Goal: Task Accomplishment & Management: Complete application form

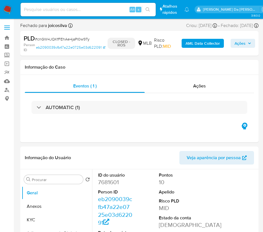
select select "10"
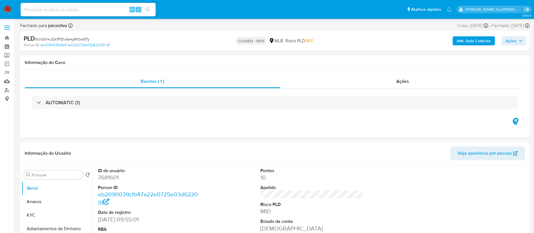
drag, startPoint x: 513, startPoint y: 41, endPoint x: 510, endPoint y: 44, distance: 3.8
click at [263, 41] on span "Ações" at bounding box center [510, 40] width 11 height 9
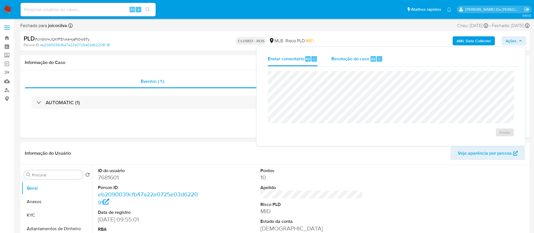
click at [263, 61] on span "Resolução do caso" at bounding box center [350, 58] width 38 height 6
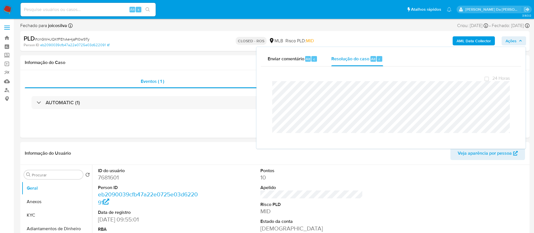
click at [8, 10] on img at bounding box center [8, 10] width 10 height 10
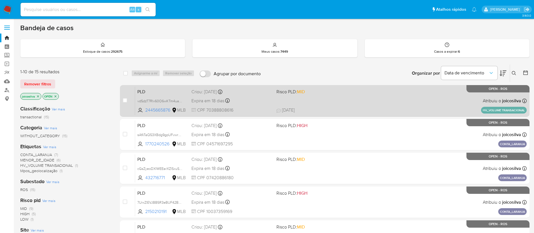
click at [365, 96] on div "PLD vdSdzT7RIv60O6wKTm4uapua 2445665876 MLB Risco PLD: MID Criou: 12/09/2025 Cr…" at bounding box center [330, 100] width 391 height 28
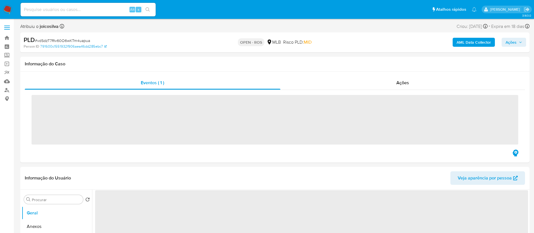
click at [84, 39] on span "# vdSdzT7RIv60O6wKTm4uapua" at bounding box center [62, 41] width 55 height 6
copy span "vdSdzT7RIv60O6wKTm4uapua"
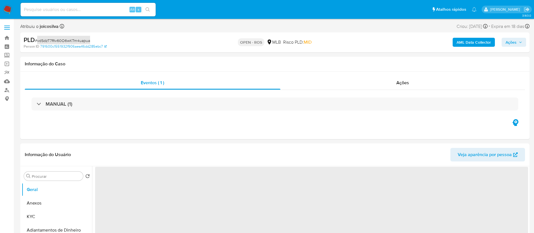
select select "10"
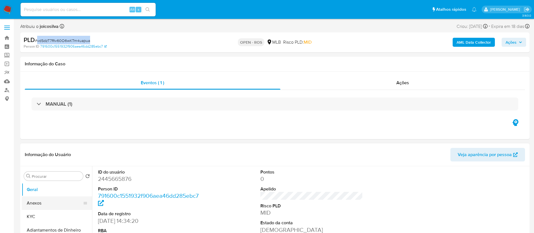
click at [47, 201] on button "Anexos" at bounding box center [55, 203] width 66 height 14
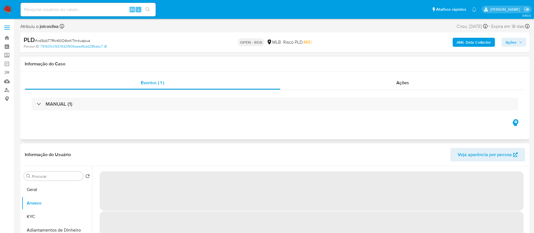
click at [339, 66] on h1 "Informação do Caso" at bounding box center [275, 64] width 500 height 6
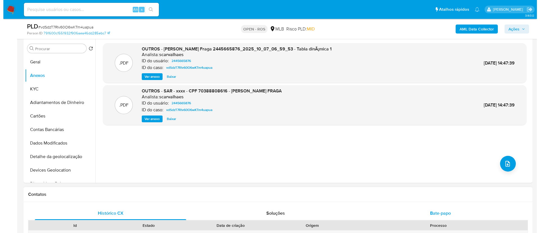
scroll to position [169, 0]
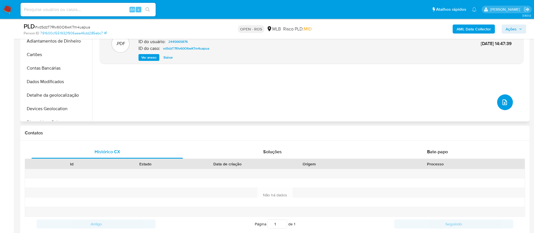
click at [509, 104] on button "upload-file" at bounding box center [505, 102] width 16 height 16
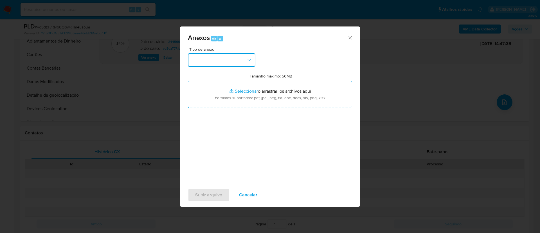
click at [239, 63] on button "button" at bounding box center [222, 60] width 68 height 14
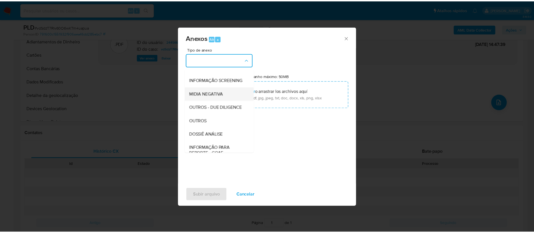
scroll to position [87, 0]
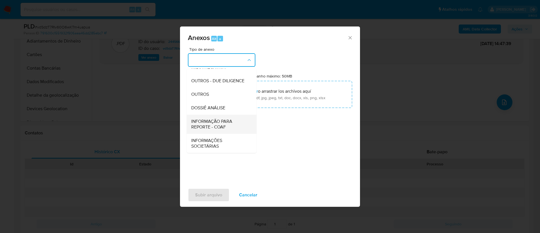
click at [223, 124] on span "INFORMAÇÃO PARA REPORTE - COAF" at bounding box center [219, 123] width 57 height 11
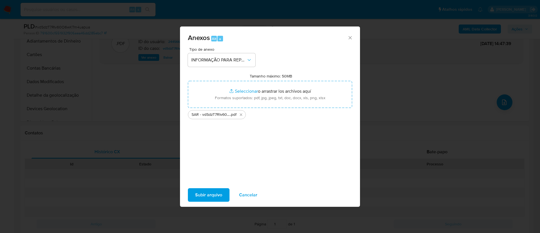
click at [212, 192] on span "Subir arquivo" at bounding box center [208, 195] width 27 height 12
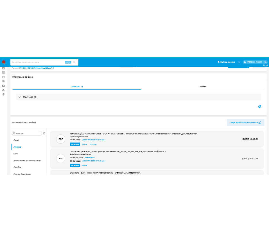
scroll to position [0, 0]
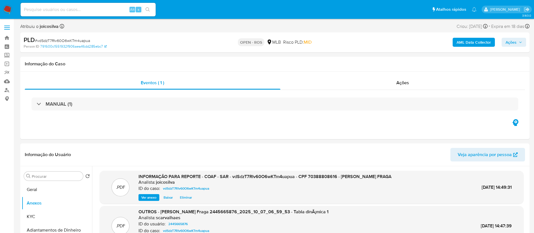
click at [511, 44] on span "Ações" at bounding box center [510, 42] width 11 height 9
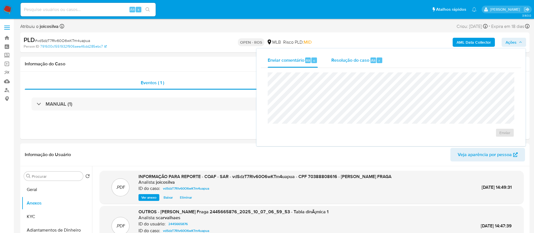
click at [355, 60] on span "Resolução do caso" at bounding box center [350, 60] width 38 height 6
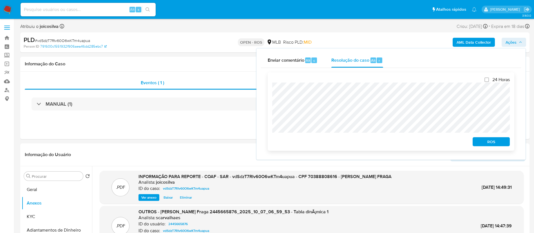
click at [487, 140] on span "ROS" at bounding box center [490, 142] width 29 height 8
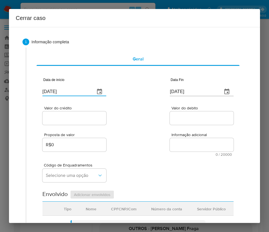
click at [55, 88] on input "[DATE]" at bounding box center [66, 91] width 48 height 9
paste input "7/08"
type input "07/08/2025"
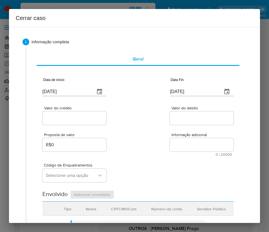
click at [184, 94] on input "[DATE]" at bounding box center [194, 91] width 48 height 9
paste input "22/09"
type input "22/09/2025"
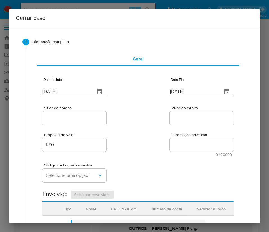
drag, startPoint x: 180, startPoint y: 132, endPoint x: 100, endPoint y: 124, distance: 80.0
click at [180, 132] on div "Proposta de valor R$0 Informação adicional 0 / 20000 20000 caracteres restantes" at bounding box center [137, 141] width 191 height 30
drag, startPoint x: 85, startPoint y: 117, endPoint x: 85, endPoint y: 122, distance: 4.3
click at [85, 117] on input "Valor do crédito" at bounding box center [74, 118] width 64 height 7
click at [50, 116] on input "Valor do crédito" at bounding box center [74, 118] width 64 height 7
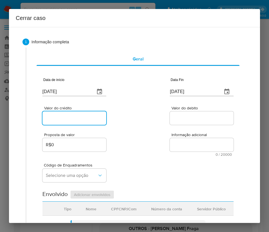
paste input "R$675.565"
type input "R$675.565"
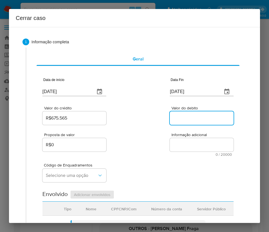
click at [178, 118] on input "Valor do debito" at bounding box center [202, 118] width 64 height 7
paste input "R$672.805"
type input "R$672.805"
click at [140, 166] on div "Código de Enquadramentos Selecione uma opção" at bounding box center [137, 170] width 191 height 28
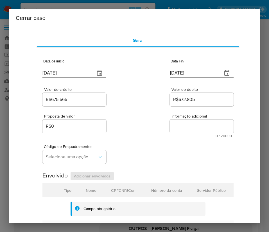
scroll to position [42, 0]
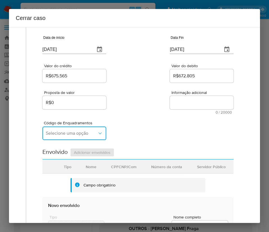
click at [58, 137] on button "Selecione uma opção" at bounding box center [74, 134] width 64 height 14
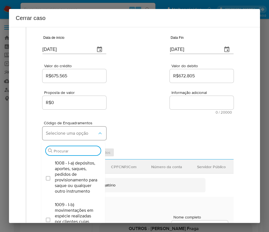
click at [57, 136] on button "Selecione uma opção" at bounding box center [74, 134] width 64 height 14
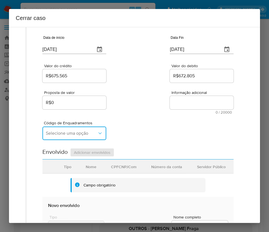
click at [70, 132] on span "Selecione uma opção" at bounding box center [71, 134] width 51 height 6
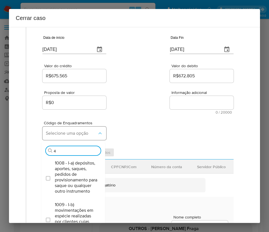
type input "45"
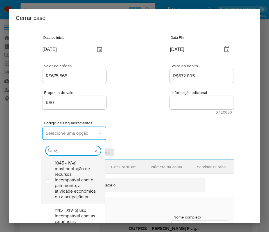
click at [74, 169] on span "1045 - IV-a) movimentação de recursos incompatível com o patrimônio, a atividad…" at bounding box center [76, 179] width 42 height 39
checkbox input "true"
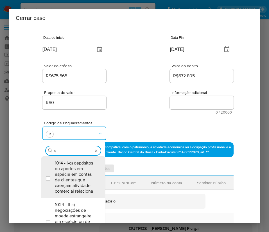
scroll to position [0, 0]
type input "47"
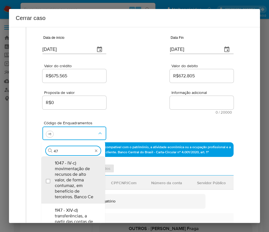
click at [74, 169] on span "1047 - IV-c) movimentação de recursos de alto valor, de forma contumaz, em bene…" at bounding box center [76, 179] width 42 height 39
checkbox input "true"
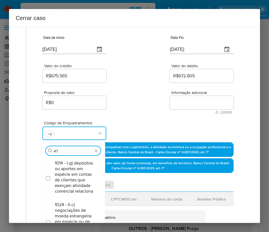
type input "4"
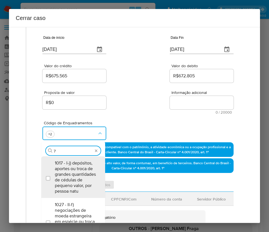
type input "74"
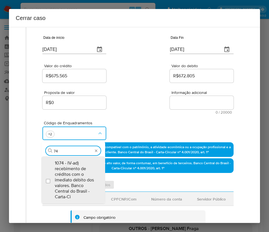
click at [74, 169] on span "1074 - IV-ad) recebimento de créditos com o imediato débito dos valores. Banco …" at bounding box center [76, 179] width 42 height 39
checkbox input "true"
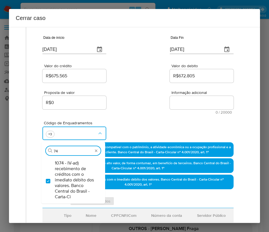
click at [172, 93] on span "Informação adicional" at bounding box center [204, 93] width 64 height 4
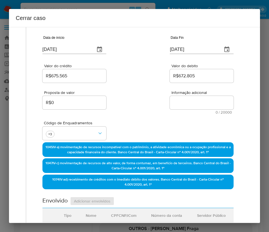
click at [170, 96] on textarea "Informação adicional" at bounding box center [202, 103] width 64 height 14
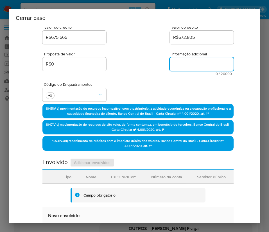
scroll to position [253, 0]
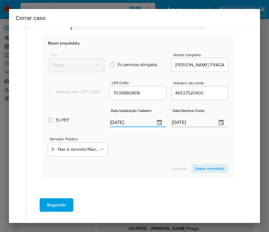
click at [133, 127] on input "[DATE]" at bounding box center [130, 122] width 41 height 9
paste input "19/06"
type input "19/06/2025"
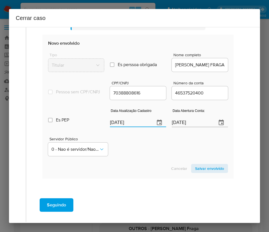
click at [135, 156] on div "Servidor Público 0 - Nao é servidor/[PERSON_NAME] possui informacao" at bounding box center [138, 144] width 180 height 28
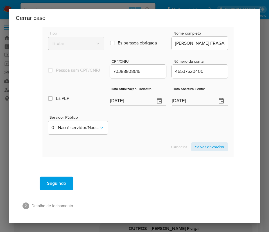
click at [212, 147] on span "Salvar envolvido" at bounding box center [209, 147] width 29 height 8
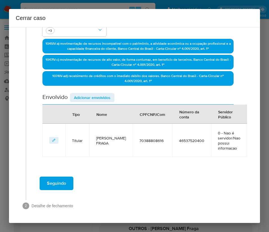
scroll to position [146, 0]
click at [98, 94] on span "Adicionar envolvidos" at bounding box center [92, 98] width 37 height 8
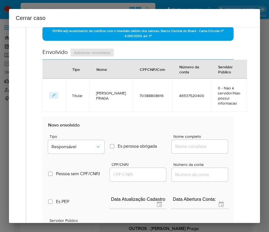
scroll to position [230, 0]
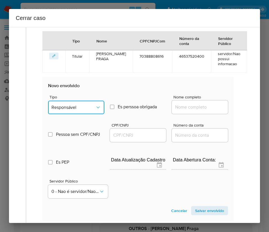
click at [79, 103] on button "Responsável" at bounding box center [76, 108] width 56 height 14
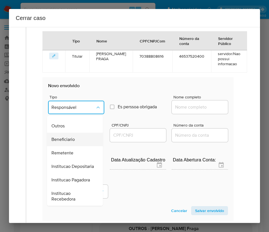
scroll to position [100, 0]
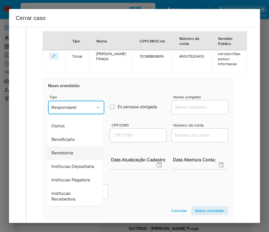
click at [68, 150] on span "Remetente" at bounding box center [62, 153] width 22 height 6
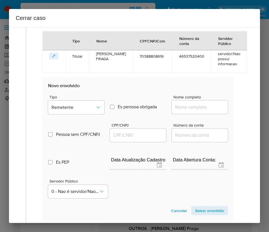
click at [177, 108] on input "Nome completo" at bounding box center [200, 107] width 56 height 7
paste input "Novo Mundo Shop Celulares Ltda, 35630558000135"
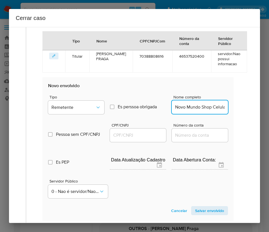
scroll to position [0, 57]
drag, startPoint x: 179, startPoint y: 107, endPoint x: 237, endPoint y: 111, distance: 58.1
click at [237, 111] on div "Geral Data de início 07/08/2025 Data Fin 22/09/2025 Valor do crédito R$675.565 …" at bounding box center [138, 27] width 213 height 420
type input "Novo Mundo Shop Celulares Ltda"
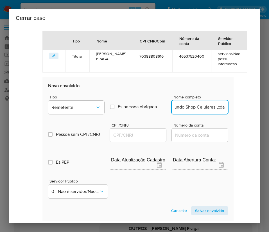
scroll to position [0, 0]
click at [135, 131] on div at bounding box center [138, 136] width 56 height 14
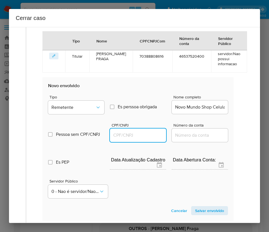
click at [143, 134] on input "CPF/CNPJ" at bounding box center [138, 135] width 56 height 7
paste input "35630558000135"
type input "35630558000135"
click at [195, 210] on span "Salvar envolvido" at bounding box center [209, 211] width 29 height 8
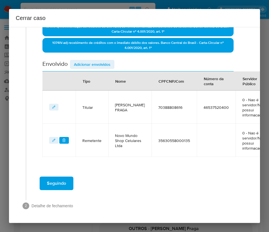
click at [100, 60] on span "Adicionar envolvidos" at bounding box center [92, 64] width 37 height 8
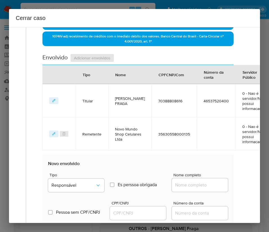
scroll to position [334, 0]
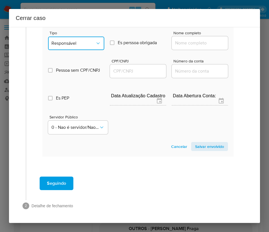
click at [90, 41] on button "Responsável" at bounding box center [76, 44] width 56 height 14
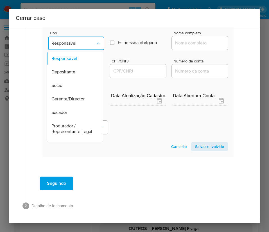
scroll to position [100, 0]
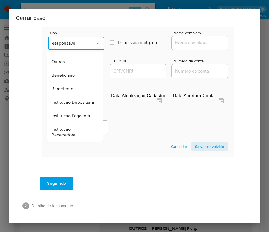
drag, startPoint x: 73, startPoint y: 71, endPoint x: 95, endPoint y: 64, distance: 23.0
click at [73, 86] on span "Remetente" at bounding box center [62, 89] width 22 height 6
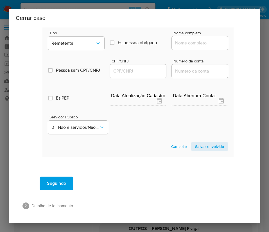
click at [199, 39] on input "Nome completo" at bounding box center [200, 42] width 56 height 7
paste input "Universal Retrovisores Comercio de Pecas Ltda, 28338114000165"
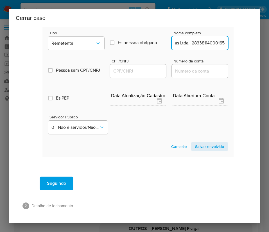
drag, startPoint x: 181, startPoint y: 38, endPoint x: 243, endPoint y: 37, distance: 61.9
type input "Universal Retrovisores Comercio de Pecas Ltda"
click at [134, 68] on input "CPF/CNPJ" at bounding box center [138, 71] width 56 height 7
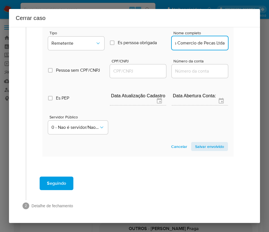
scroll to position [0, 0]
paste input "28338114000165"
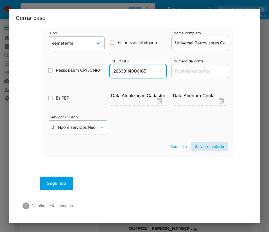
type input "28338114000165"
click at [195, 143] on span "Salvar envolvido" at bounding box center [209, 147] width 29 height 8
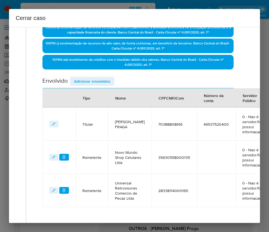
scroll to position [97, 0]
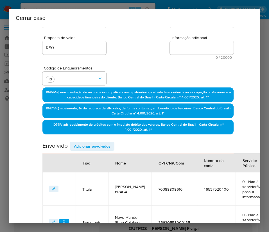
click at [93, 146] on span "Adicionar envolvidos" at bounding box center [92, 146] width 37 height 8
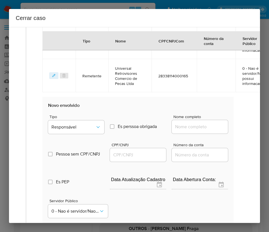
scroll to position [350, 0]
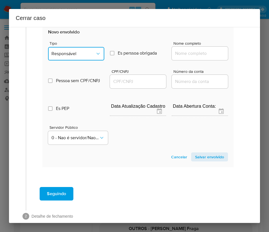
click at [84, 60] on button "Responsável" at bounding box center [76, 54] width 56 height 14
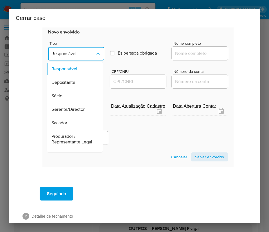
scroll to position [100, 0]
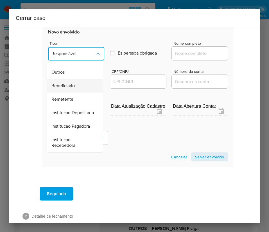
click at [69, 83] on span "Beneficiario" at bounding box center [62, 86] width 23 height 6
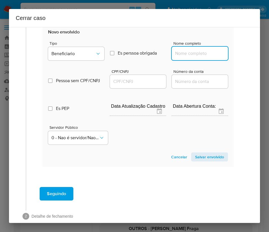
click at [179, 57] on input "Nome completo" at bounding box center [200, 53] width 56 height 7
paste input "JG Auto Pecas Ltda, 23433564000113"
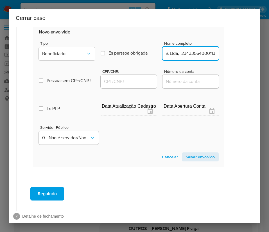
drag, startPoint x: 181, startPoint y: 61, endPoint x: 255, endPoint y: 61, distance: 74.8
click at [255, 61] on div "1 Informação completa Geral Data de início 07/08/2025 Data Fin 22/09/2025 Valor…" at bounding box center [134, 125] width 251 height 196
type input "JG Auto Pecas Ltda"
drag, startPoint x: 144, startPoint y: 86, endPoint x: 160, endPoint y: 89, distance: 16.1
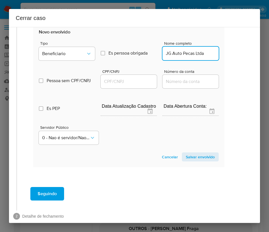
click at [144, 85] on input "CPF/CNPJ" at bounding box center [129, 81] width 56 height 7
paste input "23433564000113"
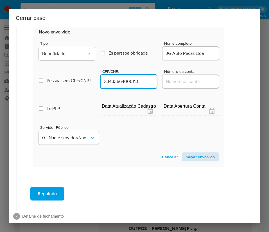
type input "23433564000113"
click at [198, 161] on span "Salvar envolvido" at bounding box center [200, 157] width 29 height 8
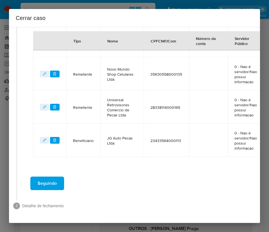
scroll to position [257, 9]
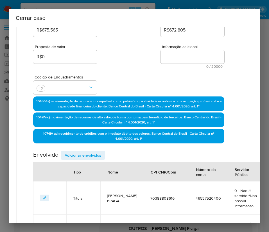
click at [93, 153] on span "Adicionar envolvidos" at bounding box center [83, 155] width 37 height 8
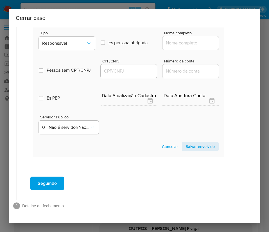
scroll to position [405, 9]
click at [80, 41] on button "Responsável" at bounding box center [67, 44] width 56 height 14
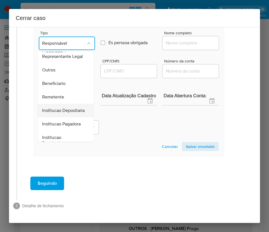
scroll to position [100, 0]
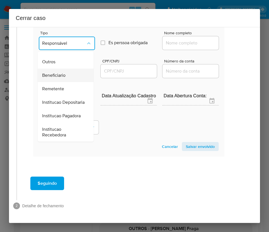
click at [61, 73] on span "Beneficiario" at bounding box center [53, 76] width 23 height 6
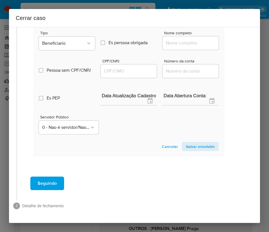
click at [175, 39] on input "Nome completo" at bounding box center [191, 42] width 56 height 7
paste input "Rei do Volks Automotivo Ltda, 30343969000126"
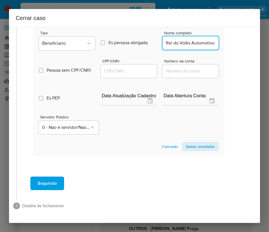
scroll to position [0, 48]
drag, startPoint x: 171, startPoint y: 36, endPoint x: 245, endPoint y: 37, distance: 74.0
click at [245, 37] on div "1 Informação completa Geral Data de início 07/08/2025 Data Fin 22/09/2025 Valor…" at bounding box center [134, 125] width 251 height 196
type input "Rei do Volks Automotivo Ltda"
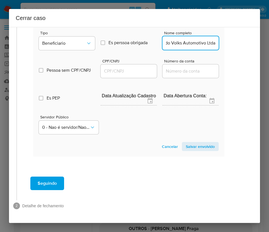
scroll to position [0, 0]
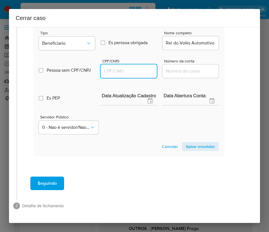
click at [122, 68] on input "CPF/CNPJ" at bounding box center [129, 71] width 56 height 7
paste input "30343969000126"
type input "30343969000126"
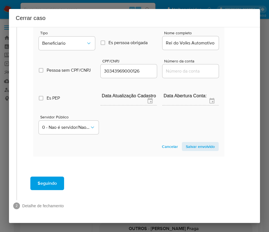
click at [205, 143] on span "Salvar envolvido" at bounding box center [200, 147] width 29 height 8
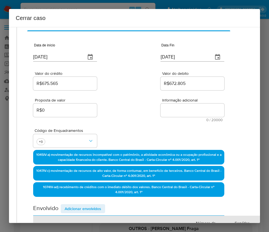
scroll to position [0, 9]
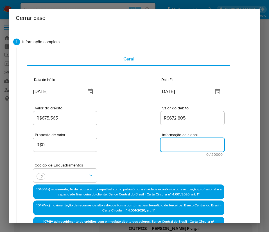
click at [171, 148] on textarea "Informação adicional" at bounding box center [193, 145] width 64 height 14
paste textarea "Informações do Cliente Alexandre Bruce Seixas Fraga, CPF 70388808616, 19 anos (…"
type textarea "Informações do Cliente Alexandre Bruce Seixas Fraga, CPF 70388808616, 19 anos (…"
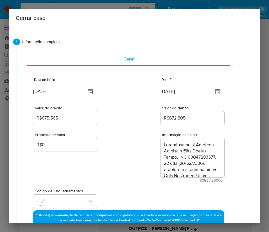
scroll to position [1060, 0]
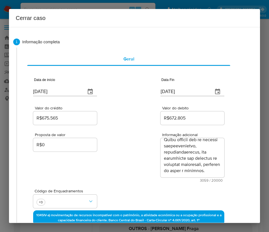
click at [156, 174] on div "Proposta de valor R$0 Informação adicional 3059 / 20000 16941 caracteres restan…" at bounding box center [128, 154] width 191 height 56
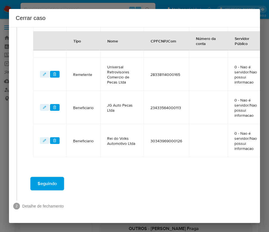
scroll to position [316, 9]
click at [61, 178] on button "Seguindo" at bounding box center [47, 184] width 34 height 14
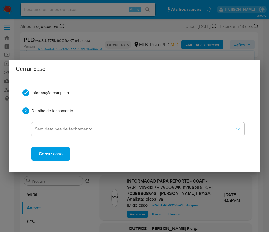
scroll to position [0, 0]
click at [56, 155] on span "Cerrar caso" at bounding box center [51, 154] width 24 height 12
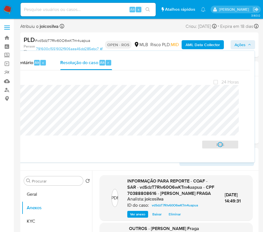
click at [53, 42] on span "# vdSdzT7RIv60O6wKTm4uapua" at bounding box center [62, 41] width 55 height 6
copy span "vdSdzT7RIv60O6wKTm4uapua"
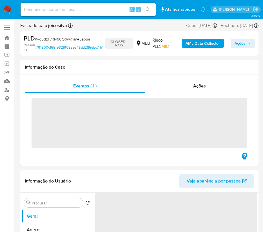
click at [9, 7] on img at bounding box center [8, 10] width 10 height 10
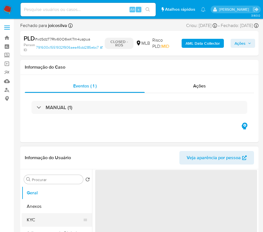
select select "10"
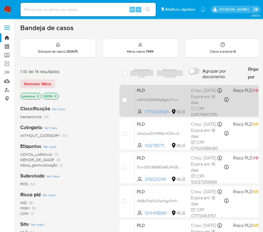
click at [174, 94] on span "PLD" at bounding box center [162, 89] width 50 height 7
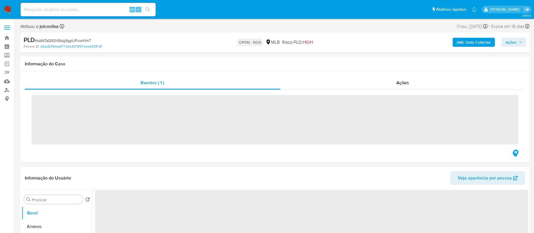
click at [85, 40] on span "# sAfkTaQ53XBdg9gpUFvwrNm7" at bounding box center [63, 41] width 56 height 6
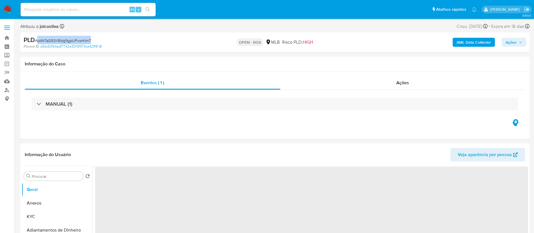
click at [85, 40] on span "# sAfkTaQ53XBdg9gpUFvwrNm7" at bounding box center [63, 41] width 56 height 6
select select "10"
copy span "sAfkTaQ53XBdg9gpUFvwrNm7"
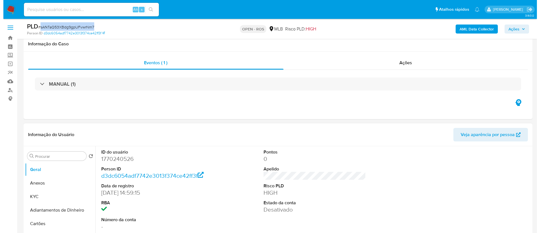
scroll to position [127, 0]
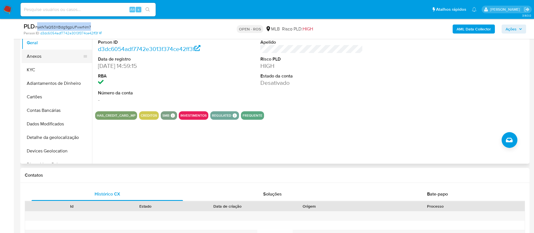
click at [35, 52] on button "Anexos" at bounding box center [55, 57] width 66 height 14
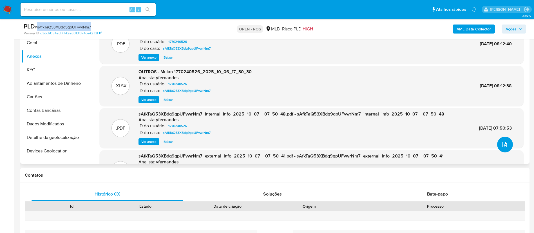
click at [269, 144] on icon "upload-file" at bounding box center [504, 145] width 5 height 6
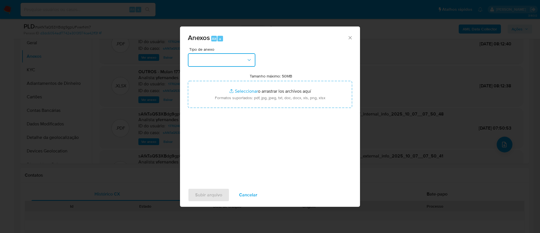
click at [240, 61] on button "button" at bounding box center [222, 60] width 68 height 14
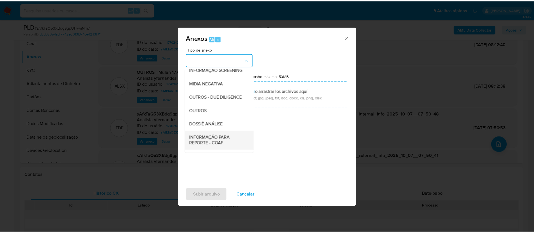
scroll to position [87, 0]
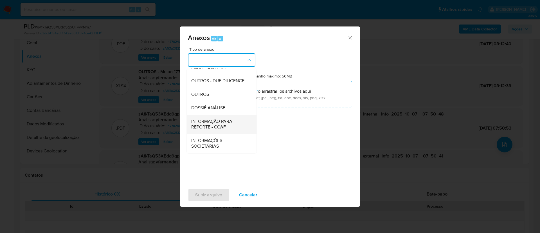
click at [228, 125] on span "INFORMAÇÃO PARA REPORTE - COAF" at bounding box center [219, 123] width 57 height 11
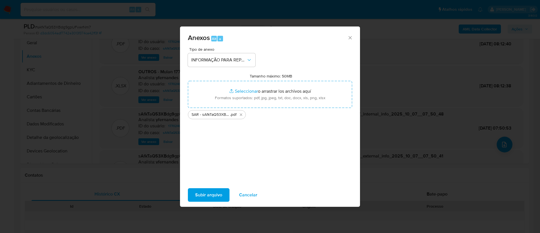
click at [218, 191] on span "Subir arquivo" at bounding box center [208, 195] width 27 height 12
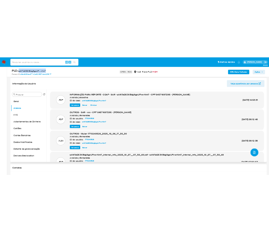
scroll to position [42, 0]
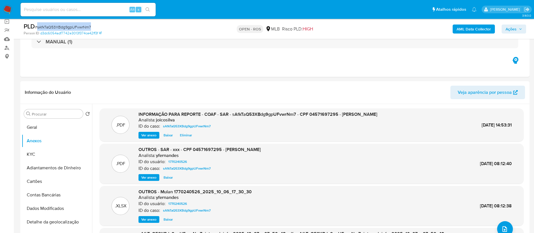
click at [269, 29] on span "Ações" at bounding box center [510, 28] width 11 height 9
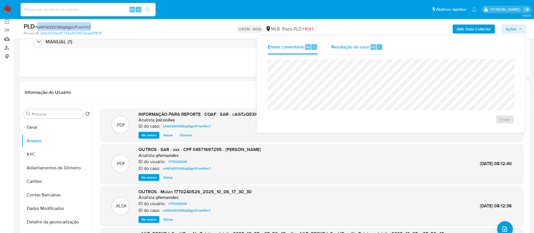
click at [269, 45] on span "Resolução do caso" at bounding box center [350, 46] width 38 height 6
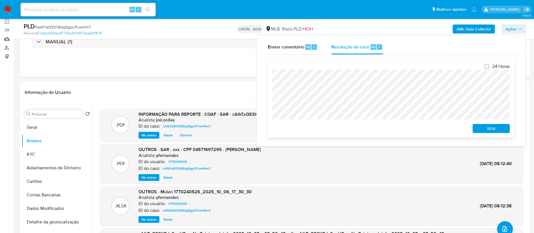
click at [269, 129] on span "ROS" at bounding box center [490, 128] width 29 height 8
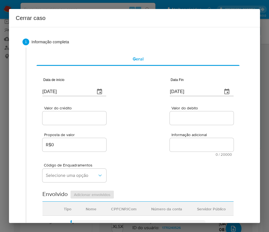
click at [56, 90] on input "[DATE]" at bounding box center [66, 91] width 48 height 9
paste input "1/08"
type input "[DATE]"
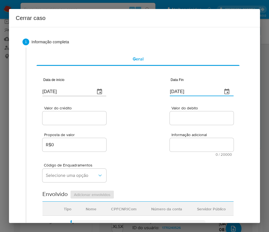
click at [182, 91] on input "[DATE]" at bounding box center [194, 91] width 48 height 9
paste input "28/09"
type input "28/09/2025"
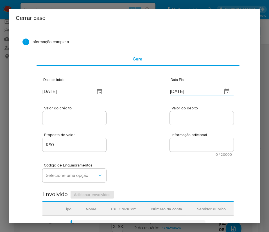
click at [160, 145] on div "Proposta de valor R$0 Informação adicional 0 / 20000 20000 caracteres restantes" at bounding box center [137, 141] width 191 height 30
click at [94, 116] on input "Valor do crédito" at bounding box center [74, 118] width 64 height 7
click at [60, 116] on input "Valor do crédito" at bounding box center [74, 118] width 64 height 7
paste input "R$112.688"
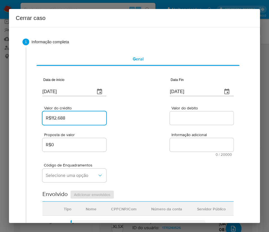
type input "R$112.688"
click at [140, 118] on div "Valor do crédito R$112.688 Valor do debito" at bounding box center [137, 112] width 191 height 27
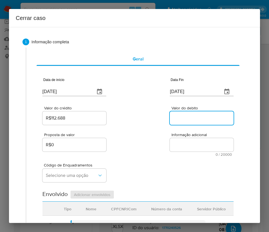
drag, startPoint x: 184, startPoint y: 120, endPoint x: 141, endPoint y: 172, distance: 67.9
click at [184, 120] on input "Valor do debito" at bounding box center [202, 118] width 64 height 7
paste input "R$112.483"
type input "R$112.483"
click at [135, 173] on div "Código de Enquadramentos Selecione uma opção" at bounding box center [137, 170] width 191 height 28
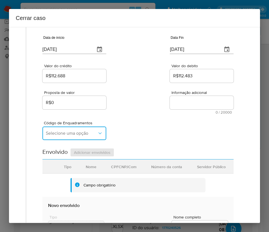
click at [66, 137] on button "Selecione uma opção" at bounding box center [74, 134] width 64 height 14
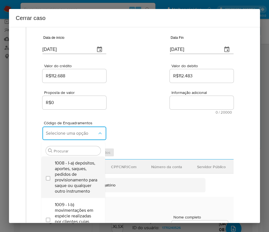
click at [66, 186] on span "1008 - I-a) depósitos, aportes, saques, pedidos de provisionamento para saque o…" at bounding box center [76, 177] width 42 height 34
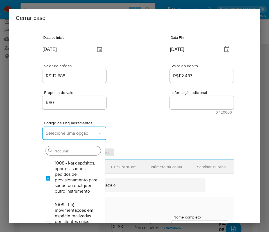
checkbox input "true"
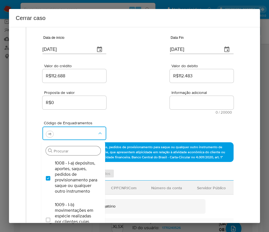
click at [63, 151] on input "Procurar" at bounding box center [76, 151] width 45 height 5
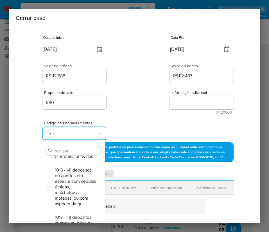
scroll to position [338, 0]
click at [76, 159] on span "1015 - I-h) saques em espécie de conta que receba diversos depósitos por transf…" at bounding box center [76, 142] width 42 height 34
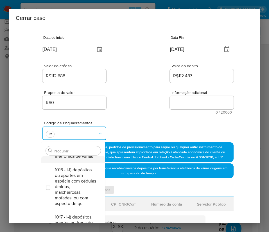
checkbox input "true"
click at [70, 151] on input "Procurar" at bounding box center [76, 151] width 45 height 5
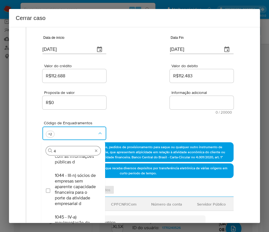
scroll to position [0, 0]
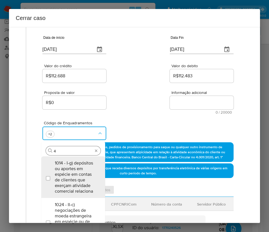
type input "45"
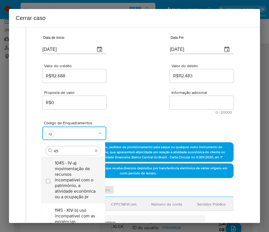
click at [67, 176] on span "1045 - IV-a) movimentação de recursos incompatível com o patrimônio, a atividad…" at bounding box center [76, 179] width 42 height 39
checkbox input "true"
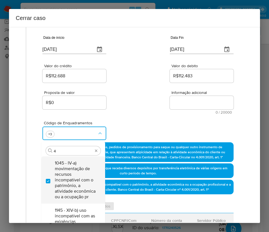
type input "47"
click at [67, 176] on span "1047 - IV-c) movimentação de recursos de alto valor, de forma contumaz, em bene…" at bounding box center [76, 179] width 42 height 39
checkbox input "true"
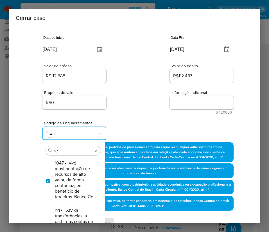
type input "4"
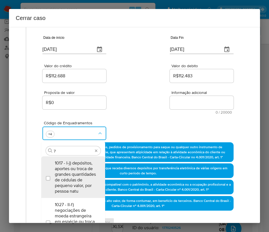
type input "74"
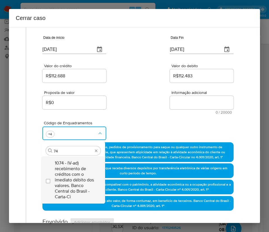
click at [72, 168] on span "1074 - IV-ad) recebimento de créditos com o imediato débito dos valores. Banco …" at bounding box center [76, 179] width 42 height 39
checkbox input "true"
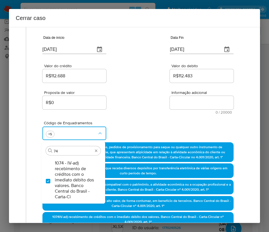
drag, startPoint x: 63, startPoint y: 151, endPoint x: 42, endPoint y: 149, distance: 20.9
click at [42, 149] on div "Procurar 74" at bounding box center [73, 149] width 64 height 15
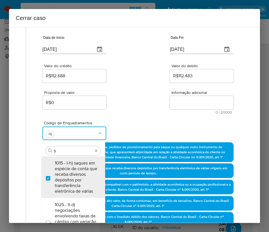
type input "57"
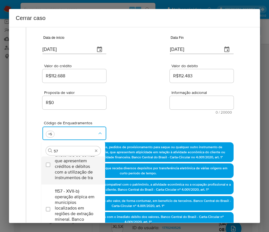
scroll to position [25, 0]
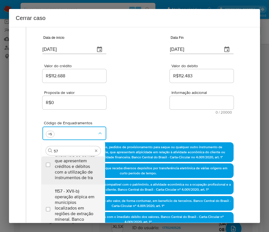
click at [76, 201] on span "1157 - XVII-b) operação atípica em municípios localizados em regiões de extraçã…" at bounding box center [76, 208] width 42 height 39
checkbox input "true"
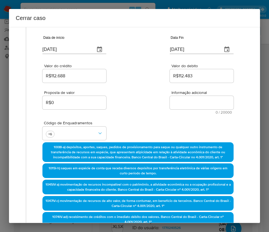
click at [122, 107] on div "Proposta de valor R$0 Informação adicional 0 / 20000 20000 caracteres restantes" at bounding box center [137, 99] width 191 height 30
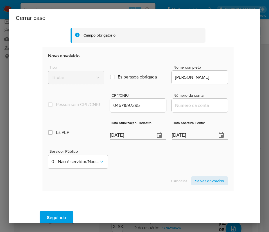
scroll to position [295, 0]
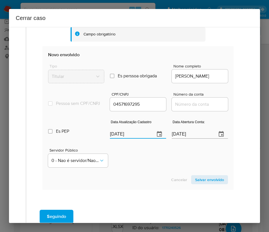
click at [123, 139] on input "[DATE]" at bounding box center [130, 134] width 41 height 9
paste input "20/09"
type input "20/09/2025"
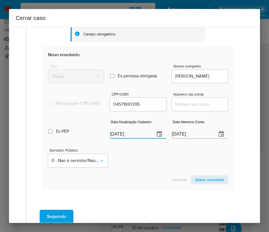
click at [124, 161] on div "Servidor Público 0 - Nao é servidor/[PERSON_NAME] possui informacao" at bounding box center [138, 156] width 180 height 28
click at [177, 139] on input "[DATE]" at bounding box center [192, 134] width 41 height 9
paste input "31/10/2024"
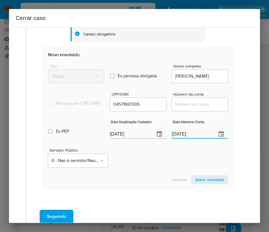
type input "31/10/2024"
click at [144, 170] on div "Servidor Público 0 - Nao é servidor/[PERSON_NAME] possui informacao" at bounding box center [138, 156] width 180 height 28
click at [194, 111] on div at bounding box center [200, 105] width 56 height 14
click at [194, 108] on input "Número da conta" at bounding box center [200, 104] width 56 height 7
paste input "39811525980"
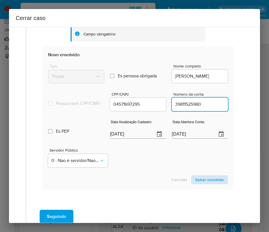
type input "39811525980"
click at [201, 184] on span "Salvar envolvido" at bounding box center [209, 180] width 29 height 8
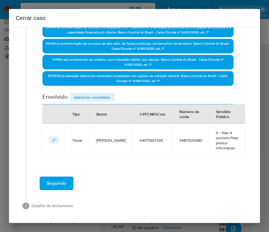
click at [98, 96] on span "Adicionar envolvidos" at bounding box center [92, 97] width 37 height 8
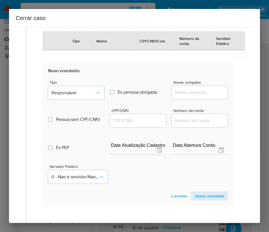
scroll to position [348, 0]
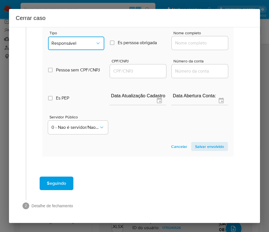
click at [78, 43] on span "Responsável" at bounding box center [73, 44] width 44 height 6
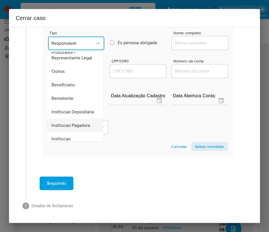
scroll to position [16, 0]
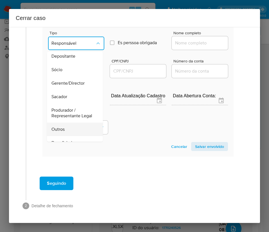
click at [66, 133] on div "Outros" at bounding box center [73, 130] width 44 height 14
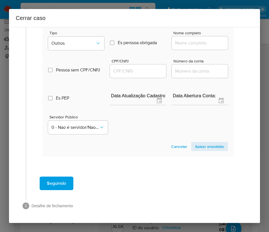
click at [188, 41] on input "Nome completo" at bounding box center [200, 42] width 56 height 7
paste input "58.378.826 DANILO SOUZA LOURENCO DA SILVA, 58378826000179"
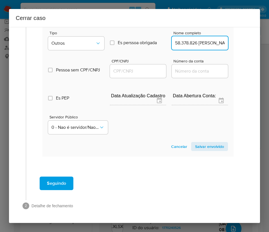
scroll to position [0, 89]
click at [180, 44] on input "58.378.826 DANILO SOUZA LOURENCO DA SILVA, 58378826000179" at bounding box center [200, 42] width 56 height 7
drag, startPoint x: 180, startPoint y: 44, endPoint x: 234, endPoint y: 44, distance: 54.3
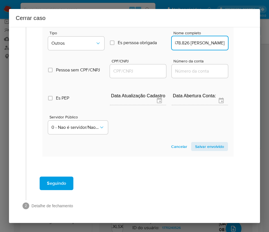
type input "58.378.826 DANILO SOUZA LOURENCO DA SILVA"
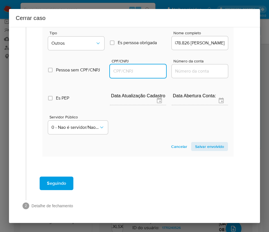
scroll to position [0, 0]
click at [140, 71] on input "CPF/CNPJ" at bounding box center [138, 71] width 56 height 7
paste input "58378826000179"
type input "58378826000179"
click at [209, 149] on span "Salvar envolvido" at bounding box center [209, 147] width 29 height 8
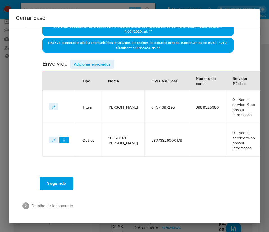
scroll to position [238, 0]
click at [100, 60] on span "Adicionar envolvidos" at bounding box center [92, 64] width 37 height 8
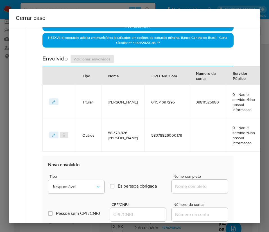
scroll to position [386, 0]
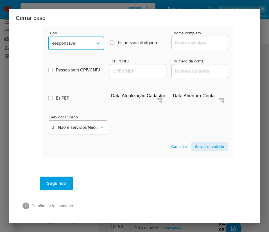
click at [86, 44] on span "Responsável" at bounding box center [73, 44] width 44 height 6
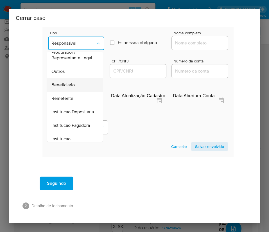
scroll to position [100, 0]
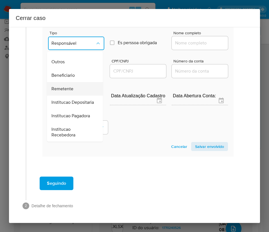
click at [74, 82] on div "Remetente" at bounding box center [73, 89] width 44 height 14
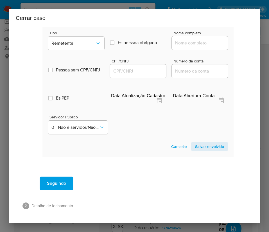
click at [182, 40] on input "Nome completo" at bounding box center [200, 42] width 56 height 7
paste input "Djalma Silva De Oliveira, 83977503200"
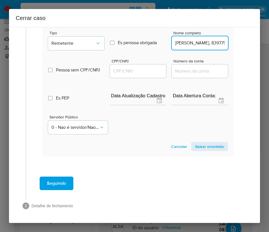
scroll to position [0, 29]
drag, startPoint x: 188, startPoint y: 44, endPoint x: 269, endPoint y: 47, distance: 81.4
type input "Djalma Silva De Oliveira"
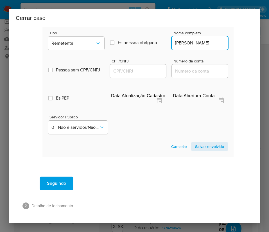
click at [136, 72] on input "CPF/CNPJ" at bounding box center [138, 71] width 56 height 7
paste input "83977503200"
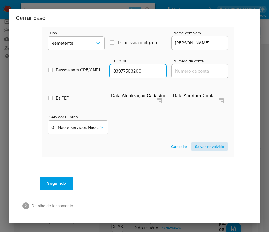
type input "83977503200"
click at [212, 147] on span "Salvar envolvido" at bounding box center [209, 147] width 29 height 8
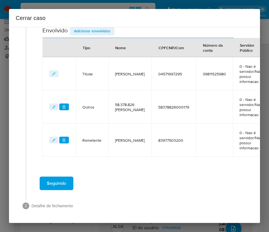
scroll to position [277, 0]
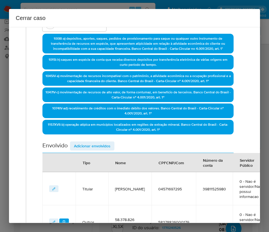
click at [107, 144] on span "Adicionar envolvidos" at bounding box center [92, 146] width 37 height 8
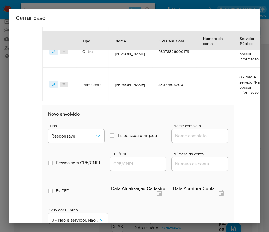
scroll to position [362, 0]
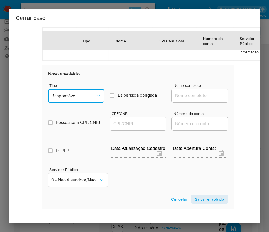
click at [86, 99] on span "Responsável" at bounding box center [73, 96] width 44 height 6
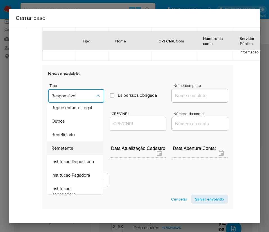
scroll to position [100, 0]
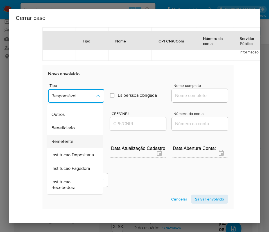
click at [66, 139] on span "Remetente" at bounding box center [62, 142] width 22 height 6
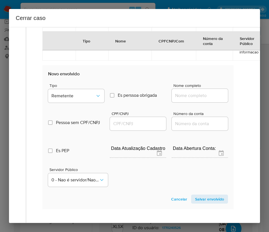
drag, startPoint x: 185, startPoint y: 106, endPoint x: 185, endPoint y: 100, distance: 5.9
click at [185, 100] on div at bounding box center [200, 96] width 56 height 14
click at [186, 99] on input "Nome completo" at bounding box center [200, 95] width 56 height 7
paste input "Talison Coelho Souza, 09395525231"
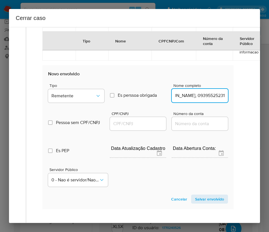
drag, startPoint x: 188, startPoint y: 101, endPoint x: 236, endPoint y: 102, distance: 47.8
type input "Talison Coelho Souza"
click at [121, 127] on input "CPF/CNPJ" at bounding box center [138, 123] width 56 height 7
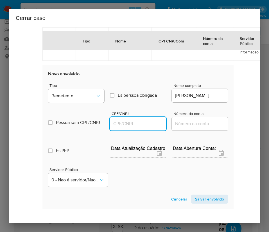
paste input "09395525231"
type input "9395525231"
click at [204, 203] on span "Salvar envolvido" at bounding box center [209, 199] width 29 height 8
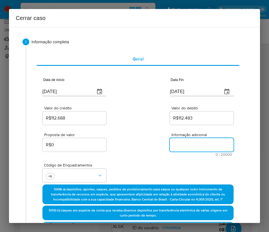
click at [185, 141] on textarea "Informação adicional" at bounding box center [202, 145] width 64 height 14
click at [180, 149] on textarea "Informação adicional" at bounding box center [202, 145] width 64 height 14
paste textarea "Informações do Cliente Danilo Souza Lourenco da Silva, CPF 04571697295, 20 anos…"
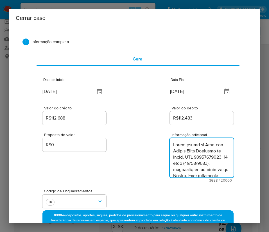
scroll to position [1277, 0]
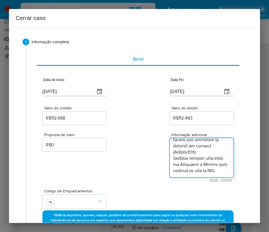
type textarea "Informações do Cliente Danilo Souza Lourenco da Silva, CPF 04571697295, 20 anos…"
click at [156, 158] on div "Proposta de valor R$0 Informação adicional 3658 / 20000 16342 caracteres restan…" at bounding box center [137, 154] width 191 height 56
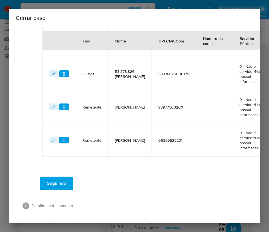
click at [60, 177] on span "Seguindo" at bounding box center [56, 183] width 19 height 12
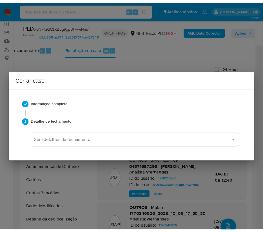
scroll to position [1221, 0]
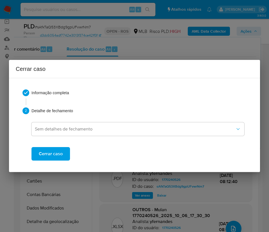
click at [60, 154] on span "Cerrar caso" at bounding box center [51, 154] width 24 height 12
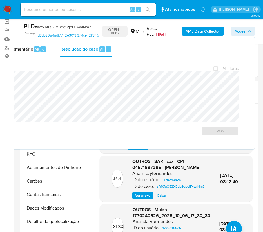
click at [66, 27] on span "# sAfkTaQ53XBdg9gpUFvwrNm7" at bounding box center [63, 27] width 56 height 6
copy span "sAfkTaQ53XBdg9gpUFvwrNm7"
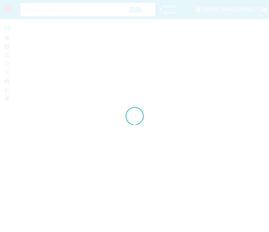
click at [10, 8] on div at bounding box center [134, 116] width 269 height 232
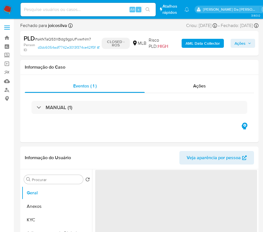
select select "10"
click at [10, 9] on img at bounding box center [8, 10] width 10 height 10
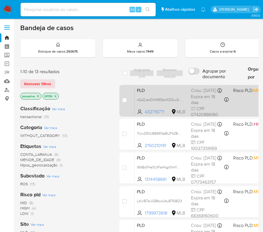
click at [167, 94] on span "PLD" at bounding box center [162, 89] width 50 height 7
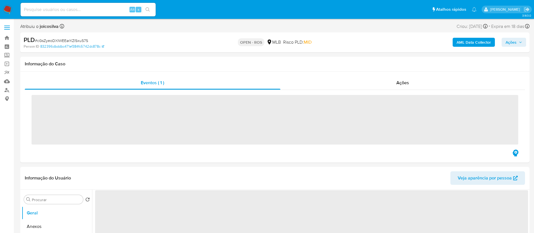
click at [83, 40] on span "# cGsZyeoDXIWEEarXZlSxuS7S" at bounding box center [61, 41] width 53 height 6
select select "10"
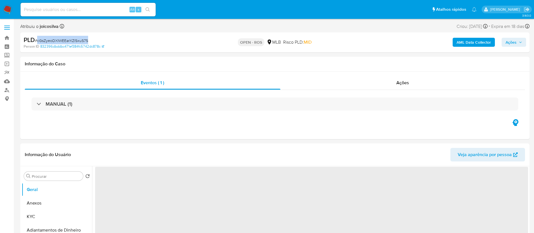
copy span "cGsZyeoDXIWEEarXZlSxuS7S"
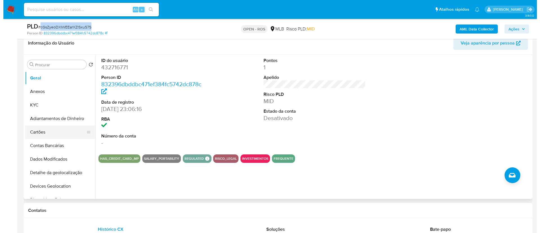
scroll to position [127, 0]
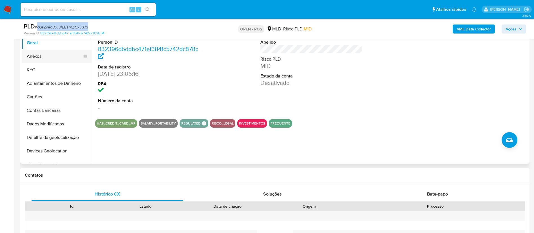
click at [48, 59] on button "Anexos" at bounding box center [55, 57] width 66 height 14
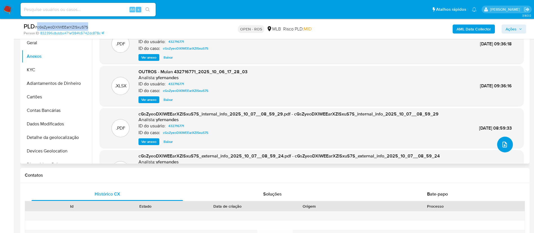
click at [502, 143] on icon "upload-file" at bounding box center [504, 145] width 5 height 6
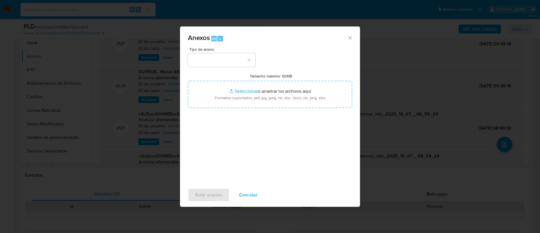
click at [243, 68] on div "Tipo de anexo Tamanho máximo: 50MB Seleccionar archivos Seleccionar o arrastrar…" at bounding box center [270, 113] width 164 height 133
click at [248, 56] on button "button" at bounding box center [222, 60] width 68 height 14
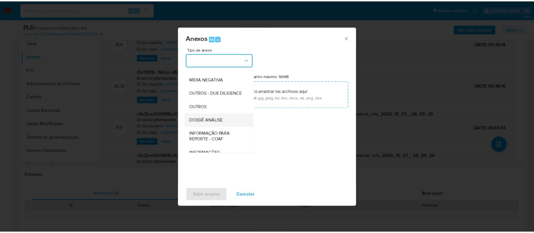
scroll to position [87, 0]
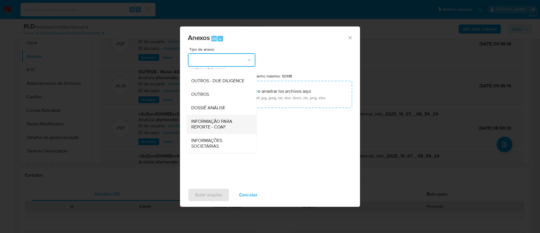
click at [229, 126] on span "INFORMAÇÃO PARA REPORTE - COAF" at bounding box center [219, 123] width 57 height 11
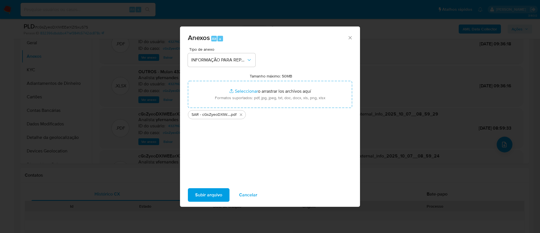
click at [213, 194] on span "Subir arquivo" at bounding box center [208, 195] width 27 height 12
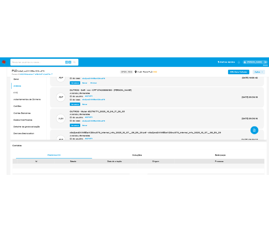
scroll to position [42, 0]
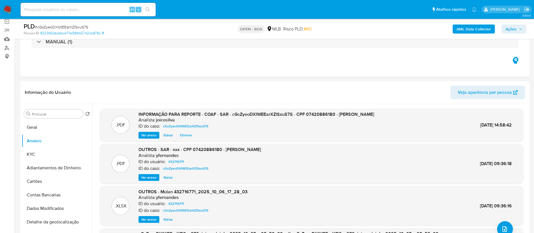
click at [517, 27] on span "Ações" at bounding box center [513, 29] width 17 height 8
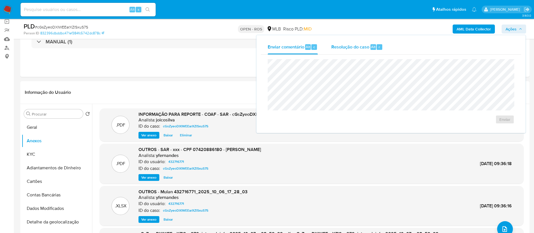
click at [343, 44] on span "Resolução do caso" at bounding box center [350, 46] width 38 height 6
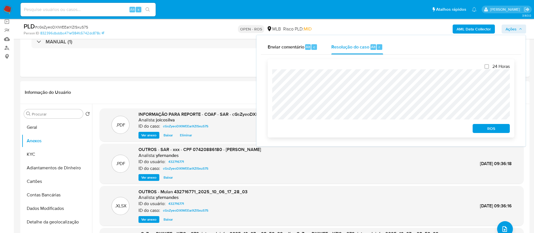
click at [499, 132] on span "ROS" at bounding box center [490, 128] width 29 height 8
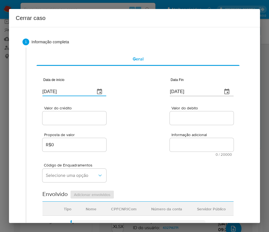
click at [60, 89] on input "[DATE]" at bounding box center [66, 91] width 48 height 9
paste input "11/08"
type input "11/08/2025"
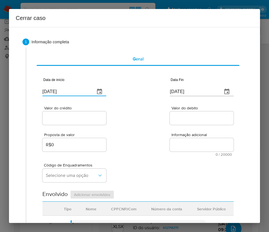
click at [157, 134] on div "Proposta de valor R$0 Informação adicional 0 / 20000 20000 caracteres restantes" at bounding box center [137, 141] width 191 height 30
click at [181, 90] on input "[DATE]" at bounding box center [194, 91] width 48 height 9
paste input "3"
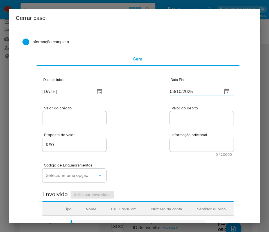
type input "03/10/2025"
click at [174, 137] on div "Informação adicional 0 / 20000 20000 caracteres restantes" at bounding box center [202, 145] width 64 height 24
click at [85, 117] on input "Valor do crédito" at bounding box center [74, 118] width 64 height 7
click at [66, 121] on input "Valor do crédito" at bounding box center [74, 118] width 64 height 7
paste input "R$34.610"
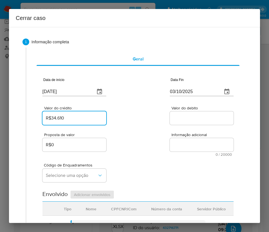
type input "R$34.610"
drag, startPoint x: 139, startPoint y: 123, endPoint x: 133, endPoint y: 129, distance: 9.2
click at [139, 123] on div "Valor do crédito R$34.610 Valor do debito" at bounding box center [137, 112] width 191 height 27
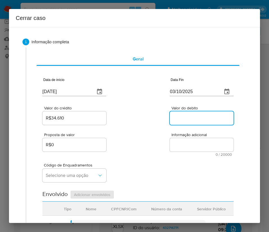
click at [187, 117] on input "Valor do debito" at bounding box center [202, 118] width 64 height 7
paste input "R$32.631"
type input "R$32.631"
click at [160, 165] on div "Código de Enquadramentos Selecione uma opção" at bounding box center [137, 170] width 191 height 28
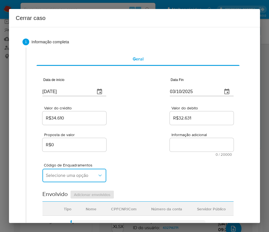
click at [86, 176] on span "Selecione uma opção" at bounding box center [71, 176] width 51 height 6
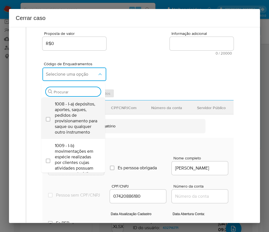
scroll to position [127, 0]
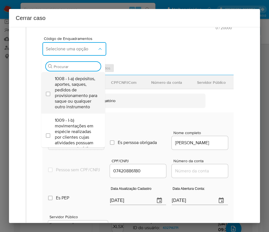
click at [73, 92] on span "1008 - I-a) depósitos, aportes, saques, pedidos de provisionamento para saque o…" at bounding box center [76, 93] width 42 height 34
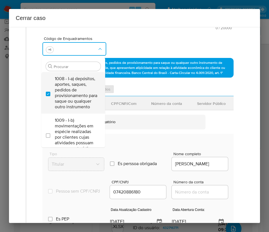
checkbox input "true"
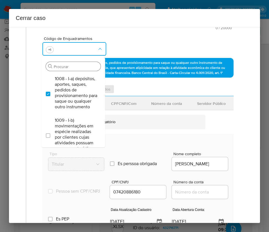
click at [66, 66] on input "Procurar" at bounding box center [76, 66] width 45 height 5
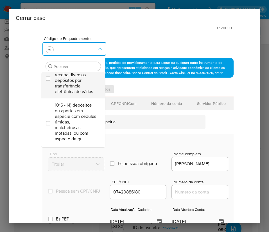
scroll to position [338, 0]
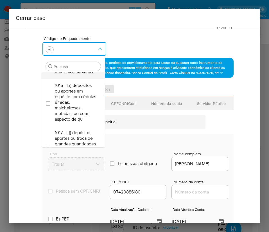
click at [72, 75] on span "1015 - I-h) saques em espécie de conta que receba diversos depósitos por transf…" at bounding box center [76, 58] width 42 height 34
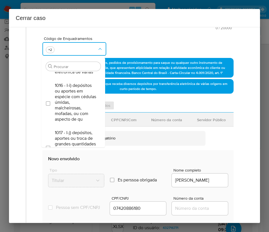
checkbox input "true"
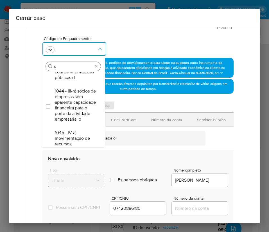
scroll to position [0, 0]
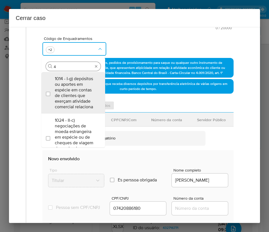
type input "45"
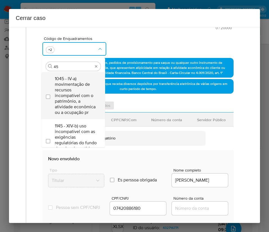
click at [66, 87] on span "1045 - IV-a) movimentação de recursos incompatível com o patrimônio, a atividad…" at bounding box center [76, 95] width 42 height 39
checkbox input "true"
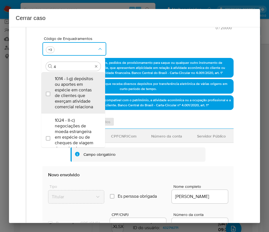
type input "47"
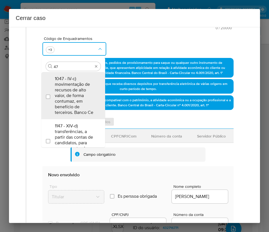
click at [66, 87] on span "1047 - IV-c) movimentação de recursos de alto valor, de forma contumaz, em bene…" at bounding box center [76, 95] width 42 height 39
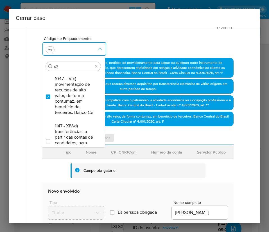
checkbox input "true"
type input "4"
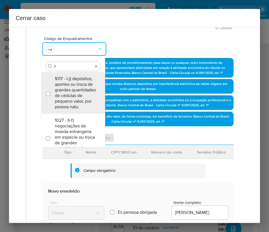
type input "74"
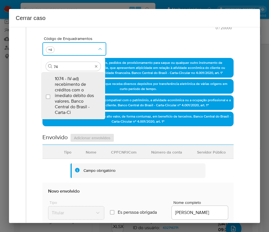
click at [66, 87] on span "1074 - IV-ad) recebimento de créditos com o imediato débito dos valores. Banco …" at bounding box center [76, 95] width 42 height 39
checkbox input "true"
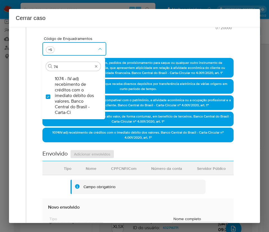
scroll to position [295, 0]
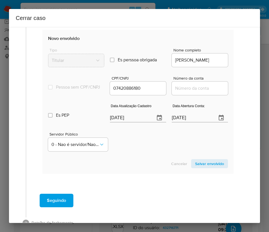
type input "74"
click at [127, 123] on section "Envolvido Adicionar envolvidos Tipo Nome CPFCNPJCom Número da conta Servidor Pú…" at bounding box center [137, 77] width 191 height 193
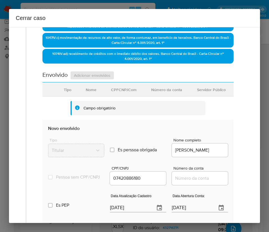
click at [127, 123] on section "Envolvido Adicionar envolvidos Tipo Nome CPFCNPJCom Número da conta Servidor Pú…" at bounding box center [137, 167] width 191 height 193
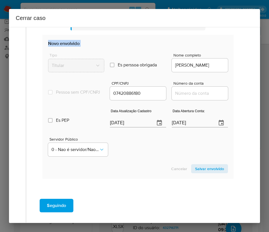
scroll to position [318, 0]
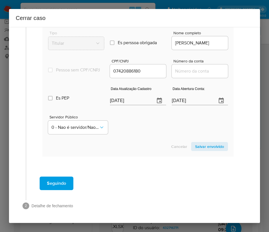
click at [125, 101] on input "[DATE]" at bounding box center [130, 100] width 41 height 9
paste input "12/09"
type input "12/09/2025"
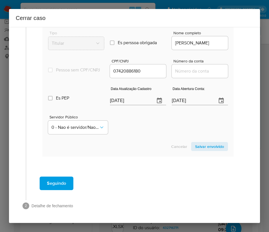
click at [189, 76] on div at bounding box center [200, 71] width 56 height 14
drag, startPoint x: 189, startPoint y: 70, endPoint x: 189, endPoint y: 74, distance: 4.2
click at [189, 70] on input "Número da conta" at bounding box center [200, 71] width 56 height 7
paste input "29650052597"
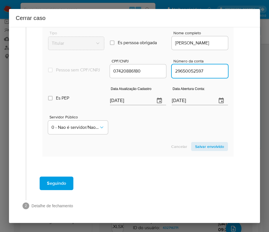
type input "29650052597"
click at [180, 102] on input "[DATE]" at bounding box center [192, 100] width 41 height 9
paste input "3/02/2024"
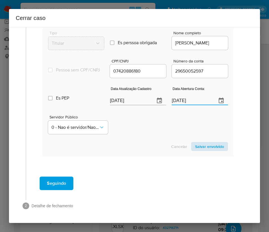
type input "03/02/2024"
click at [198, 144] on span "Salvar envolvido" at bounding box center [209, 147] width 29 height 8
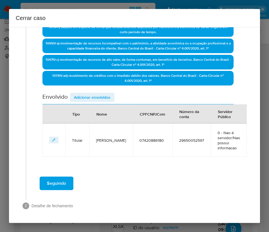
drag, startPoint x: 100, startPoint y: 93, endPoint x: 101, endPoint y: 101, distance: 8.2
click at [100, 95] on span "Adicionar envolvidos" at bounding box center [92, 97] width 37 height 8
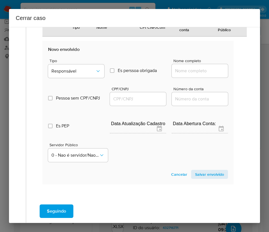
scroll to position [332, 0]
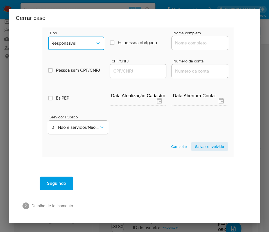
click at [84, 38] on button "Responsável" at bounding box center [76, 44] width 56 height 14
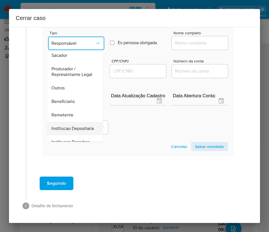
scroll to position [100, 0]
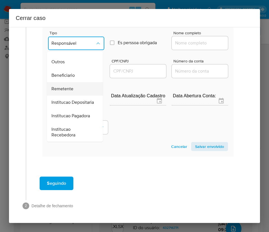
click at [72, 86] on span "Remetente" at bounding box center [62, 89] width 22 height 6
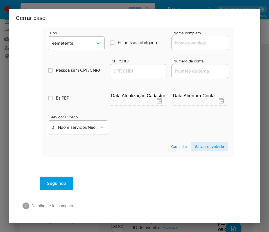
click at [183, 45] on input "Nome completo" at bounding box center [200, 42] width 56 height 7
paste input "Davi Breno Magalhaes De Oliveira - 09689126130"
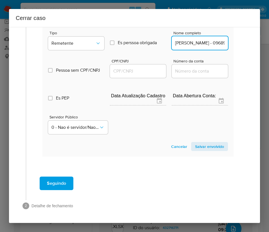
scroll to position [0, 50]
drag, startPoint x: 192, startPoint y: 43, endPoint x: 216, endPoint y: 42, distance: 24.5
click at [216, 42] on input "Davi Breno Magalhaes De Oliveira - 09689126130" at bounding box center [200, 42] width 56 height 7
click at [191, 51] on div "Nome completo Davi Breno Magalhaes De Oliveira - 09689126130" at bounding box center [200, 41] width 56 height 21
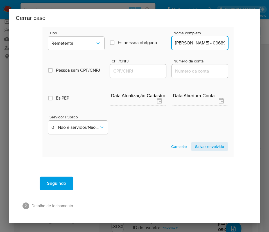
scroll to position [0, 50]
drag, startPoint x: 211, startPoint y: 42, endPoint x: 245, endPoint y: 42, distance: 33.8
click at [209, 43] on input "Davi Breno Magalhaes De Oliveira - 09689126130" at bounding box center [200, 42] width 56 height 7
drag, startPoint x: 192, startPoint y: 45, endPoint x: 247, endPoint y: 44, distance: 54.6
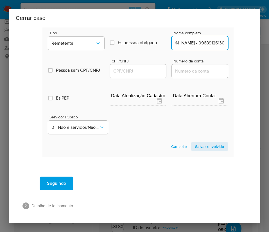
type input "Davi Breno Magalhaes De Oliveira"
click at [146, 73] on input "CPF/CNPJ" at bounding box center [138, 71] width 56 height 7
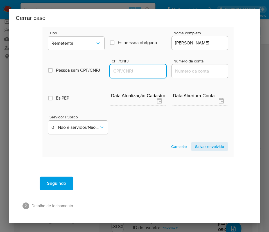
paste input "09689126130"
type input "9689126130"
click at [200, 144] on span "Salvar envolvido" at bounding box center [209, 147] width 29 height 8
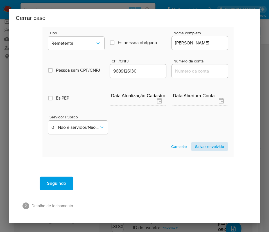
scroll to position [222, 0]
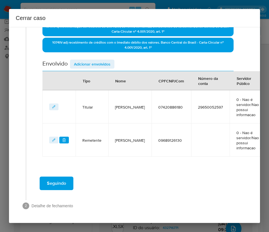
click at [101, 60] on span "Adicionar envolvidos" at bounding box center [92, 64] width 37 height 8
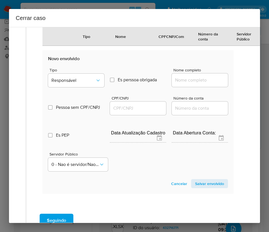
scroll to position [370, 0]
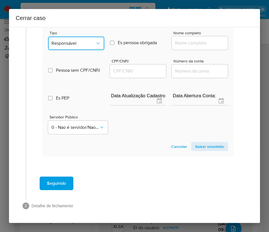
click at [81, 44] on span "Responsável" at bounding box center [73, 44] width 44 height 6
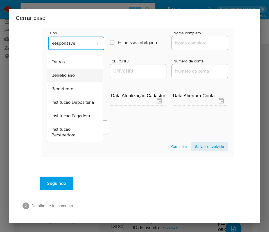
scroll to position [100, 0]
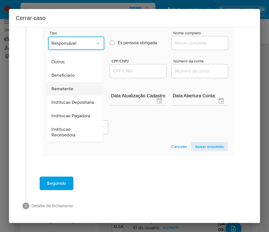
click at [76, 82] on div "Remetente" at bounding box center [73, 89] width 44 height 14
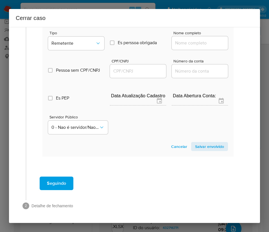
click at [180, 41] on input "Nome completo" at bounding box center [200, 42] width 56 height 7
paste input "Helielton Garcia Pimentel Da Silva - 05971911155"
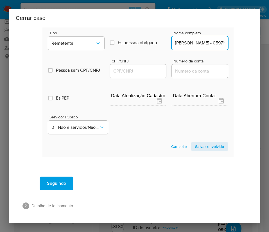
scroll to position [0, 48]
drag, startPoint x: 193, startPoint y: 42, endPoint x: 265, endPoint y: 42, distance: 71.8
click at [265, 42] on div "Cerrar caso 1 Informação completa Geral Data de início 11/08/2025 Data Fin 03/1…" at bounding box center [134, 116] width 269 height 232
type input "Helielton Garcia Pimentel Da Silva"
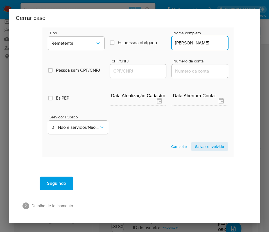
scroll to position [0, 0]
click at [136, 68] on input "CPF/CNPJ" at bounding box center [138, 71] width 56 height 7
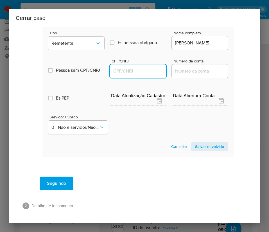
paste input "05971911155"
type input "5971911155"
click at [200, 144] on span "Salvar envolvido" at bounding box center [209, 147] width 29 height 8
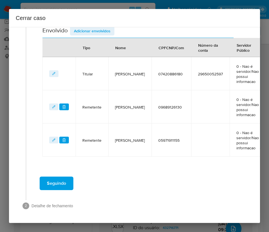
scroll to position [255, 0]
click at [103, 28] on span "Adicionar envolvidos" at bounding box center [92, 31] width 37 height 8
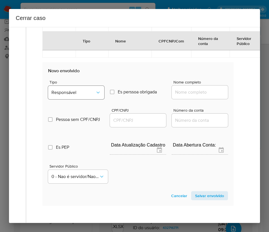
scroll to position [403, 0]
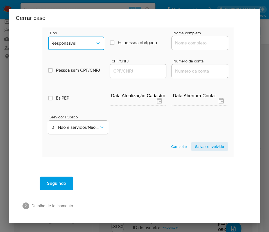
click at [64, 41] on span "Responsável" at bounding box center [73, 44] width 44 height 6
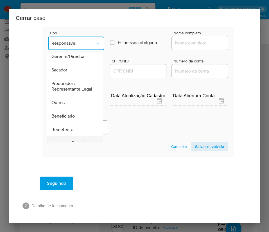
scroll to position [100, 0]
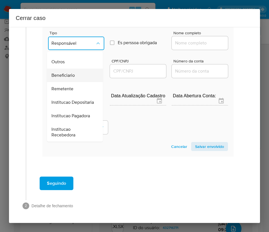
click at [68, 73] on span "Beneficiario" at bounding box center [62, 76] width 23 height 6
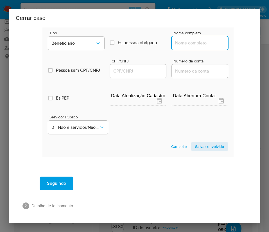
click at [180, 45] on input "Nome completo" at bounding box center [200, 42] width 56 height 7
paste input "Carlos Eduardo Dias Silva - 07094410107"
drag, startPoint x: 191, startPoint y: 42, endPoint x: 236, endPoint y: 45, distance: 45.1
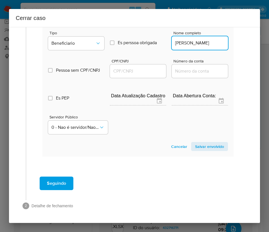
scroll to position [0, 2]
type input "Carlos Eduardo Dias Silva"
click at [120, 70] on input "CPF/CNPJ" at bounding box center [138, 71] width 56 height 7
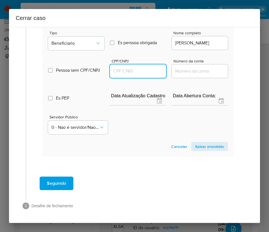
paste input "07094410107"
type input "7094410107"
click at [191, 140] on section "Novo envolvido Tipo Beneficiario Es perssoa obrigada Is PObrigada Nome completo…" at bounding box center [137, 85] width 191 height 144
click at [195, 145] on span "Salvar envolvido" at bounding box center [209, 147] width 29 height 8
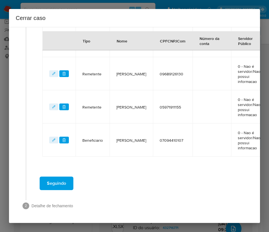
scroll to position [295, 0]
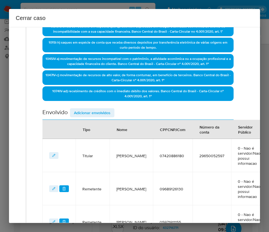
click at [100, 113] on span "Adicionar envolvidos" at bounding box center [92, 113] width 37 height 8
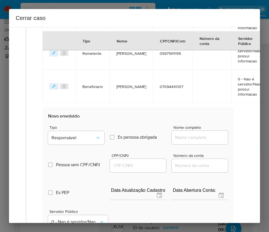
scroll to position [443, 0]
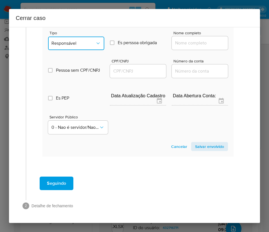
click at [77, 37] on button "Responsável" at bounding box center [76, 44] width 56 height 14
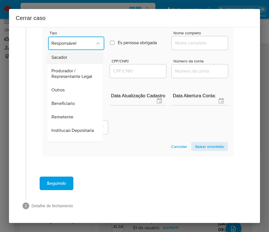
scroll to position [100, 0]
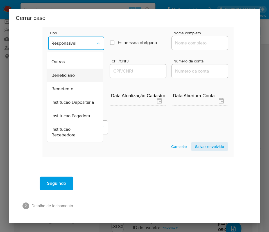
click at [68, 73] on span "Beneficiario" at bounding box center [62, 76] width 23 height 6
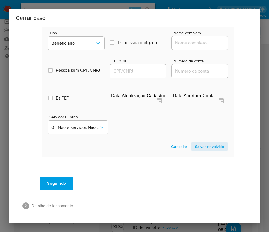
drag, startPoint x: 177, startPoint y: 38, endPoint x: 183, endPoint y: 41, distance: 6.9
click at [177, 39] on input "Nome completo" at bounding box center [200, 42] width 56 height 7
paste input "Jessica Moises Quintero Mora - 70826988288"
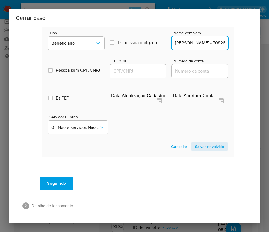
scroll to position [0, 44]
drag, startPoint x: 189, startPoint y: 37, endPoint x: 232, endPoint y: 36, distance: 43.1
type input "Jessica Moises Quintero Mora"
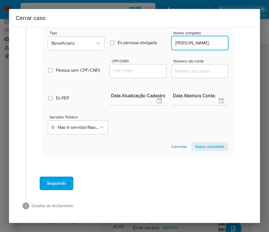
click at [140, 70] on div at bounding box center [138, 71] width 56 height 14
click at [142, 68] on div at bounding box center [138, 71] width 56 height 14
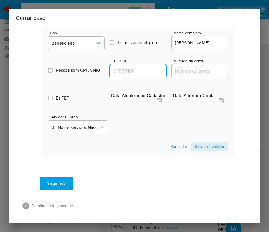
click at [143, 68] on input "CPF/CNPJ" at bounding box center [138, 71] width 56 height 7
paste input "70826988288"
type input "70826988288"
click at [196, 143] on span "Salvar envolvido" at bounding box center [209, 147] width 29 height 8
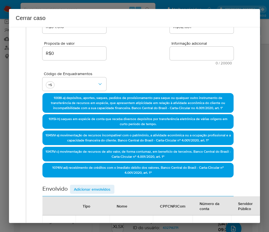
scroll to position [32, 0]
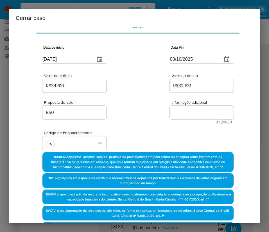
click at [184, 116] on textarea "Informação adicional" at bounding box center [202, 113] width 64 height 14
paste textarea "Informações do Cliente Higor Biserra Reis da Silva, CPF 07420886180, 21 anos (2…"
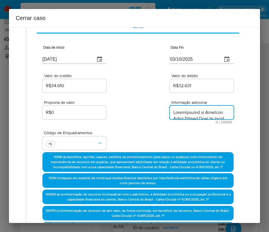
type textarea "Informações do Cliente Higor Biserra Reis da Silva, CPF 07420886180, 21 anos (2…"
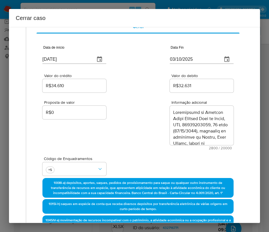
scroll to position [942, 0]
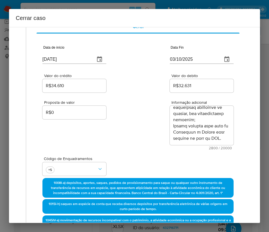
click at [160, 148] on div "Proposta de valor R$0 Informação adicional 2800 / 20000 17200 caracteres restan…" at bounding box center [137, 122] width 191 height 56
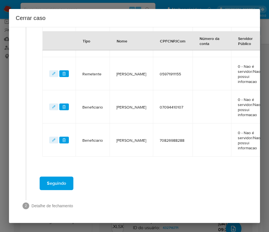
scroll to position [354, 0]
click at [63, 177] on span "Seguindo" at bounding box center [56, 183] width 19 height 12
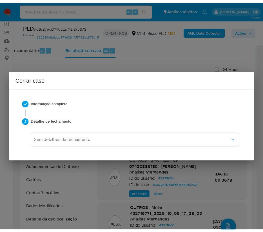
scroll to position [905, 0]
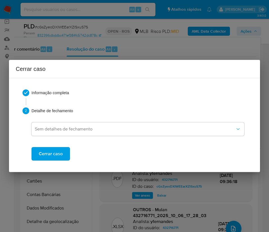
click at [53, 155] on span "Cerrar caso" at bounding box center [51, 154] width 24 height 12
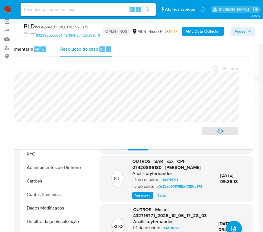
click at [54, 27] on span "# cGsZyeoDXIWEEarXZlSxuS7S" at bounding box center [61, 27] width 53 height 6
copy span "cGsZyeoDXIWEEarXZlSxuS7S"
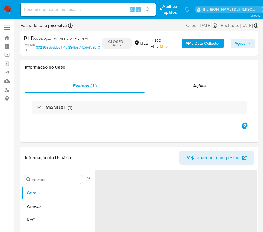
select select "10"
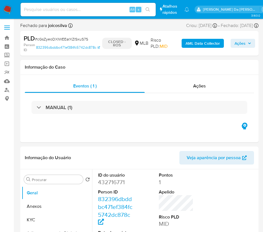
click at [8, 10] on img at bounding box center [8, 10] width 10 height 10
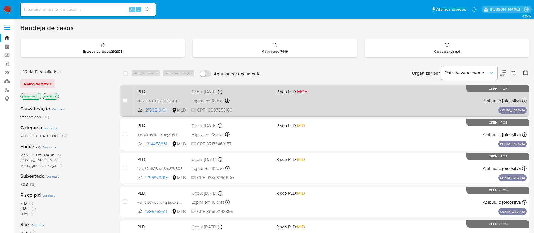
click at [269, 98] on div "PLD 7UrxZlEVJBB5R3eBUF42BbXB 2150210191 MLB Risco PLD: HIGH Criou: [DATE] Criou…" at bounding box center [330, 100] width 391 height 28
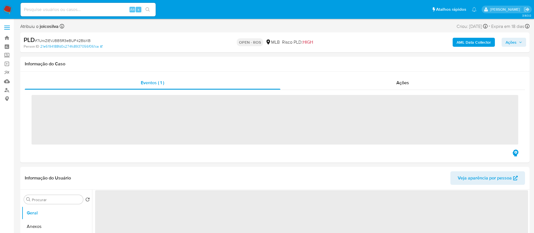
click at [85, 40] on span "# 7UrxZlEVJBB5R3eBUF42BbXB" at bounding box center [63, 41] width 56 height 6
copy span "7UrxZlEVJBB5R3eBUF42BbXB"
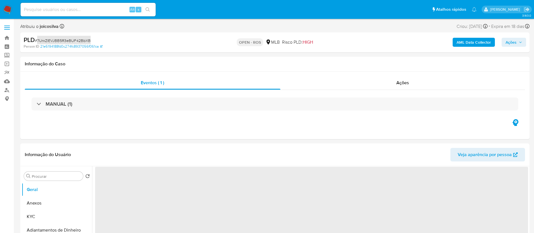
select select "10"
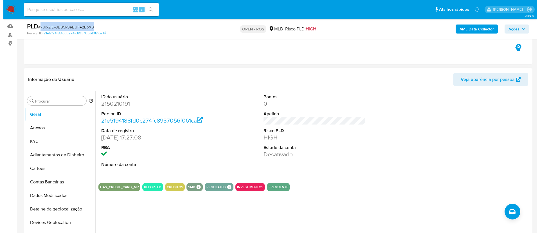
scroll to position [84, 0]
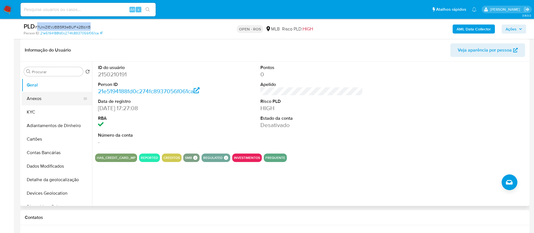
click at [41, 104] on button "Anexos" at bounding box center [55, 99] width 66 height 14
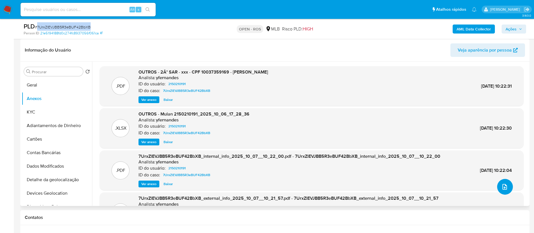
click at [501, 183] on icon "upload-file" at bounding box center [504, 186] width 7 height 7
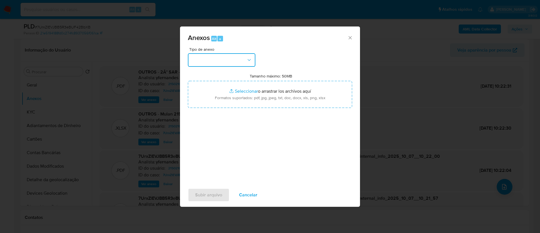
click at [215, 55] on button "button" at bounding box center [222, 60] width 68 height 14
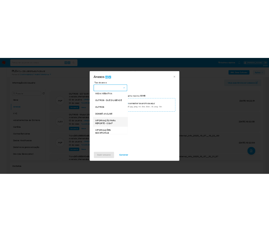
scroll to position [87, 0]
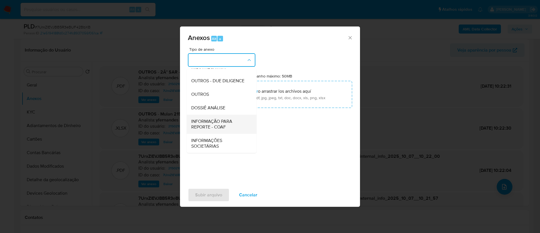
click at [225, 126] on span "INFORMAÇÃO PARA REPORTE - COAF" at bounding box center [219, 123] width 57 height 11
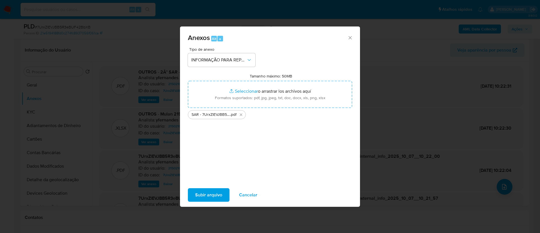
click at [222, 197] on button "Subir arquivo" at bounding box center [209, 195] width 42 height 14
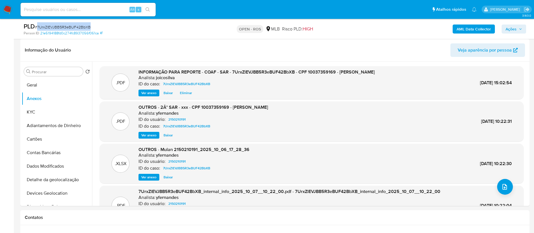
click at [517, 25] on span "Ações" at bounding box center [513, 29] width 17 height 8
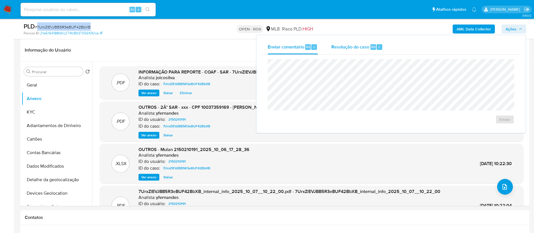
click at [341, 47] on span "Resolução do caso" at bounding box center [350, 46] width 38 height 6
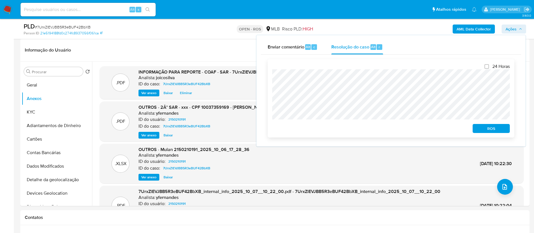
click at [485, 133] on button "ROS" at bounding box center [490, 128] width 37 height 9
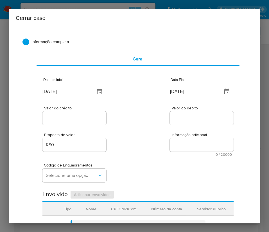
click at [71, 92] on input "[DATE]" at bounding box center [66, 91] width 48 height 9
paste input "1/08"
type input "[DATE]"
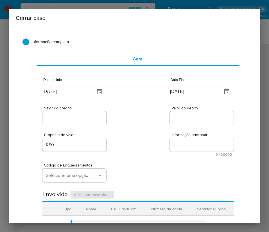
click at [162, 139] on div "Proposta de valor R$0 Informação adicional 0 / 20000 20000 caracteres restantes" at bounding box center [137, 141] width 191 height 30
click at [193, 93] on input "[DATE]" at bounding box center [194, 91] width 48 height 9
paste input "25/08"
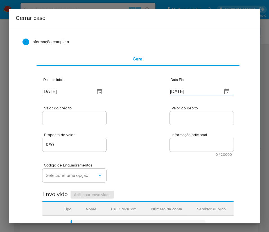
type input "[DATE]"
click at [183, 138] on textarea "Informação adicional" at bounding box center [202, 145] width 64 height 14
click at [84, 119] on input "Valor do crédito" at bounding box center [74, 118] width 64 height 7
click at [63, 123] on div at bounding box center [74, 118] width 64 height 14
click at [65, 118] on input "Valor do crédito" at bounding box center [74, 118] width 64 height 7
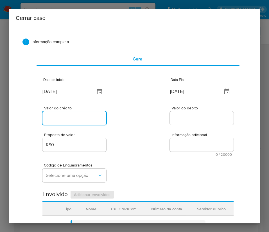
paste input "R$32.308"
type input "R$32.308"
click at [143, 119] on div "Valor do crédito R$32.308 Valor do debito" at bounding box center [137, 112] width 191 height 27
click at [192, 117] on input "Valor do debito" at bounding box center [202, 118] width 64 height 7
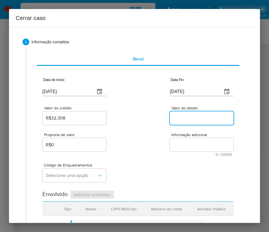
paste input "R$32.310"
type input "R$32.310"
drag, startPoint x: 161, startPoint y: 170, endPoint x: 154, endPoint y: 171, distance: 6.5
click at [161, 170] on div "Código de Enquadramentos Selecione uma opção" at bounding box center [137, 170] width 191 height 28
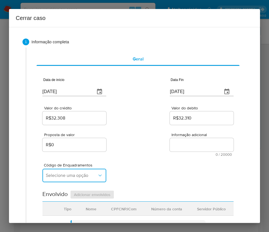
click at [88, 175] on span "Selecione uma opção" at bounding box center [71, 176] width 51 height 6
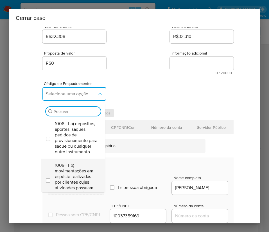
scroll to position [84, 0]
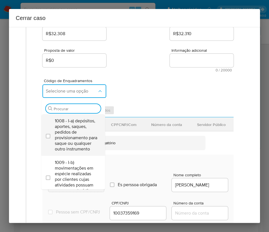
click at [71, 135] on span "1008 - I-a) depósitos, aportes, saques, pedidos de provisionamento para saque o…" at bounding box center [76, 135] width 42 height 34
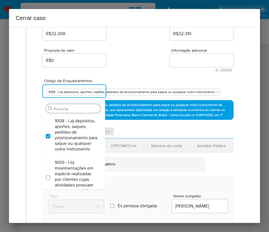
checkbox input "true"
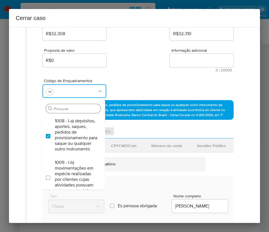
click at [66, 108] on input "Procurar" at bounding box center [76, 108] width 45 height 5
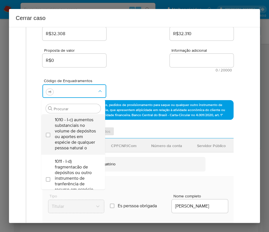
click at [70, 149] on span "1010 - I-c) aumentos substanciais no volume de depósitos ou aportes em espécie …" at bounding box center [76, 134] width 42 height 34
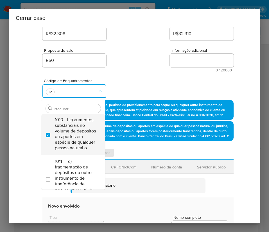
checkbox input "true"
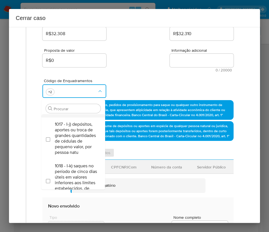
scroll to position [338, 0]
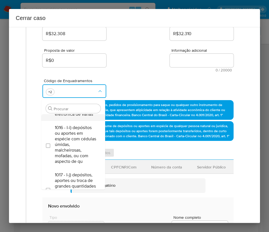
click at [68, 117] on span "1015 - I-h) saques em espécie de conta que receba diversos depósitos por transf…" at bounding box center [76, 100] width 42 height 34
checkbox input "true"
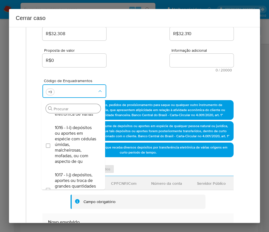
click at [61, 108] on input "Procurar" at bounding box center [76, 108] width 45 height 5
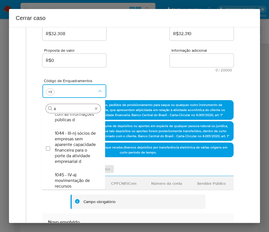
scroll to position [0, 0]
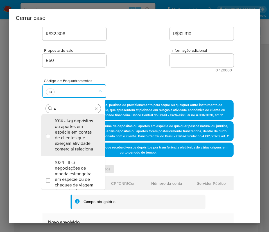
type input "45"
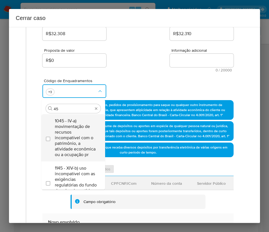
click at [68, 135] on span "1045 - IV-a) movimentação de recursos incompatível com o patrimônio, a atividad…" at bounding box center [76, 137] width 42 height 39
checkbox input "true"
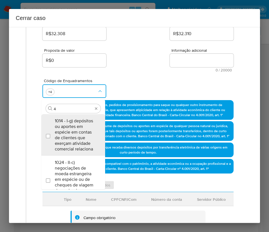
type input "47"
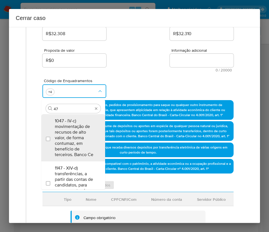
click at [68, 135] on span "1047 - IV-c) movimentação de recursos de alto valor, de forma contumaz, em bene…" at bounding box center [76, 137] width 42 height 39
checkbox input "true"
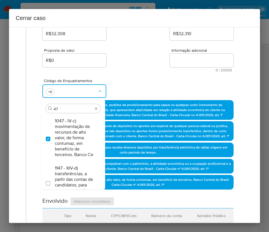
type input "4"
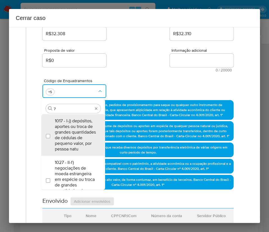
type input "74"
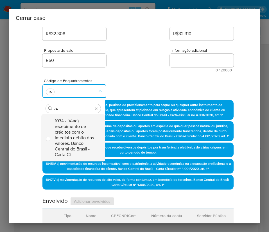
click at [70, 133] on span "1074 - IV-ad) recebimento de créditos com o imediato débito dos valores. Banco …" at bounding box center [76, 137] width 42 height 39
checkbox input "true"
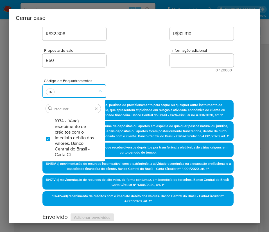
click at [128, 43] on div "Proposta de valor R$0 Informação adicional 0 / 20000 20000 caracteres restantes" at bounding box center [137, 57] width 191 height 30
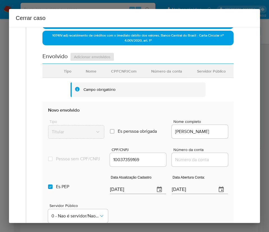
scroll to position [253, 0]
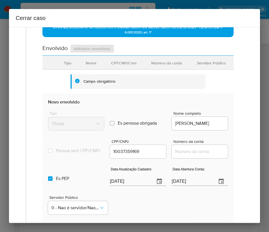
click at [123, 186] on input "[DATE]" at bounding box center [130, 181] width 41 height 9
paste input "30/08"
type input "[DATE]"
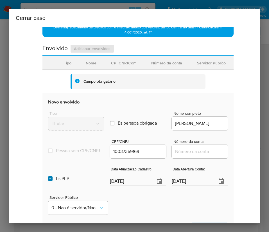
click at [51, 181] on input "Es PEP isPEP" at bounding box center [50, 178] width 5 height 5
checkbox input "false"
click at [186, 186] on input "[DATE]" at bounding box center [192, 181] width 41 height 9
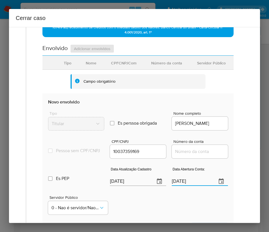
click at [186, 186] on input "[DATE]" at bounding box center [192, 181] width 41 height 9
paste input "[DATE]"
type input "[DATE]"
click at [182, 206] on div "Servidor Público 0 - Nao é servidor/[PERSON_NAME] possui informacao" at bounding box center [138, 203] width 180 height 28
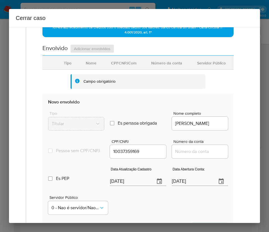
click at [181, 155] on input "Número da conta" at bounding box center [200, 151] width 56 height 7
paste input "52257157312"
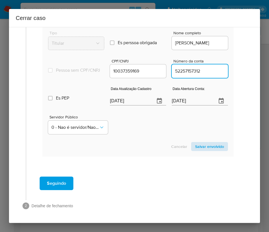
type input "52257157312"
click at [207, 146] on span "Salvar envolvido" at bounding box center [209, 147] width 29 height 8
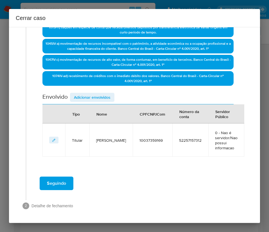
click at [95, 93] on span "Adicionar envolvidos" at bounding box center [92, 97] width 37 height 8
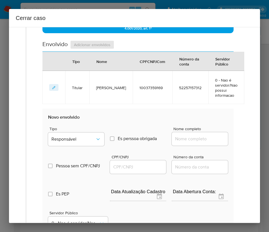
scroll to position [363, 0]
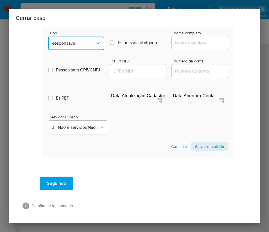
click at [79, 44] on span "Responsável" at bounding box center [73, 44] width 44 height 6
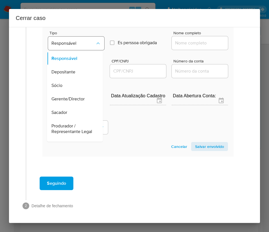
scroll to position [100, 0]
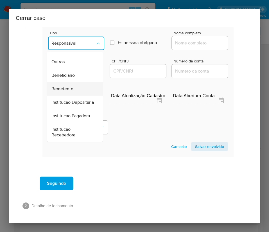
click at [68, 86] on span "Remetente" at bounding box center [62, 89] width 22 height 6
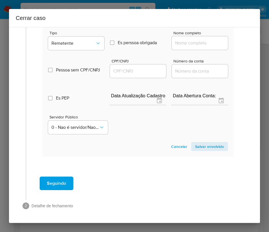
click at [183, 44] on input "Nome completo" at bounding box center [200, 42] width 56 height 7
paste input "[PERSON_NAME] - 03982684102"
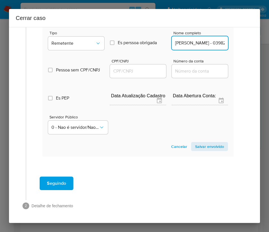
scroll to position [0, 29]
drag, startPoint x: 192, startPoint y: 43, endPoint x: 225, endPoint y: 44, distance: 33.5
click at [225, 44] on section "Novo envolvido Tipo Remetente Es perssoa obrigada Is PObrigada Nome completo [P…" at bounding box center [137, 85] width 191 height 144
type input "[PERSON_NAME]"
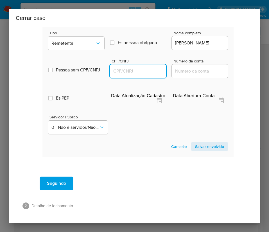
click at [147, 73] on input "CPF/CNPJ" at bounding box center [138, 71] width 56 height 7
paste input "03982684102"
type input "3982684102"
click at [201, 144] on span "Salvar envolvido" at bounding box center [209, 147] width 29 height 8
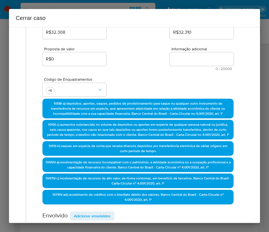
scroll to position [37, 0]
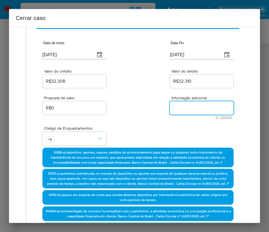
click at [187, 110] on textarea "Informação adicional" at bounding box center [202, 108] width 64 height 14
paste textarea "Loremipsumd si Ametcon Adipi Elits Doeius te Incidid, UTL 91770009068, 91 etdo …"
type textarea "Loremipsumd si Ametcon Adipi Elits Doeius te Incidid, UTL 91770009068, 91 etdo …"
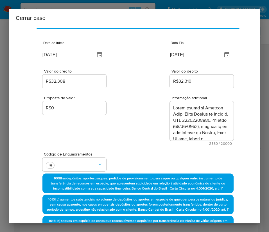
scroll to position [843, 0]
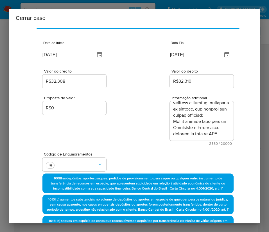
click at [154, 141] on div "Proposta de valor R$0 Informação adicional 2530 / 20000 17470 caracteres restan…" at bounding box center [137, 117] width 191 height 56
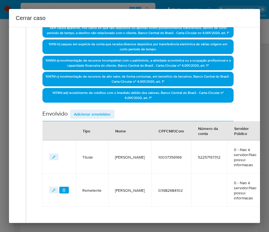
scroll to position [274, 0]
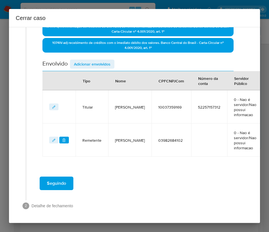
click at [62, 181] on span "Seguindo" at bounding box center [56, 183] width 19 height 12
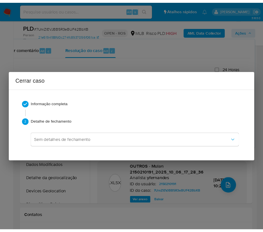
scroll to position [812, 0]
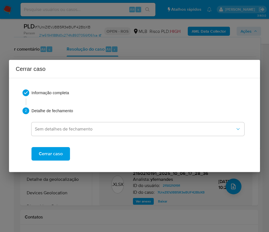
click at [62, 155] on span "Cerrar caso" at bounding box center [51, 154] width 24 height 12
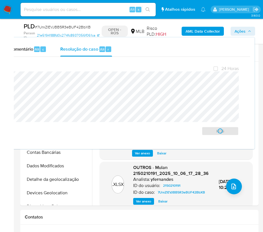
click at [62, 27] on span "# 7UrxZlEVJBB5R3eBUF42BbXB" at bounding box center [63, 27] width 56 height 6
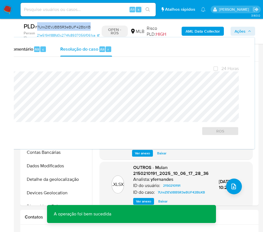
click at [62, 27] on span "# 7UrxZlEVJBB5R3eBUF42BbXB" at bounding box center [63, 27] width 56 height 6
copy span "7UrxZlEVJBB5R3eBUF42BbXB"
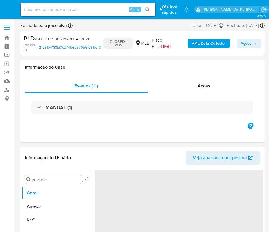
select select "10"
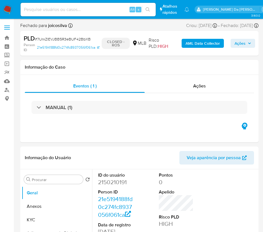
click at [8, 7] on img at bounding box center [8, 10] width 10 height 10
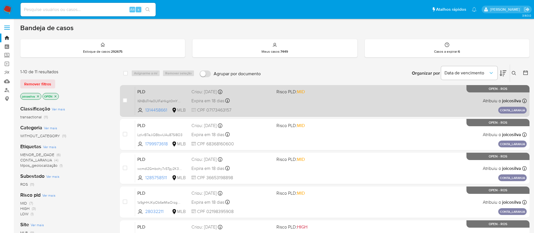
click at [333, 101] on div "PLD l6NBoTHa0UIFaHkgit0mYWY4 1314458661 MLB Risco PLD: MID Criou: 12/09/2025 Cr…" at bounding box center [330, 100] width 391 height 28
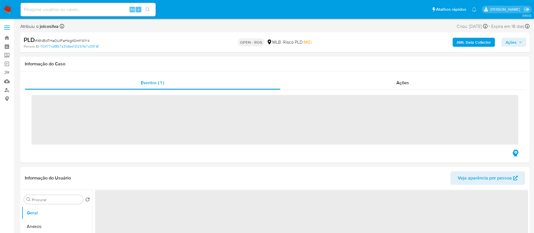
click at [84, 38] on span "# l6NBoTHa0UIFaHkgit0mYWY4" at bounding box center [62, 41] width 55 height 6
copy span "l6NBoTHa0UIFaHkgit0mYWY4"
select select "10"
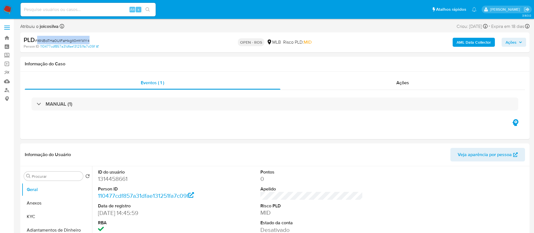
click at [82, 38] on span "# l6NBoTHa0UIFaHkgit0mYWY4" at bounding box center [62, 41] width 55 height 6
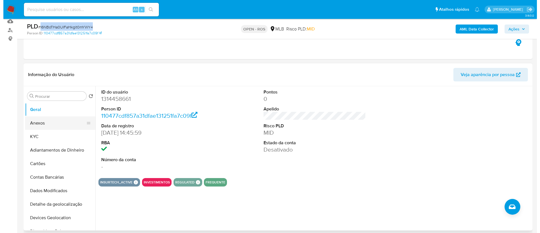
scroll to position [84, 0]
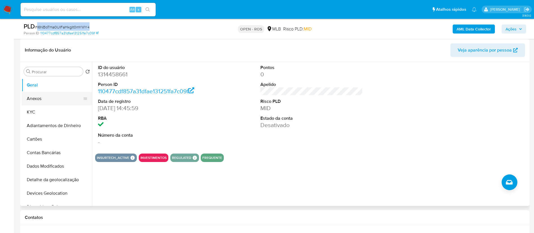
click at [40, 98] on button "Anexos" at bounding box center [55, 99] width 66 height 14
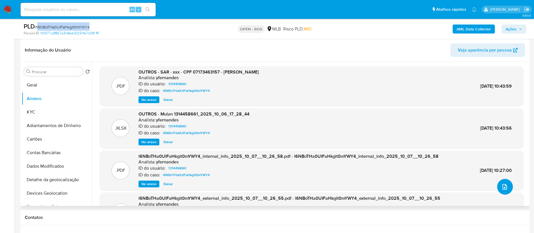
click at [501, 188] on icon "upload-file" at bounding box center [504, 186] width 7 height 7
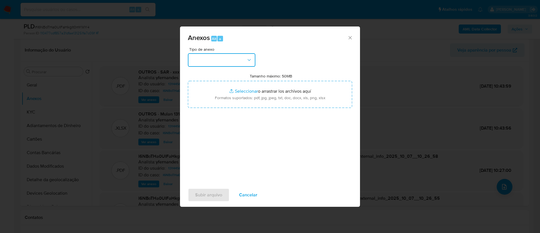
click at [239, 61] on button "button" at bounding box center [222, 60] width 68 height 14
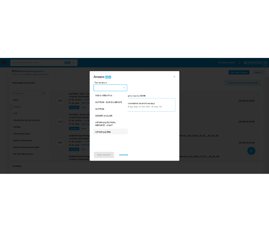
scroll to position [87, 0]
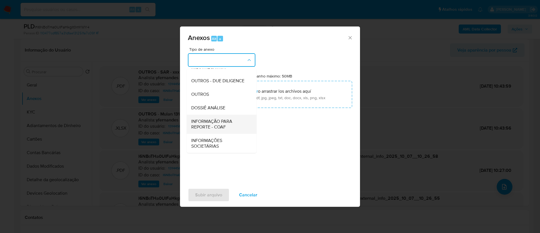
click at [232, 121] on span "INFORMAÇÃO PARA REPORTE - COAF" at bounding box center [219, 123] width 57 height 11
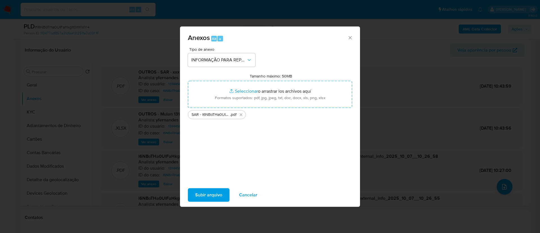
click at [221, 199] on span "Subir arquivo" at bounding box center [208, 195] width 27 height 12
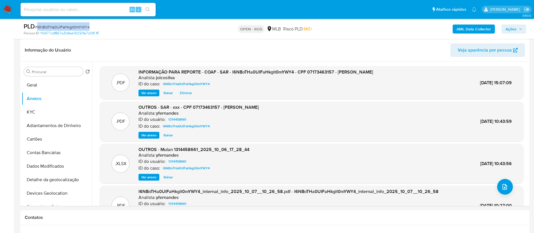
click at [514, 30] on span "Ações" at bounding box center [510, 28] width 11 height 9
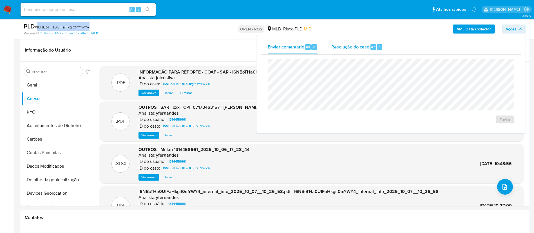
click at [356, 50] on div "Resolução do caso Alt r" at bounding box center [356, 47] width 51 height 15
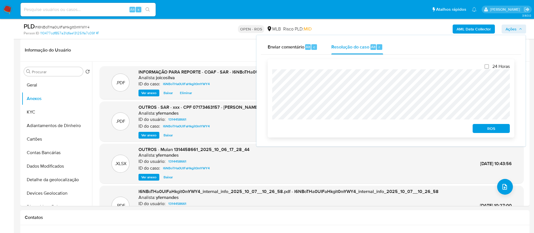
click at [487, 132] on span "ROS" at bounding box center [490, 128] width 29 height 8
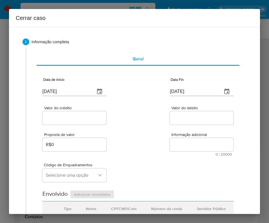
click at [62, 91] on input "09/10/2025" at bounding box center [66, 91] width 48 height 9
paste input "7/08"
type input "07/08/2025"
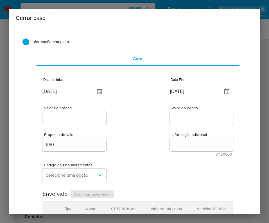
drag, startPoint x: 143, startPoint y: 127, endPoint x: 4, endPoint y: 163, distance: 143.6
click at [143, 128] on div "Proposta de valor R$0 Informação adicional 0 / 20000 20000 caracteres restantes" at bounding box center [137, 141] width 191 height 30
click at [170, 88] on input "09/10/2025" at bounding box center [194, 91] width 48 height 9
click at [170, 91] on input "09/10/2025" at bounding box center [194, 91] width 48 height 9
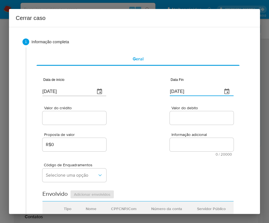
click at [170, 91] on input "09/10/2025" at bounding box center [194, 91] width 48 height 9
paste input "15/08"
type input "15/08/2025"
click at [173, 140] on textarea "Informação adicional" at bounding box center [202, 145] width 64 height 14
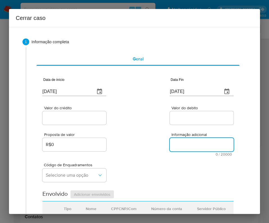
click at [82, 115] on input "Valor do crédito" at bounding box center [74, 118] width 64 height 7
drag, startPoint x: 56, startPoint y: 123, endPoint x: 58, endPoint y: 119, distance: 3.9
click at [56, 123] on div at bounding box center [74, 118] width 64 height 14
click at [59, 118] on input "Valor do crédito" at bounding box center [74, 118] width 64 height 7
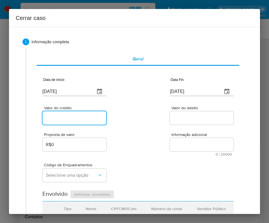
paste input "R$26.584"
type input "R$26.584"
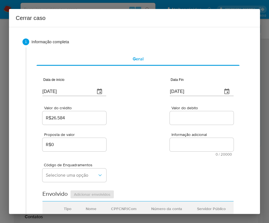
drag, startPoint x: 137, startPoint y: 138, endPoint x: 132, endPoint y: 146, distance: 9.5
click at [137, 139] on div "Proposta de valor R$0 Informação adicional 0 / 20000 20000 caracteres restantes" at bounding box center [137, 141] width 191 height 30
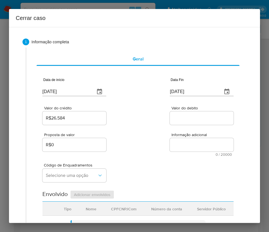
click at [187, 113] on div at bounding box center [202, 118] width 64 height 14
click at [186, 119] on input "Valor do debito" at bounding box center [202, 118] width 64 height 7
paste input "R$26.583"
type input "R$26.583"
click at [153, 178] on div "Código de Enquadramentos Selecione uma opção" at bounding box center [137, 170] width 191 height 28
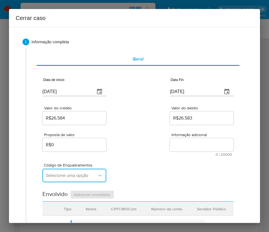
click at [59, 177] on span "Selecione uma opção" at bounding box center [71, 176] width 51 height 6
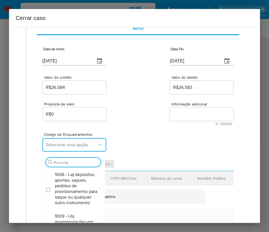
scroll to position [84, 0]
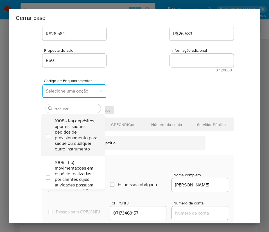
click at [69, 131] on span "1008 - I-a) depósitos, aportes, saques, pedidos de provisionamento para saque o…" at bounding box center [76, 135] width 42 height 34
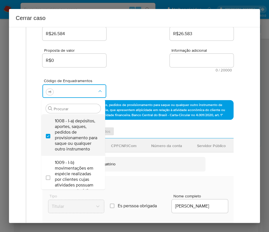
checkbox input "true"
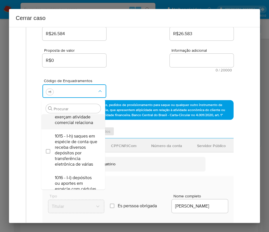
scroll to position [338, 0]
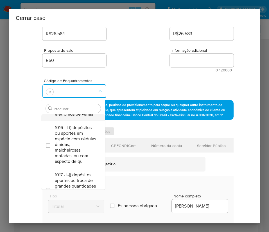
click at [74, 117] on span "1015 - I-h) saques em espécie de conta que receba diversos depósitos por transf…" at bounding box center [76, 100] width 42 height 34
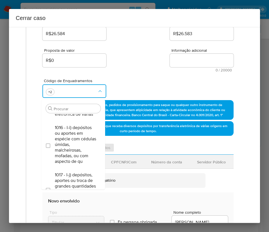
checkbox input "true"
click at [63, 109] on input "Procurar" at bounding box center [76, 108] width 45 height 5
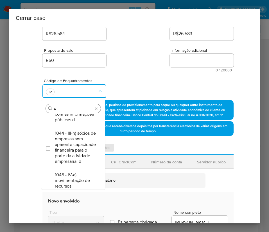
scroll to position [0, 0]
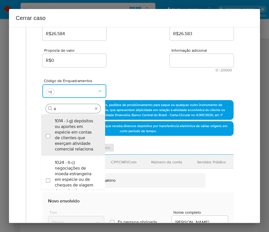
type input "45"
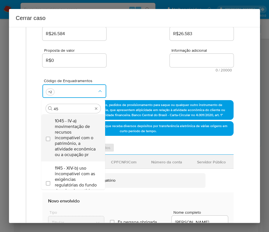
click at [66, 124] on span "1045 - IV-a) movimentação de recursos incompatível com o patrimônio, a atividad…" at bounding box center [76, 137] width 42 height 39
checkbox input "true"
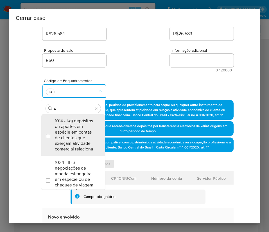
type input "47"
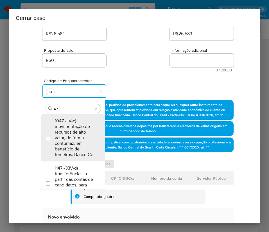
click at [66, 124] on span "1047 - IV-c) movimentação de recursos de alto valor, de forma contumaz, em bene…" at bounding box center [76, 137] width 42 height 39
checkbox input "true"
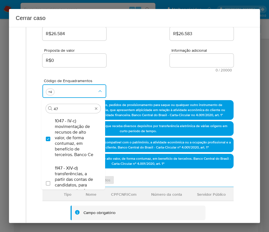
type input "4"
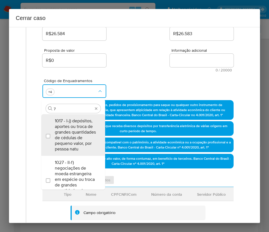
type input "74"
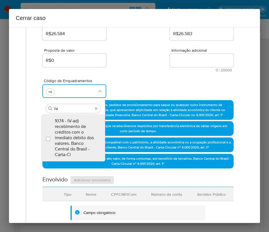
drag, startPoint x: 70, startPoint y: 129, endPoint x: 124, endPoint y: 84, distance: 70.3
click at [71, 129] on span "1074 - IV-ad) recebimento de créditos com o imediato débito dos valores. Banco …" at bounding box center [76, 137] width 42 height 39
checkbox input "true"
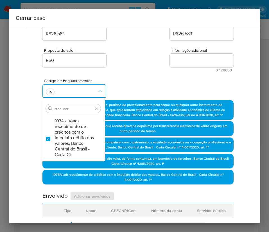
click at [124, 81] on div "Código de Enquadramentos Procurar 1074 - IV-ad) recebimento de créditos com o i…" at bounding box center [137, 86] width 191 height 28
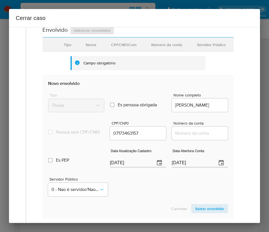
scroll to position [253, 0]
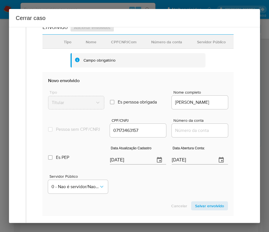
click at [126, 160] on div "[DATE]" at bounding box center [138, 156] width 56 height 17
click at [127, 165] on input "[DATE]" at bounding box center [130, 160] width 41 height 9
paste input "21/08"
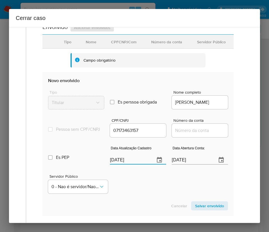
type input "21/08/2025"
click at [146, 201] on section "Novo envolvido Tipo Titular Es perssoa obrigada Is PObrigada Nome completo DANI…" at bounding box center [137, 144] width 191 height 144
click at [181, 165] on input "[DATE]" at bounding box center [192, 160] width 41 height 9
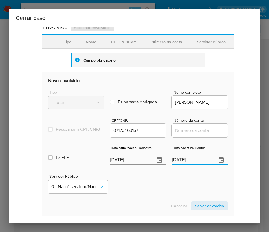
paste input "7/08"
type input "07/08/2025"
click at [158, 195] on div "Servidor Público 0 - Nao é servidor/Nao possui informacao" at bounding box center [138, 182] width 180 height 28
click at [188, 134] on input "Número da conta" at bounding box center [200, 130] width 56 height 7
paste input "40513429912"
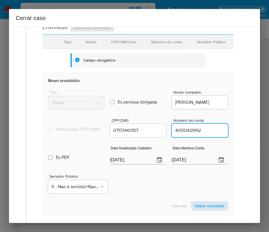
type input "40513429912"
click at [203, 210] on span "Salvar envolvido" at bounding box center [209, 206] width 29 height 8
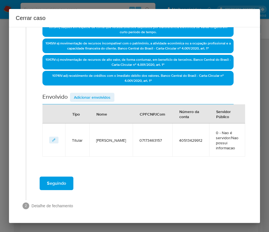
scroll to position [183, 0]
click at [105, 111] on section "Envolvido Adicionar envolvidos Tipo Nome CPFCNPJCom Número da conta Servidor Pú…" at bounding box center [137, 125] width 191 height 64
click at [109, 99] on span "Adicionar envolvidos" at bounding box center [92, 97] width 37 height 8
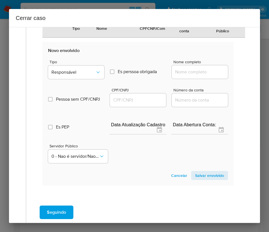
scroll to position [332, 0]
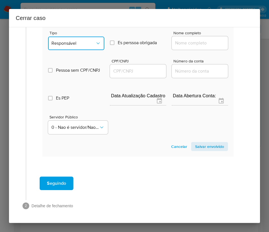
click at [87, 46] on button "Responsável" at bounding box center [76, 44] width 56 height 14
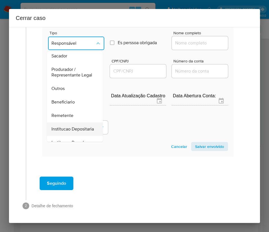
scroll to position [100, 0]
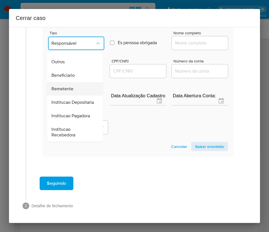
click at [73, 86] on span "Remetente" at bounding box center [62, 89] width 22 height 6
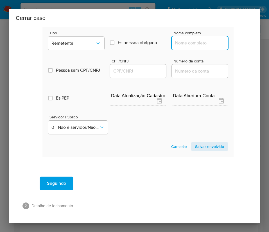
click at [186, 44] on input "Nome completo" at bounding box center [200, 42] width 56 height 7
paste input "Vitor Daniel Xavier Cavalcanti, 08541707156"
drag, startPoint x: 190, startPoint y: 44, endPoint x: 260, endPoint y: 46, distance: 70.4
click at [260, 46] on div "Cerrar caso 1 Informação completa Geral Data de início 07/08/2025 Data Fin 15/0…" at bounding box center [134, 116] width 269 height 232
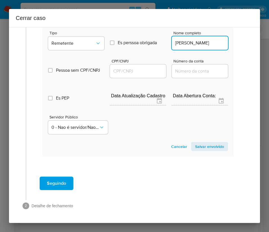
scroll to position [0, 10]
type input "Vitor Daniel Xavier Cavalcanti"
click at [142, 73] on input "CPF/CNPJ" at bounding box center [138, 71] width 56 height 7
paste input "08541707156"
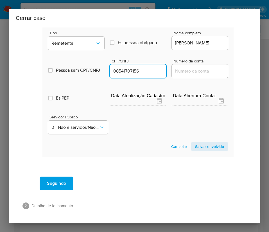
type input "8541707156"
click at [204, 148] on span "Salvar envolvido" at bounding box center [209, 147] width 29 height 8
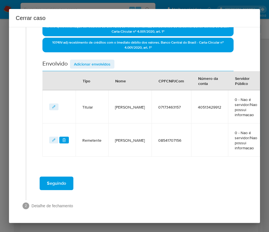
click at [106, 64] on span "Adicionar envolvidos" at bounding box center [92, 64] width 37 height 8
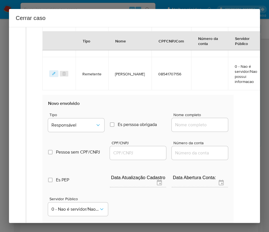
scroll to position [365, 0]
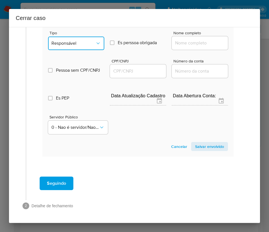
click at [84, 45] on span "Responsável" at bounding box center [73, 44] width 44 height 6
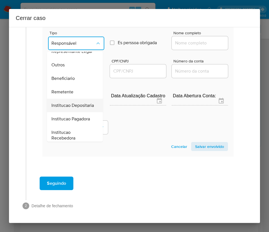
scroll to position [100, 0]
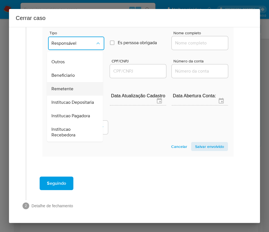
click at [69, 86] on span "Remetente" at bounding box center [62, 89] width 22 height 6
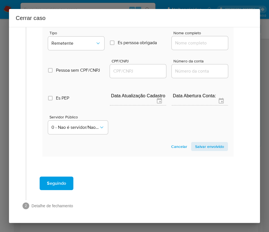
click at [176, 47] on div at bounding box center [200, 43] width 56 height 14
click at [178, 44] on input "Nome completo" at bounding box center [200, 42] width 56 height 7
paste input "Ricardo Sousa Gomes, 05888260142"
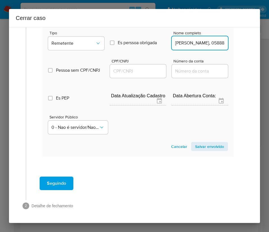
scroll to position [0, 25]
drag, startPoint x: 187, startPoint y: 45, endPoint x: 268, endPoint y: 44, distance: 81.0
click at [268, 44] on div "Cerrar caso 1 Informação completa Geral Data de início 07/08/2025 Data Fin 15/0…" at bounding box center [134, 116] width 269 height 232
type input "Ricardo Sousa Gomes"
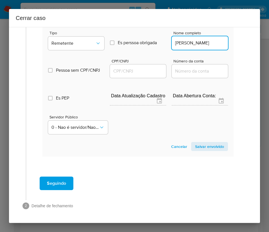
click at [112, 69] on input "CPF/CNPJ" at bounding box center [138, 71] width 56 height 7
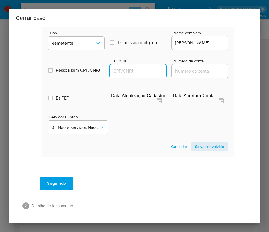
paste input "05888260142"
type input "5888260142"
click at [195, 147] on span "Salvar envolvido" at bounding box center [209, 147] width 29 height 8
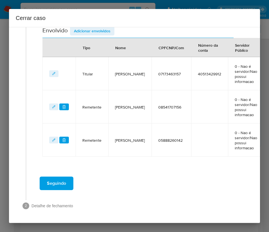
click at [97, 27] on div "1 Informação completa Geral Data de início 07/08/2025 Data Fin 15/08/2025 Valor…" at bounding box center [134, 125] width 251 height 196
click at [97, 32] on span "Adicionar envolvidos" at bounding box center [92, 31] width 37 height 8
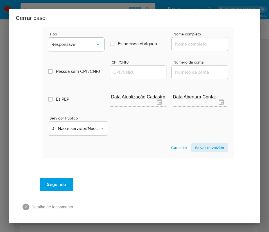
scroll to position [398, 0]
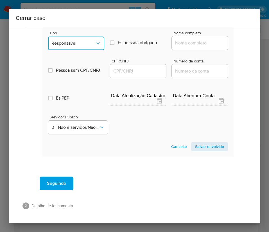
click at [82, 45] on span "Responsável" at bounding box center [73, 44] width 44 height 6
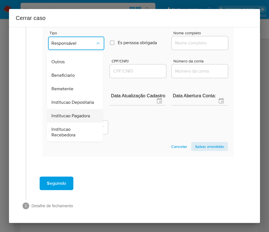
scroll to position [100, 0]
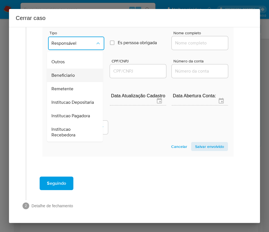
click at [70, 73] on span "Beneficiario" at bounding box center [62, 76] width 23 height 6
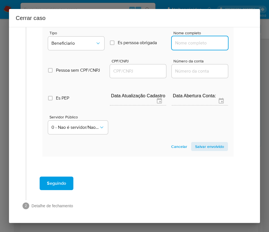
click at [187, 44] on input "Nome completo" at bounding box center [200, 42] width 56 height 7
paste input "Jessik Da Silva Carvalho, 03410806164"
drag, startPoint x: 190, startPoint y: 44, endPoint x: 262, endPoint y: 44, distance: 72.3
click at [262, 44] on div "Cerrar caso 1 Informação completa Geral Data de início 07/08/2025 Data Fin 15/0…" at bounding box center [134, 116] width 269 height 232
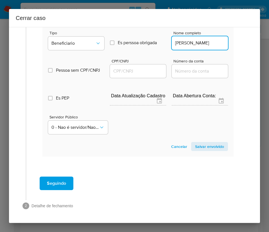
scroll to position [0, 0]
type input "Jessik Da Silva Carvalho"
click at [140, 75] on input "CPF/CNPJ" at bounding box center [138, 71] width 56 height 7
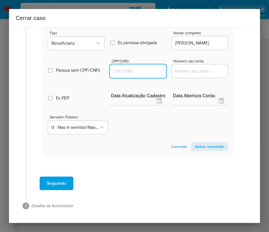
paste input "03410806164"
type input "3410806164"
click at [205, 148] on span "Salvar envolvido" at bounding box center [209, 147] width 29 height 8
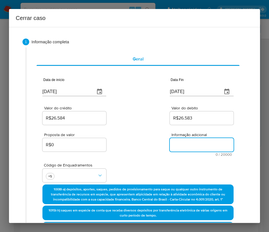
click at [175, 142] on textarea "Informação adicional" at bounding box center [202, 145] width 64 height 14
paste textarea "Informações do Cliente Daniel Teodoro da Silva Agripino, CPF 07173463157, 19 an…"
type textarea "Informações do Cliente Daniel Teodoro da Silva Agripino, CPF 07173463157, 19 an…"
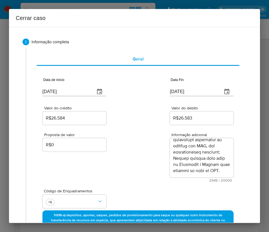
click at [148, 164] on div "Proposta de valor R$0 Informação adicional 2945 / 20000 17055 caracteres restan…" at bounding box center [137, 154] width 191 height 56
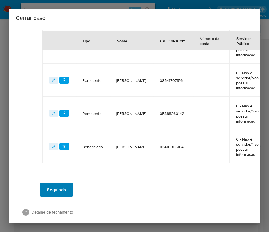
scroll to position [309, 0]
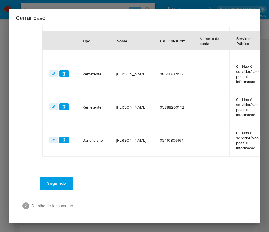
click at [68, 184] on button "Seguindo" at bounding box center [57, 184] width 34 height 14
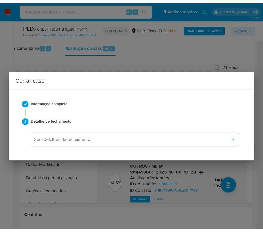
scroll to position [961, 0]
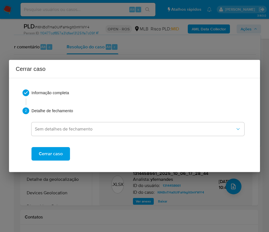
click at [47, 154] on span "Cerrar caso" at bounding box center [51, 154] width 24 height 12
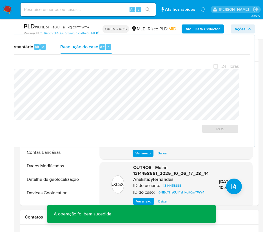
click at [73, 27] on span "# l6NBoTHa0UIFaHkgit0mYWY4" at bounding box center [62, 27] width 55 height 6
copy span "l6NBoTHa0UIFaHkgit0mYWY4"
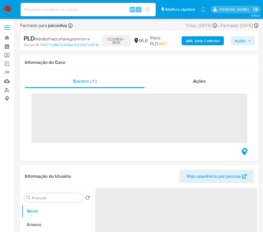
click at [9, 8] on img at bounding box center [8, 10] width 10 height 10
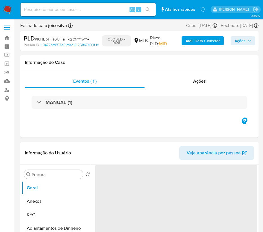
select select "10"
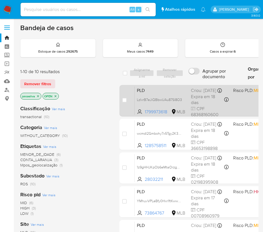
click at [182, 91] on span "PLD" at bounding box center [162, 89] width 50 height 7
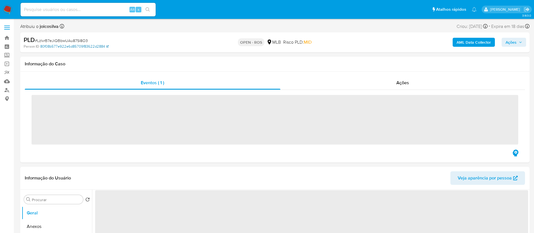
select select "10"
click at [83, 42] on span "# LzIvrB7eJiQBbwUAu87Sl8O3" at bounding box center [61, 41] width 53 height 6
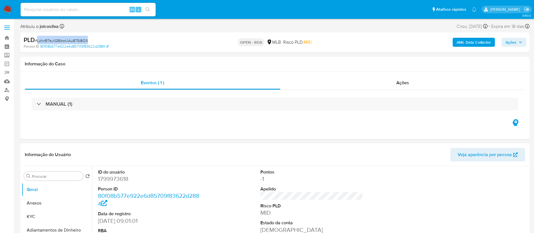
click at [81, 41] on span "# LzIvrB7eJiQBbwUAu87Sl8O3" at bounding box center [61, 41] width 53 height 6
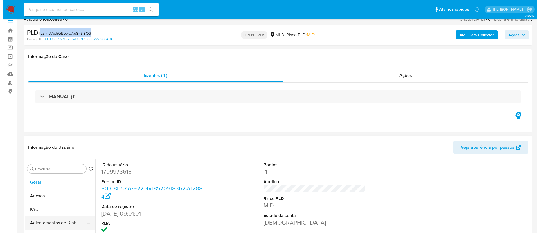
scroll to position [127, 0]
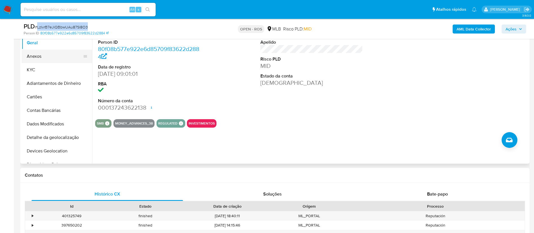
click at [38, 53] on button "Anexos" at bounding box center [55, 57] width 66 height 14
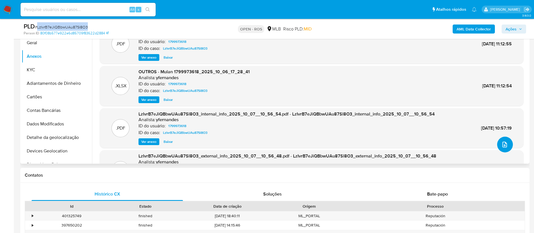
click at [269, 148] on button "upload-file" at bounding box center [505, 144] width 16 height 16
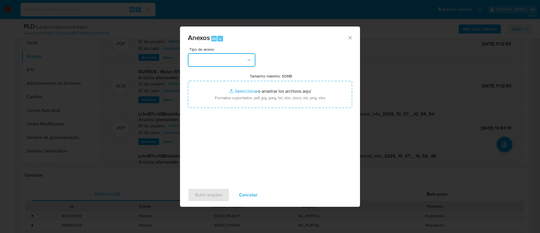
click at [237, 60] on button "button" at bounding box center [222, 60] width 68 height 14
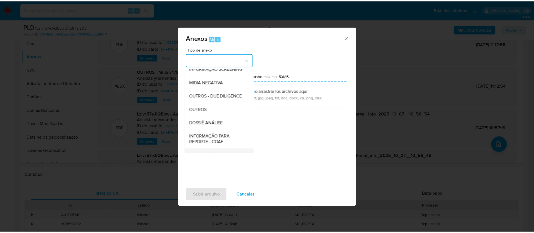
scroll to position [87, 0]
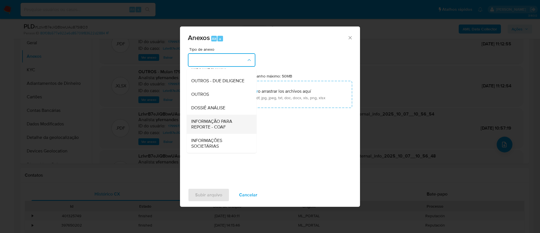
click at [228, 127] on span "INFORMAÇÃO PARA REPORTE - COAF" at bounding box center [219, 123] width 57 height 11
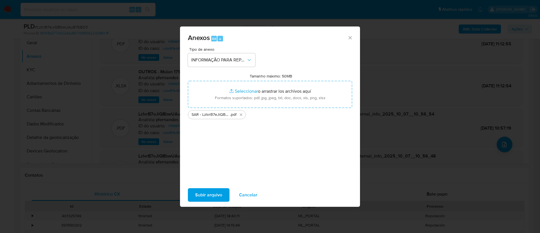
click at [249, 153] on div "Tipo de anexo INFORMAÇÃO PARA REPORTE - COAF Tamanho máximo: 50MB Seleccionar a…" at bounding box center [270, 113] width 164 height 133
click at [209, 198] on span "Subir arquivo" at bounding box center [208, 195] width 27 height 12
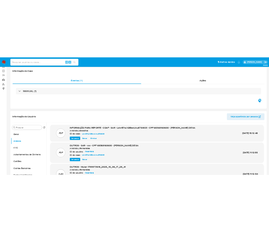
scroll to position [0, 0]
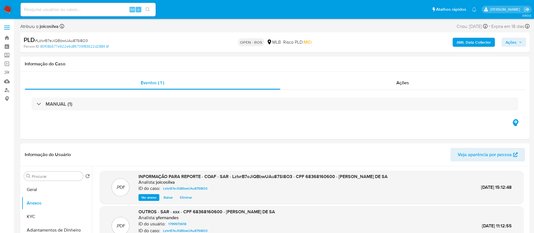
click at [269, 42] on button "Ações" at bounding box center [513, 42] width 24 height 9
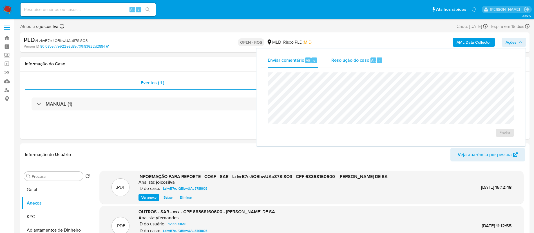
click at [269, 60] on span "Resolução do caso" at bounding box center [350, 60] width 38 height 6
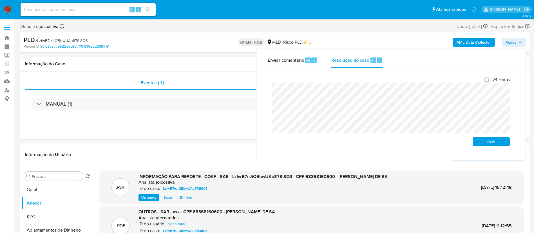
click at [264, 95] on div "Fechamento do caso 24 Horas ROS" at bounding box center [391, 111] width 260 height 87
click at [269, 145] on span "ROS" at bounding box center [490, 142] width 29 height 8
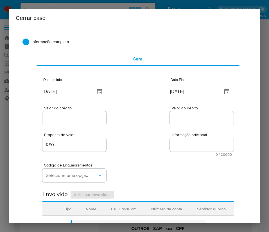
click at [61, 92] on input "[DATE]" at bounding box center [66, 91] width 48 height 9
paste input "1/08"
type input "[DATE]"
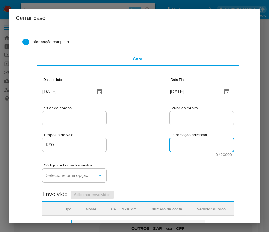
click at [170, 150] on textarea "Informação adicional" at bounding box center [202, 145] width 64 height 14
click at [188, 92] on input "[DATE]" at bounding box center [194, 91] width 48 height 9
paste input "5"
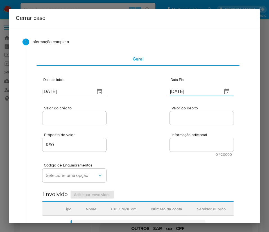
type input "[DATE]"
click at [180, 134] on span "Informação adicional" at bounding box center [204, 135] width 64 height 4
click at [180, 138] on textarea "Informação adicional" at bounding box center [202, 145] width 64 height 14
drag, startPoint x: 81, startPoint y: 118, endPoint x: 80, endPoint y: 122, distance: 3.6
click at [81, 118] on input "Valor do crédito" at bounding box center [74, 118] width 64 height 7
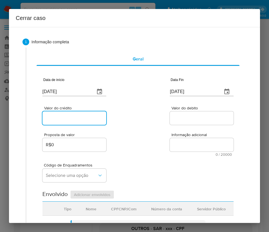
drag, startPoint x: 56, startPoint y: 119, endPoint x: 145, endPoint y: 135, distance: 90.5
click at [56, 119] on input "Valor do crédito" at bounding box center [74, 118] width 64 height 7
paste input "R$138.032"
type input "R$138.032"
drag, startPoint x: 145, startPoint y: 135, endPoint x: 133, endPoint y: 146, distance: 16.9
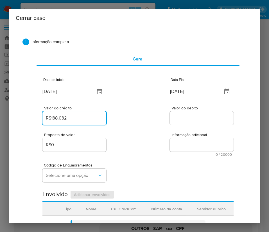
click at [145, 135] on div "Proposta de valor R$0 Informação adicional 0 / 20000 20000 caracteres restantes" at bounding box center [137, 141] width 191 height 30
click at [181, 118] on input "Valor do debito" at bounding box center [202, 118] width 64 height 7
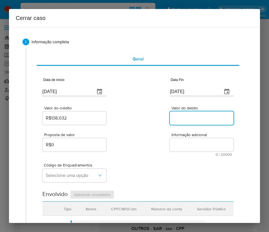
paste input "R$95.694"
type input "R$95.694"
click at [144, 173] on div "Código de Enquadramentos Selecione uma opção" at bounding box center [137, 170] width 191 height 28
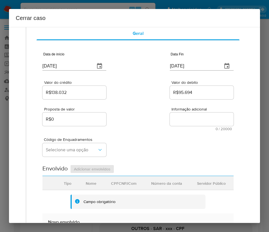
scroll to position [42, 0]
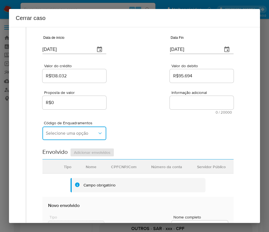
click at [65, 134] on span "Selecione uma opção" at bounding box center [71, 134] width 51 height 6
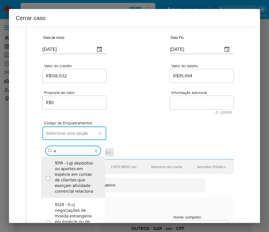
type input "45"
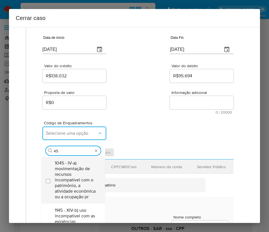
click at [74, 173] on span "1045 - IV-a) movimentação de recursos incompatível com o patrimônio, a atividad…" at bounding box center [76, 179] width 42 height 39
checkbox input "true"
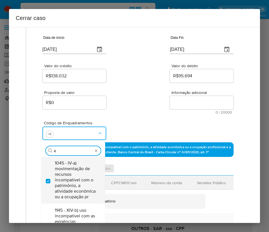
scroll to position [0, 0]
type input "47"
click at [74, 173] on span "1047 - IV-c) movimentação de recursos de alto valor, de forma contumaz, em bene…" at bounding box center [76, 179] width 42 height 39
checkbox input "true"
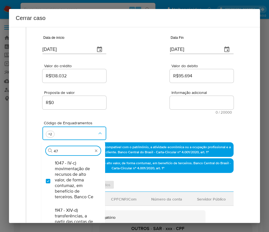
type input "4"
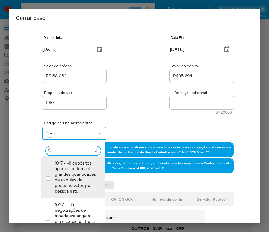
type input "74"
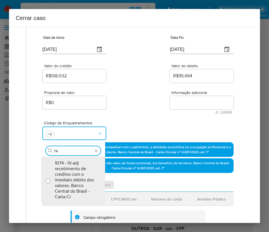
click at [74, 173] on span "1074 - IV-ad) recebimento de créditos com o imediato débito dos valores. Banco …" at bounding box center [76, 179] width 42 height 39
checkbox input "true"
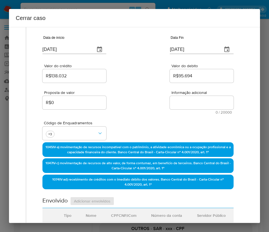
click at [152, 98] on div "Proposta de valor R$0 Informação adicional 0 / 20000 20000 caracteres restantes" at bounding box center [137, 99] width 191 height 30
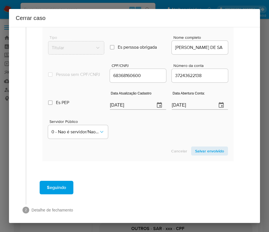
scroll to position [280, 0]
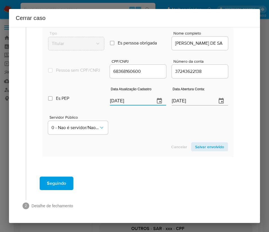
click at [131, 102] on input "[DATE]" at bounding box center [130, 101] width 41 height 9
paste input "28/09"
type input "28/09/2025"
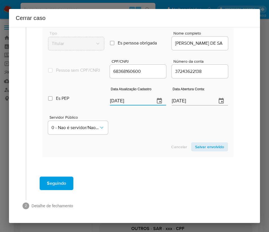
click at [144, 153] on section "Novo envolvido Tipo Titular Es perssoa obrigada Is PObrigada Nome completo MARI…" at bounding box center [137, 85] width 191 height 144
click at [187, 100] on input "05/05/2024" at bounding box center [192, 101] width 41 height 9
click at [169, 133] on div "Servidor Público 0 - Nao é servidor/Nao possui informacao" at bounding box center [138, 123] width 180 height 28
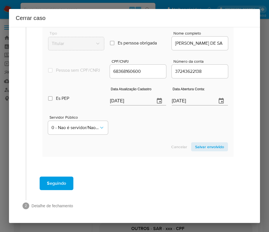
click at [204, 149] on span "Salvar envolvido" at bounding box center [209, 147] width 29 height 8
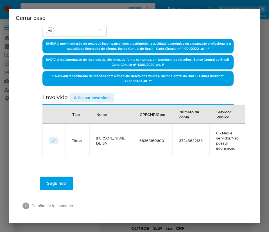
scroll to position [146, 0]
drag, startPoint x: 99, startPoint y: 101, endPoint x: 101, endPoint y: 97, distance: 4.4
click at [100, 100] on span "Adicionar envolvidos" at bounding box center [92, 98] width 37 height 8
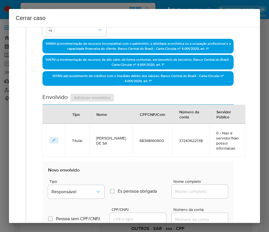
click at [104, 95] on div "Envolvido Adicionar envolvidos" at bounding box center [137, 99] width 191 height 12
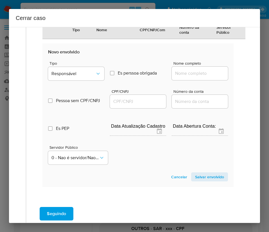
scroll to position [272, 0]
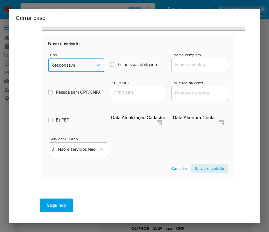
click at [77, 67] on span "Responsável" at bounding box center [73, 65] width 44 height 6
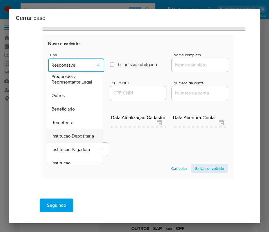
scroll to position [100, 0]
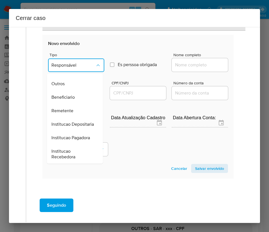
click at [75, 95] on span "Beneficiario" at bounding box center [62, 98] width 23 height 6
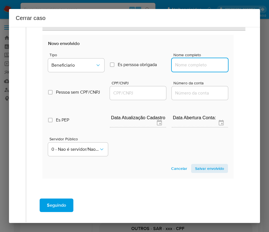
click at [188, 62] on input "Nome completo" at bounding box center [200, 64] width 56 height 7
paste input "Jessica Alves Vieira, 12443882624"
drag, startPoint x: 188, startPoint y: 67, endPoint x: 268, endPoint y: 68, distance: 79.9
click at [268, 68] on div "Cerrar caso 1 Informação completa Geral Data de início 01/08/2025 Data Fin 05/1…" at bounding box center [134, 116] width 269 height 232
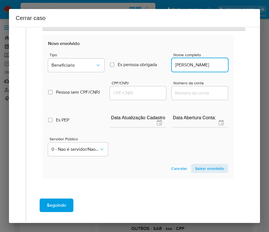
scroll to position [0, 0]
type input "Jessica Alves Vieira"
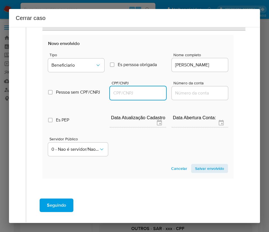
click at [144, 89] on input "CPF/CNPJ" at bounding box center [138, 92] width 56 height 7
paste input "12443882624"
type input "12443882624"
click at [209, 169] on span "Salvar envolvido" at bounding box center [209, 169] width 29 height 8
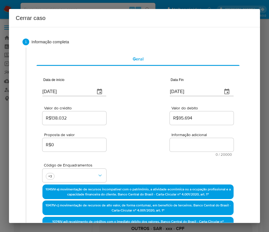
drag, startPoint x: 189, startPoint y: 144, endPoint x: 140, endPoint y: 177, distance: 59.4
click at [189, 142] on textarea "Informação adicional" at bounding box center [202, 145] width 64 height 14
paste textarea "Informações do Cliente Marilda Mendes de Sa, CPF 68368160600, 57 anos, resident…"
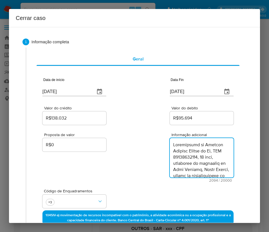
scroll to position [713, 0]
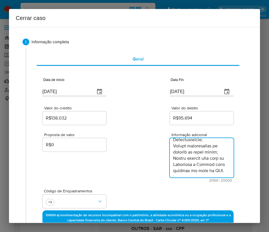
type textarea "Informações do Cliente Marilda Mendes de Sa, CPF 68368160600, 57 anos, resident…"
click at [139, 177] on div "Proposta de valor R$0 Informação adicional 2094 / 20000 17906 caracteres restan…" at bounding box center [137, 154] width 191 height 56
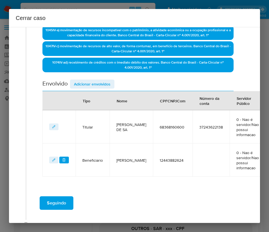
scroll to position [205, 0]
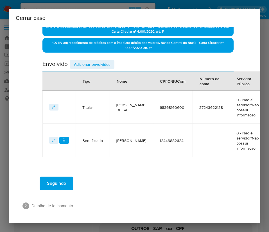
click at [69, 187] on button "Seguindo" at bounding box center [57, 184] width 34 height 14
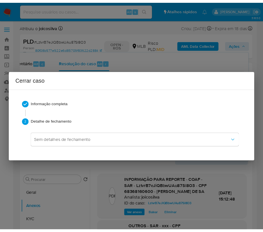
scroll to position [680, 0]
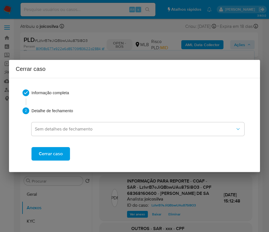
click at [55, 151] on span "Cerrar caso" at bounding box center [51, 154] width 24 height 12
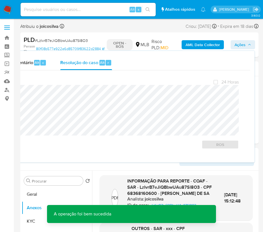
click at [77, 38] on span "# LzIvrB7eJiQBbwUAu87Sl8O3" at bounding box center [61, 41] width 53 height 6
copy span "LzIvrB7eJiQBbwUAu87Sl8O3"
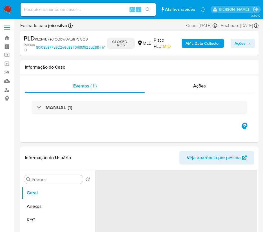
click at [17, 8] on nav "Pausado Ver notificaciones Alt s Atalhos rápidos Presiona las siguientes teclas…" at bounding box center [131, 9] width 263 height 19
click at [7, 9] on img at bounding box center [8, 10] width 10 height 10
select select "10"
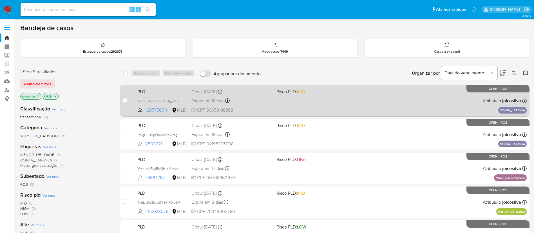
click at [340, 93] on span "Risco PLD: MID" at bounding box center [316, 91] width 80 height 7
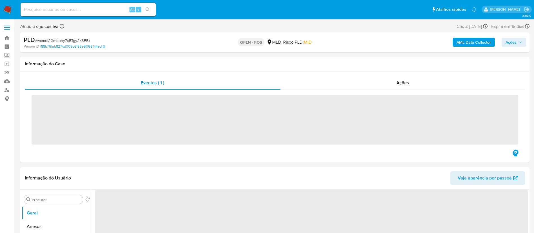
click at [87, 42] on span "# wcmdl2Gmbohy7x5Tgy2K3F5x" at bounding box center [62, 41] width 55 height 6
copy span "wcmdl2Gmbohy7x5Tgy2K3F5x"
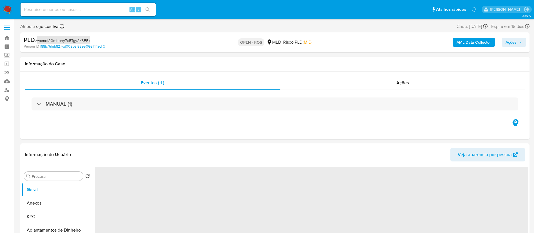
select select "10"
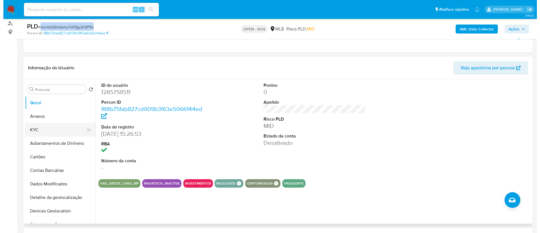
scroll to position [127, 0]
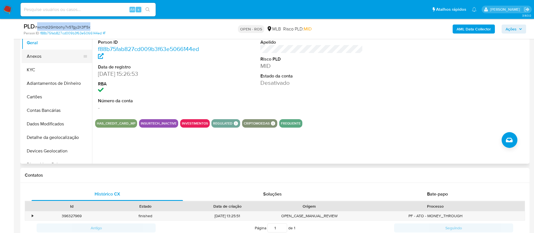
click at [49, 58] on button "Anexos" at bounding box center [55, 57] width 66 height 14
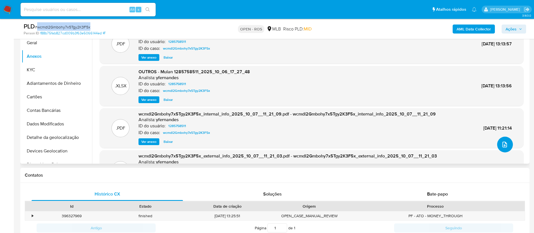
click at [504, 147] on icon "upload-file" at bounding box center [504, 144] width 7 height 7
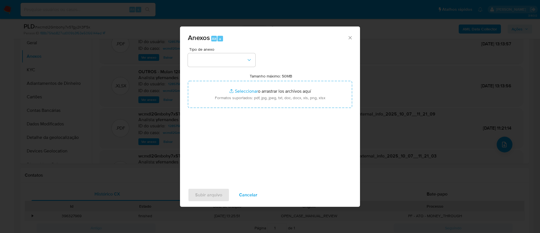
click at [299, 54] on div "Tipo de anexo Tamanho máximo: 50MB Seleccionar archivos Seleccionar o arrastrar…" at bounding box center [270, 113] width 164 height 133
click at [235, 60] on button "button" at bounding box center [222, 60] width 68 height 14
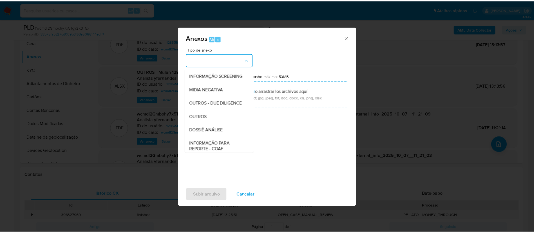
scroll to position [87, 0]
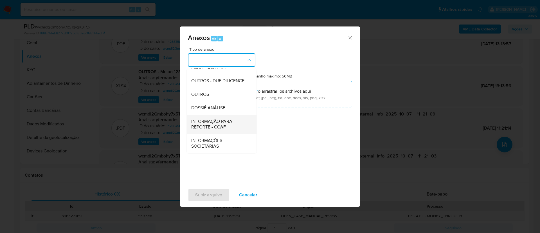
click at [227, 126] on span "INFORMAÇÃO PARA REPORTE - COAF" at bounding box center [219, 123] width 57 height 11
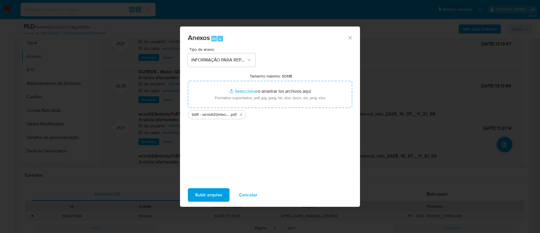
click at [234, 166] on div "Tipo de anexo INFORMAÇÃO PARA REPORTE - COAF Tamanho máximo: 50MB Seleccionar a…" at bounding box center [270, 113] width 164 height 133
click at [220, 196] on span "Subir arquivo" at bounding box center [208, 195] width 27 height 12
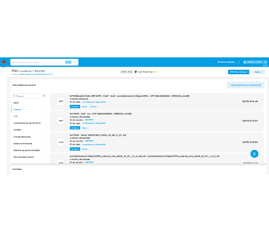
scroll to position [42, 0]
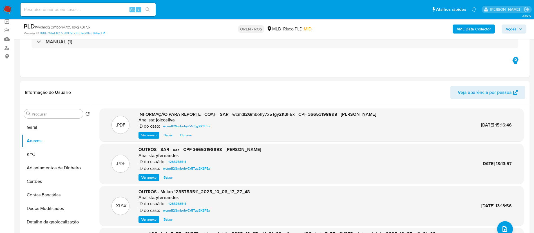
click at [515, 29] on span "Ações" at bounding box center [510, 28] width 11 height 9
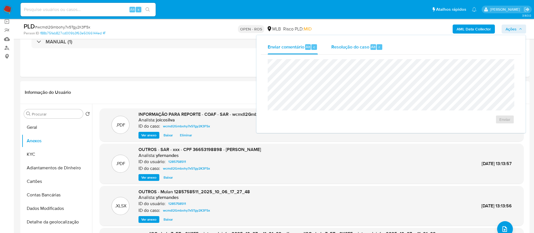
click at [356, 48] on span "Resolução do caso" at bounding box center [350, 46] width 38 height 6
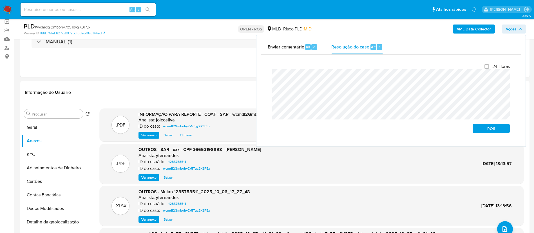
click at [265, 77] on div "Fechamento do caso 24 Horas ROS" at bounding box center [391, 98] width 260 height 87
click at [477, 129] on span "ROS" at bounding box center [490, 128] width 29 height 8
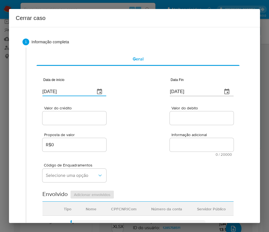
click at [66, 89] on input "[DATE]" at bounding box center [66, 91] width 48 height 9
paste input "1/08"
type input "[DATE]"
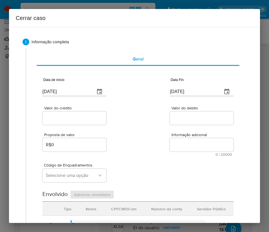
click at [141, 118] on div "Valor do crédito Valor do debito" at bounding box center [137, 112] width 191 height 27
click at [180, 90] on input "[DATE]" at bounding box center [194, 91] width 48 height 9
paste input "5/08"
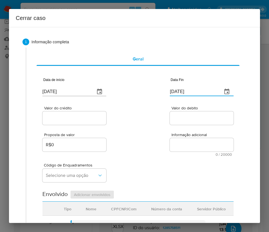
type input "05/08/2025"
click at [165, 141] on div "Proposta de valor R$0 Informação adicional 0 / 20000 20000 caracteres restantes" at bounding box center [137, 141] width 191 height 30
click at [84, 118] on input "Valor do crédito" at bounding box center [74, 118] width 64 height 7
click at [76, 119] on input "Valor do crédito" at bounding box center [74, 118] width 64 height 7
paste input "R$60.513"
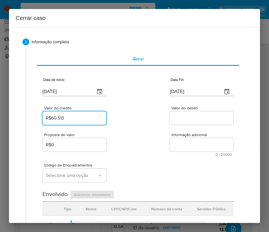
type input "R$60.513"
click at [148, 116] on div "Valor do crédito R$60.513 Valor do debito" at bounding box center [137, 112] width 191 height 27
click at [190, 119] on input "Valor do debito" at bounding box center [202, 118] width 64 height 7
paste input "R$75.632"
type input "R$75.632"
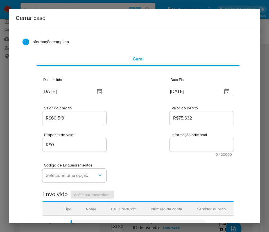
click at [147, 167] on div "Código de Enquadramentos Selecione uma opção" at bounding box center [137, 170] width 191 height 28
click at [80, 176] on span "Selecione uma opção" at bounding box center [71, 176] width 51 height 6
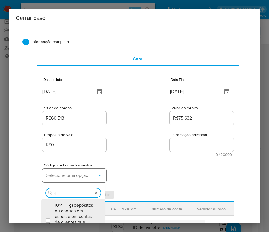
type input "45"
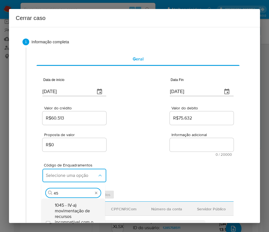
click at [86, 208] on span "1045 - IV-a) movimentação de recursos incompatível com o patrimônio, a atividad…" at bounding box center [76, 222] width 42 height 39
checkbox input "true"
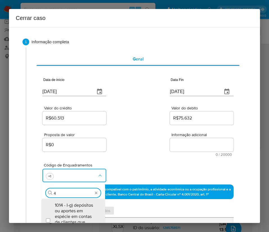
scroll to position [0, 0]
type input "47"
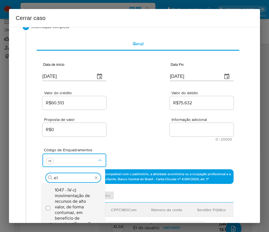
click at [74, 205] on span "1047 - IV-c) movimentação de recursos de alto valor, de forma contumaz, em bene…" at bounding box center [76, 206] width 42 height 39
checkbox input "true"
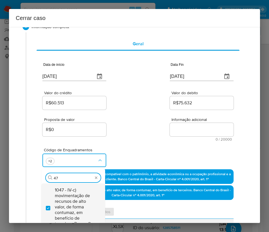
type input "4"
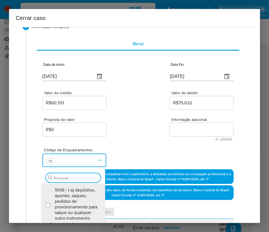
scroll to position [0, 0]
type input "ae"
click at [74, 201] on span "1075 - IV-ae) movimentações de valores com empresas sem atividade regulamentada…" at bounding box center [76, 209] width 42 height 45
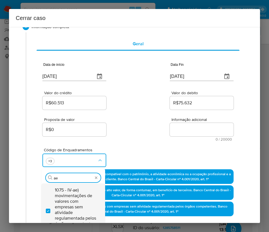
checkbox input "true"
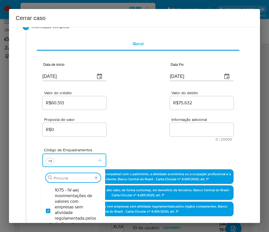
click at [133, 106] on div "Valor do crédito R$60.513 Valor do debito R$75.632" at bounding box center [137, 97] width 191 height 27
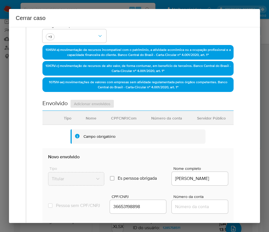
scroll to position [268, 0]
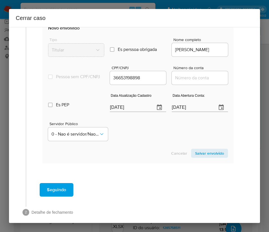
click at [122, 112] on input "[DATE]" at bounding box center [130, 107] width 41 height 9
paste input "4"
type input "04/10/2025"
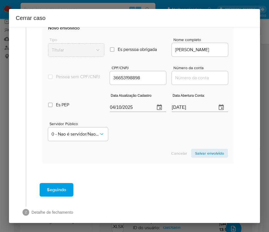
click at [137, 153] on section "Novo envolvido Tipo Titular Es perssoa obrigada Is PObrigada Nome completo THAM…" at bounding box center [137, 91] width 191 height 144
click at [185, 112] on input "[DATE]" at bounding box center [192, 107] width 41 height 9
paste input "12/01/2023"
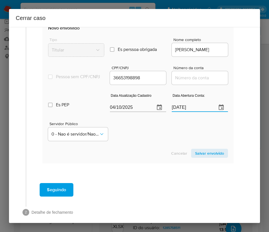
type input "12/01/2023"
click at [170, 149] on section "Novo envolvido Tipo Titular Es perssoa obrigada Is PObrigada Nome completo THAM…" at bounding box center [137, 91] width 191 height 144
click at [181, 82] on input "Número da conta" at bounding box center [200, 77] width 56 height 7
paste input "80240158159"
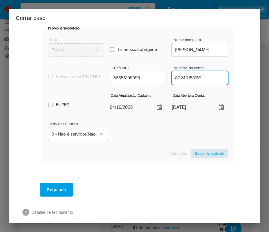
type input "80240158159"
click at [205, 157] on span "Salvar envolvido" at bounding box center [209, 153] width 29 height 8
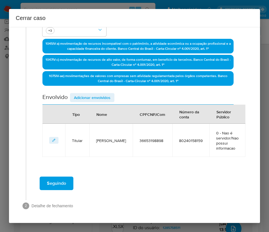
click at [93, 85] on div "Data de início 01/08/2025 Data Fin 05/08/2025 Valor do crédito R$60.513 Valor d…" at bounding box center [137, 40] width 191 height 233
click at [91, 94] on span "Adicionar envolvidos" at bounding box center [92, 98] width 37 height 8
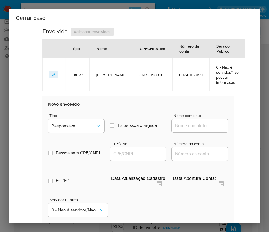
scroll to position [299, 0]
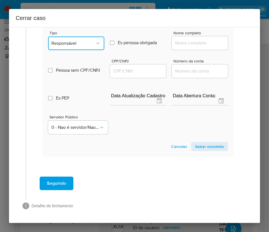
click at [75, 42] on span "Responsável" at bounding box center [73, 44] width 44 height 6
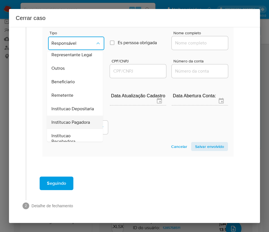
scroll to position [58, 0]
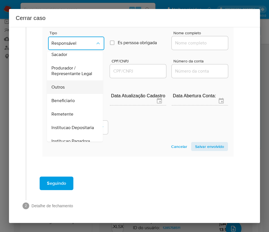
click at [61, 89] on span "Outros" at bounding box center [57, 87] width 13 height 6
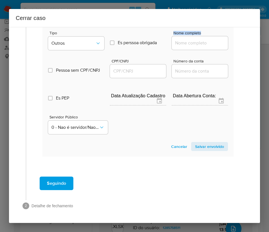
drag, startPoint x: 163, startPoint y: 46, endPoint x: 168, endPoint y: 48, distance: 5.0
click at [165, 48] on div "Tipo Outros Es perssoa obrigada Is PObrigada Nome completo" at bounding box center [138, 38] width 180 height 28
click at [187, 44] on input "Nome completo" at bounding box center [200, 42] width 56 height 7
paste input "57.200.146 THAMIRIS DA SILVA FERREIRA DE ARAUJO, 57200146000106"
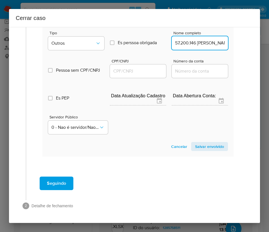
scroll to position [0, 97]
drag, startPoint x: 180, startPoint y: 44, endPoint x: 240, endPoint y: 41, distance: 60.0
type input "57.200.146 THAMIRIS DA SILVA FERREIRA DE ARAUJO"
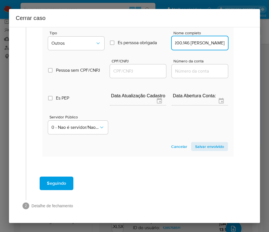
scroll to position [0, 0]
click at [128, 73] on input "CPF/CNPJ" at bounding box center [138, 71] width 56 height 7
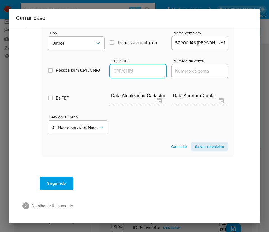
paste input "57200146000106"
type input "57200146000106"
click at [195, 146] on span "Salvar envolvido" at bounding box center [209, 147] width 29 height 8
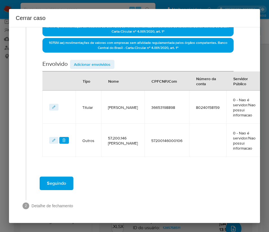
scroll to position [194, 0]
click at [94, 60] on span "Adicionar envolvidos" at bounding box center [92, 64] width 37 height 8
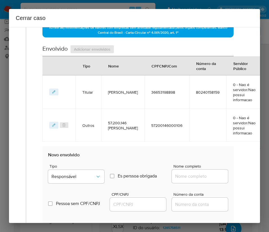
scroll to position [279, 0]
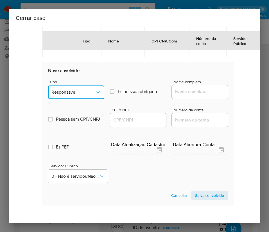
click at [85, 95] on span "Responsável" at bounding box center [73, 92] width 44 height 6
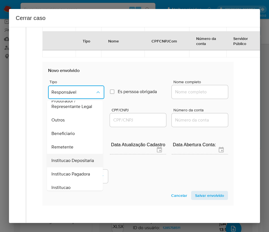
scroll to position [100, 0]
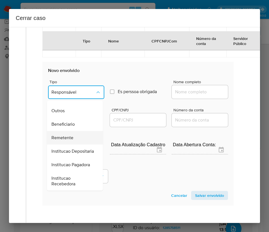
click at [69, 141] on span "Remetente" at bounding box center [62, 138] width 22 height 6
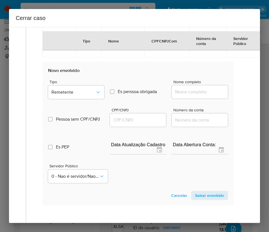
click at [189, 96] on input "Nome completo" at bounding box center [200, 91] width 56 height 7
paste input "Podium Clube Tecnologia Ltda, 55334955000177"
click at [181, 96] on input "Podium Clube Tecnologia Ltda, 55334955000177" at bounding box center [200, 91] width 56 height 7
drag, startPoint x: 181, startPoint y: 109, endPoint x: 224, endPoint y: 109, distance: 43.1
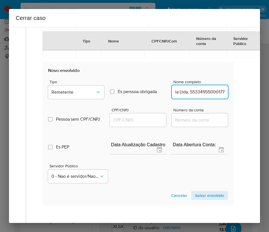
click at [224, 109] on section "Novo envolvido Tipo Remetente Es perssoa obrigada Is PObrigada Nome completo Po…" at bounding box center [137, 134] width 191 height 144
type input "Podium Clube Tecnologia Ltda"
click at [132, 127] on div at bounding box center [138, 120] width 56 height 14
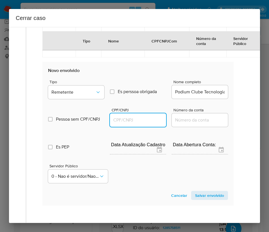
drag, startPoint x: 134, startPoint y: 137, endPoint x: 158, endPoint y: 141, distance: 24.4
click at [134, 124] on input "CPF/CNPJ" at bounding box center [138, 119] width 56 height 7
paste input "55334955000177"
type input "55334955000177"
click at [206, 199] on span "Salvar envolvido" at bounding box center [209, 196] width 29 height 8
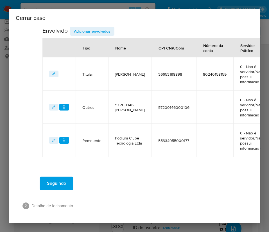
scroll to position [234, 0]
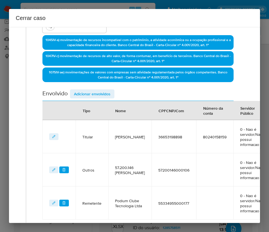
click at [94, 94] on span "Adicionar envolvidos" at bounding box center [92, 94] width 37 height 8
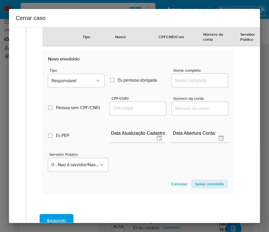
scroll to position [382, 0]
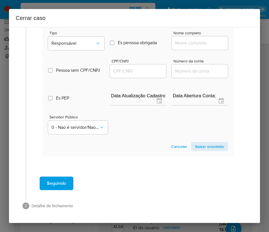
click at [79, 31] on div "Tipo Responsável" at bounding box center [76, 41] width 56 height 21
click at [80, 37] on button "Responsável" at bounding box center [76, 44] width 56 height 14
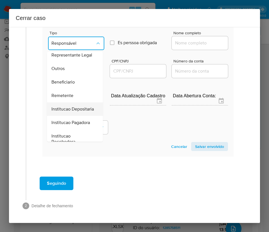
scroll to position [100, 0]
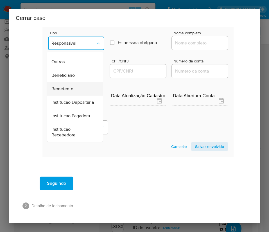
click at [71, 86] on span "Remetente" at bounding box center [62, 89] width 22 height 6
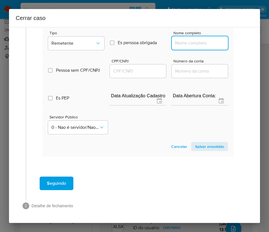
click at [175, 39] on input "Nome completo" at bounding box center [200, 42] width 56 height 7
paste input "Visao Digital Servicos Ltda, 57532705000177"
drag, startPoint x: 181, startPoint y: 38, endPoint x: 242, endPoint y: 38, distance: 60.8
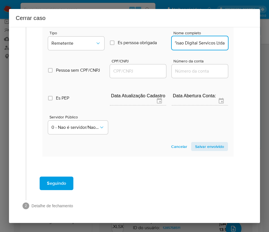
scroll to position [0, 4]
type input "Visao Digital Servicos Ltda"
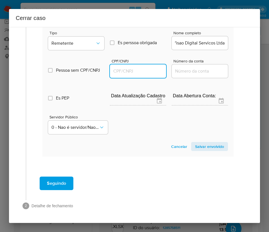
scroll to position [0, 0]
drag, startPoint x: 116, startPoint y: 65, endPoint x: 119, endPoint y: 65, distance: 3.4
click at [116, 68] on input "CPF/CNPJ" at bounding box center [138, 71] width 56 height 7
paste input "57532705000177"
type input "57532705000177"
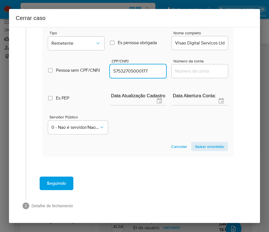
click at [212, 143] on span "Salvar envolvido" at bounding box center [209, 147] width 29 height 8
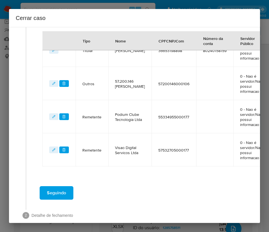
scroll to position [183, 0]
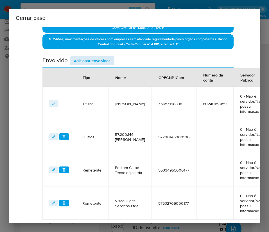
click at [92, 56] on div "Data de início 01/08/2025 Data Fin 05/08/2025 Valor do crédito R$60.513 Valor d…" at bounding box center [137, 53] width 191 height 332
click at [92, 57] on span "Adicionar envolvidos" at bounding box center [92, 61] width 37 height 8
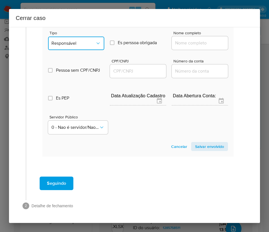
click at [90, 37] on button "Responsável" at bounding box center [76, 44] width 56 height 14
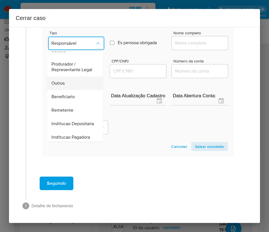
scroll to position [100, 0]
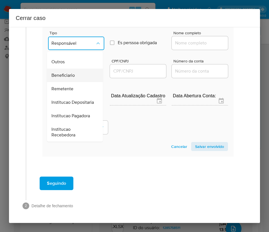
click at [72, 73] on span "Beneficiario" at bounding box center [62, 76] width 23 height 6
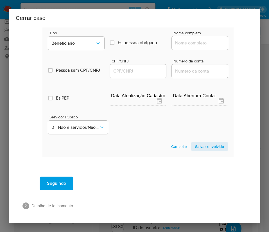
click at [186, 39] on input "Nome completo" at bounding box center [200, 42] width 56 height 7
paste input "Rodrigo Lima Faria Motos, 20376375000168"
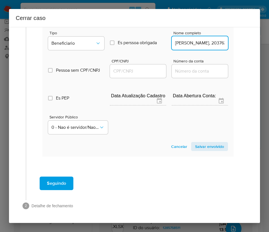
scroll to position [0, 39]
drag, startPoint x: 181, startPoint y: 37, endPoint x: 230, endPoint y: 37, distance: 49.0
type input "Rodrigo Lima Faria Motos"
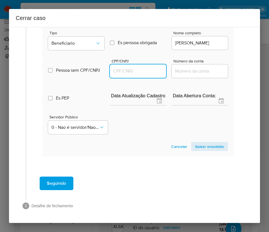
scroll to position [0, 0]
click at [152, 68] on input "CPF/CNPJ" at bounding box center [138, 71] width 56 height 7
paste input "20376375000168"
type input "20376375000168"
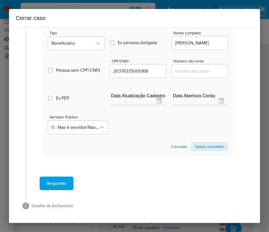
click at [195, 143] on span "Salvar envolvido" at bounding box center [209, 147] width 29 height 8
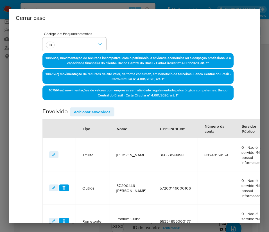
click at [91, 113] on span "Adicionar envolvidos" at bounding box center [92, 112] width 37 height 8
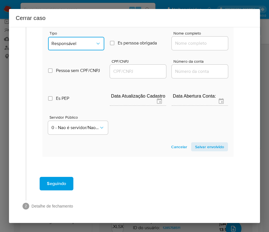
click at [79, 46] on span "Responsável" at bounding box center [73, 44] width 44 height 6
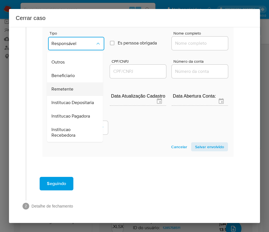
scroll to position [100, 0]
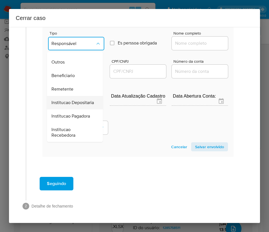
drag, startPoint x: 83, startPoint y: 99, endPoint x: 72, endPoint y: 107, distance: 13.1
click at [79, 107] on ul "Responsável Depositante Sócio Gerente/Director Sacador Produrador / Representan…" at bounding box center [75, 55] width 56 height 173
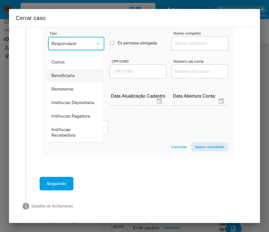
click at [73, 79] on span "Beneficiario" at bounding box center [62, 76] width 23 height 6
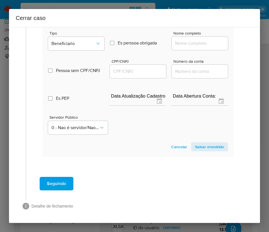
drag, startPoint x: 187, startPoint y: 56, endPoint x: 192, endPoint y: 58, distance: 6.2
click at [187, 47] on input "Nome completo" at bounding box center [200, 43] width 56 height 7
paste input "Pablo Melo De Albuquerque, 39220175843"
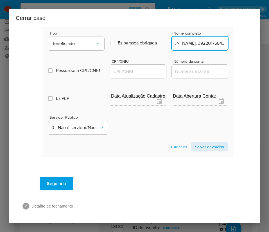
scroll to position [427, 5]
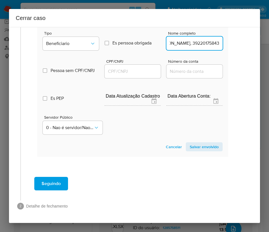
drag, startPoint x: 188, startPoint y: 59, endPoint x: 253, endPoint y: 59, distance: 65.3
click at [253, 59] on div "1 Informação completa Geral Data de início 01/08/2025 Data Fin 05/08/2025 Valor…" at bounding box center [134, 125] width 251 height 196
type input "Pablo Melo De Albuquerque"
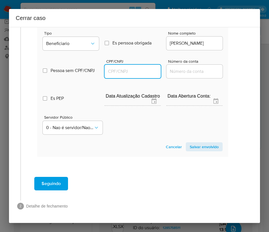
click at [145, 75] on input "CPF/CNPJ" at bounding box center [133, 71] width 56 height 7
paste input "39220175843"
type input "39220175843"
click at [201, 151] on span "Salvar envolvido" at bounding box center [204, 147] width 29 height 8
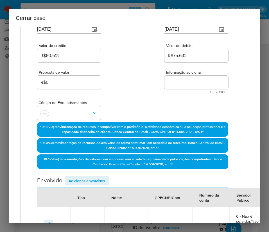
scroll to position [0, 5]
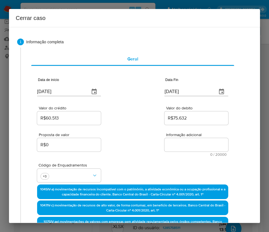
click at [178, 136] on span "Informação adicional" at bounding box center [198, 135] width 64 height 4
click at [178, 138] on textarea "Informação adicional" at bounding box center [197, 145] width 64 height 14
click at [177, 141] on textarea "Informação adicional" at bounding box center [197, 145] width 64 height 14
paste textarea "Informações do Cliente Thamiris da Silva Ferreira de Araujo, CPF 36653198898, 3…"
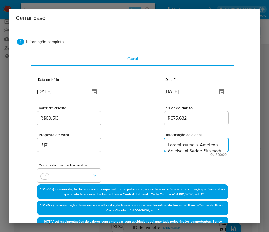
scroll to position [880, 0]
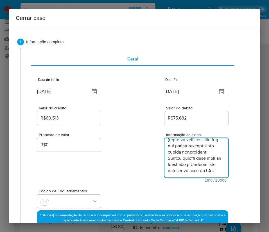
type textarea "Informações do Cliente Thamiris da Silva Ferreira de Araujo, CPF 36653198898, 3…"
click at [149, 154] on div "Proposta de valor R$0 Informação adicional 2610 / 20000 17390 caracteres restan…" at bounding box center [132, 154] width 191 height 56
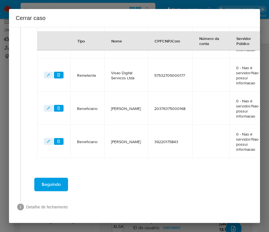
scroll to position [349, 5]
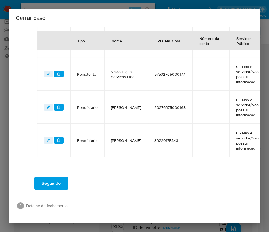
click at [54, 177] on span "Seguindo" at bounding box center [51, 183] width 19 height 12
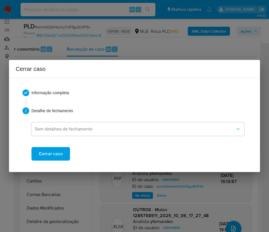
click at [62, 156] on span "Cerrar caso" at bounding box center [51, 154] width 24 height 12
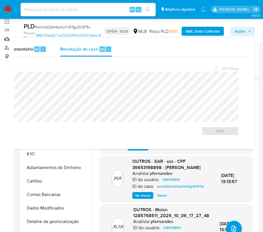
click at [61, 23] on div "PLD # wcmdl2Gmbohy7x5Tgy2K3F5x" at bounding box center [62, 26] width 77 height 8
click at [58, 26] on span "# wcmdl2Gmbohy7x5Tgy2K3F5x" at bounding box center [62, 27] width 55 height 6
copy span "wcmdl2Gmbohy7x5Tgy2K3F5x"
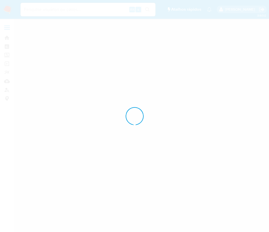
click at [6, 9] on div at bounding box center [134, 116] width 269 height 232
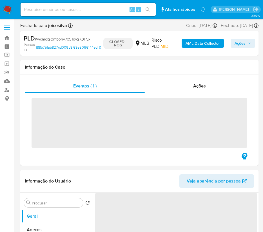
click at [8, 9] on img at bounding box center [8, 10] width 10 height 10
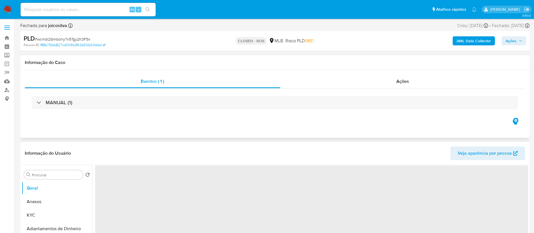
select select "10"
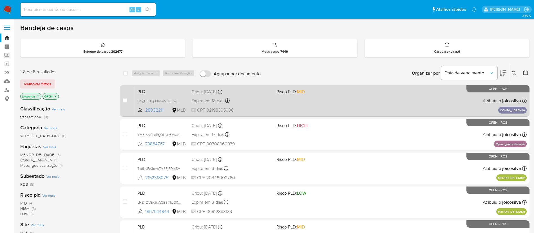
click at [360, 103] on div "PLD 1z9gHHJKpOb6eMtaOrzgMiIk 28032211 MLB Risco PLD: MID Criou: [DATE] Criou: […" at bounding box center [330, 100] width 391 height 28
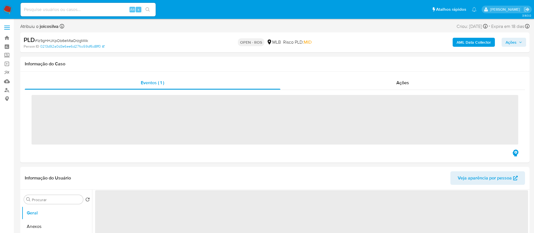
click at [77, 42] on span "# 1z9gHHJKpOb6eMtaOrzgMiIk" at bounding box center [61, 41] width 53 height 6
copy span "1z9gHHJKpOb6eMtaOrzgMiIk"
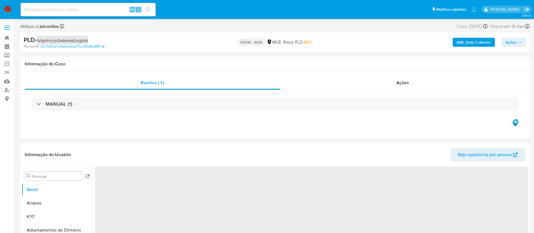
select select "10"
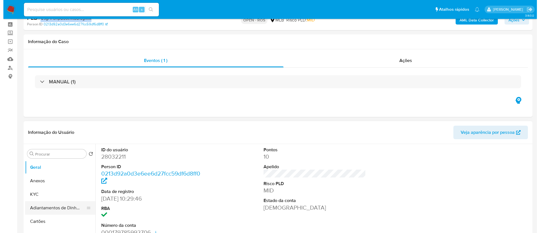
scroll to position [127, 0]
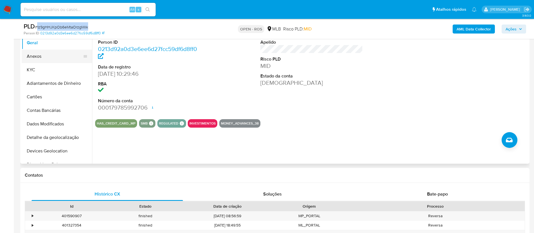
click at [44, 51] on button "Anexos" at bounding box center [55, 57] width 66 height 14
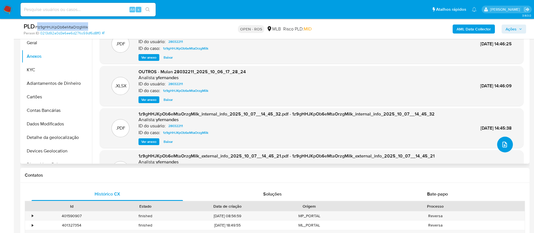
click at [503, 138] on button "upload-file" at bounding box center [505, 144] width 16 height 16
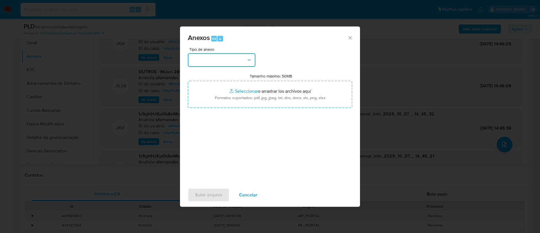
click at [233, 60] on button "button" at bounding box center [222, 60] width 68 height 14
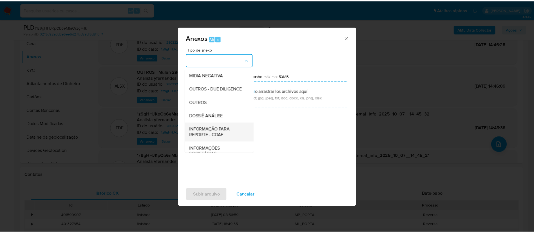
scroll to position [87, 0]
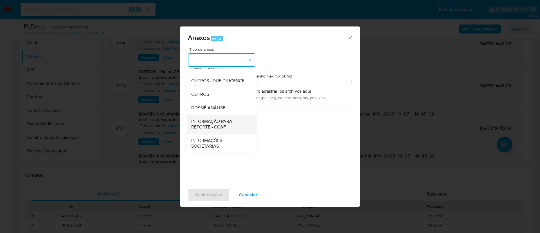
click at [233, 120] on span "INFORMAÇÃO PARA REPORTE - COAF" at bounding box center [219, 123] width 57 height 11
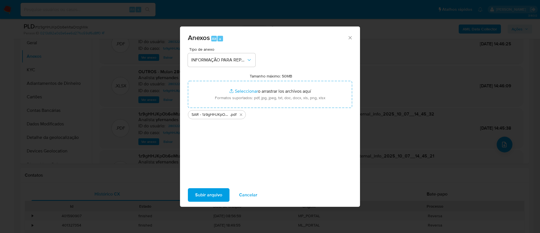
click at [257, 127] on div "Tipo de anexo INFORMAÇÃO PARA REPORTE - COAF Tamanho máximo: 50MB Seleccionar a…" at bounding box center [270, 113] width 164 height 133
click at [222, 189] on span "Subir arquivo" at bounding box center [208, 195] width 27 height 12
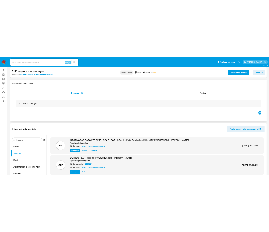
scroll to position [42, 0]
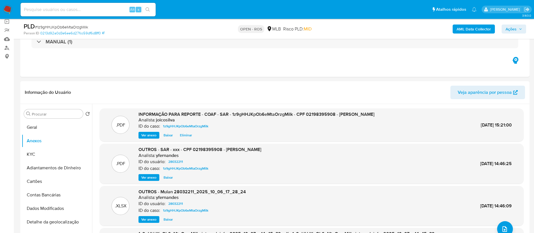
click at [520, 26] on span "Ações" at bounding box center [513, 29] width 17 height 8
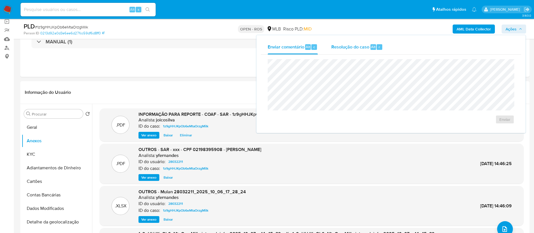
click at [357, 48] on span "Resolução do caso" at bounding box center [350, 46] width 38 height 6
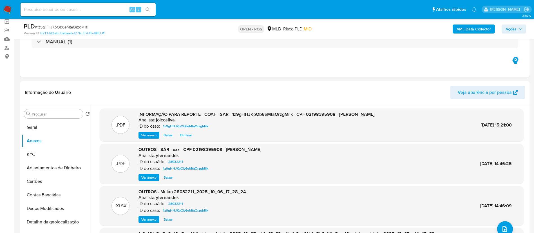
click at [515, 31] on span "Ações" at bounding box center [510, 28] width 11 height 9
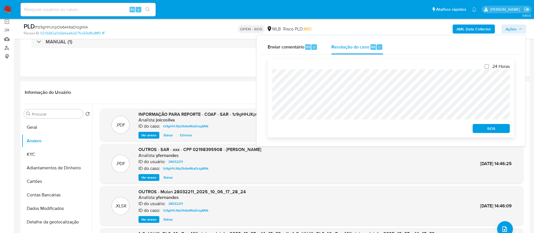
click at [494, 125] on span "ROS" at bounding box center [490, 128] width 29 height 8
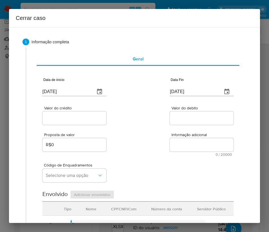
click at [61, 92] on input "[DATE]" at bounding box center [66, 91] width 48 height 9
paste input "1/08"
type input "01/08/2025"
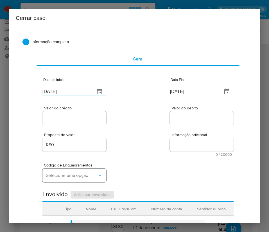
drag, startPoint x: 155, startPoint y: 143, endPoint x: 97, endPoint y: 170, distance: 63.8
click at [154, 145] on div "Proposta de valor R$0 Informação adicional 0 / 20000 20000 caracteres restantes" at bounding box center [137, 141] width 191 height 30
click at [184, 89] on input "09/10/2025" at bounding box center [194, 91] width 48 height 9
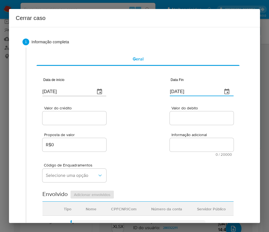
paste input "5"
type input "05/10/2025"
click at [177, 131] on div "Proposta de valor R$0 Informação adicional 0 / 20000 20000 caracteres restantes" at bounding box center [137, 141] width 191 height 30
click at [89, 120] on input "Valor do crédito" at bounding box center [74, 118] width 64 height 7
paste input "R$84.420"
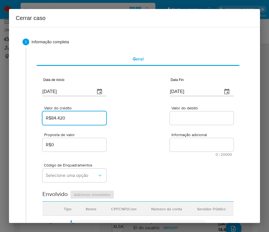
type input "R$84.420"
drag, startPoint x: 182, startPoint y: 117, endPoint x: 145, endPoint y: 163, distance: 59.1
click at [182, 117] on input "Valor do debito" at bounding box center [202, 118] width 64 height 7
paste input "R$63.492"
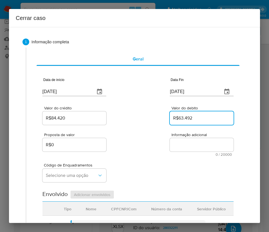
type input "R$63.492"
click at [145, 163] on div "Código de Enquadramentos Selecione uma opção" at bounding box center [137, 170] width 191 height 28
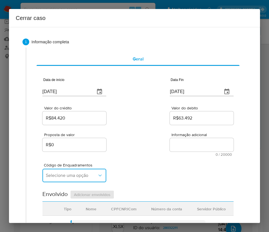
click at [63, 174] on span "Selecione uma opção" at bounding box center [71, 176] width 51 height 6
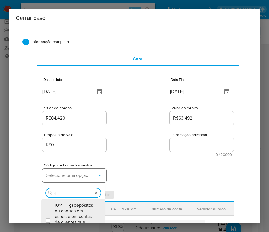
type input "45"
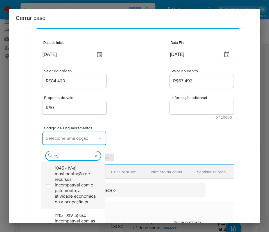
scroll to position [84, 0]
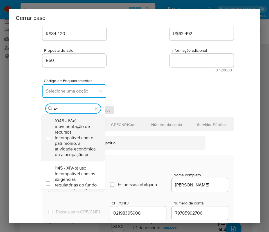
click at [72, 126] on span "1045 - IV-a) movimentação de recursos incompatível com o patrimônio, a atividad…" at bounding box center [76, 137] width 42 height 39
checkbox input "true"
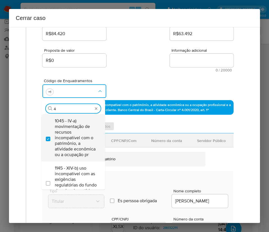
scroll to position [0, 0]
type input "47"
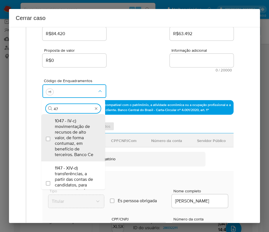
click at [71, 126] on span "1047 - IV-c) movimentação de recursos de alto valor, de forma contumaz, em bene…" at bounding box center [76, 137] width 42 height 39
checkbox input "true"
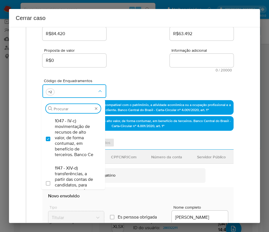
click at [143, 72] on div "Código de Enquadramentos Procurar 1047 - IV-c) movimentação de recursos de alto…" at bounding box center [137, 86] width 191 height 28
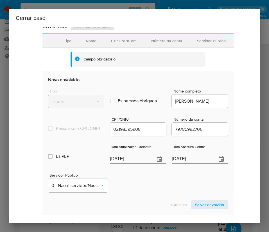
scroll to position [253, 0]
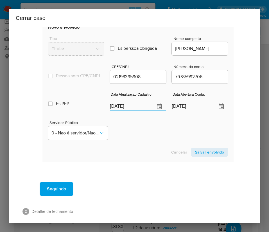
click at [120, 111] on input "[DATE]" at bounding box center [130, 106] width 41 height 9
paste input "28/06"
type input "28/06/2025"
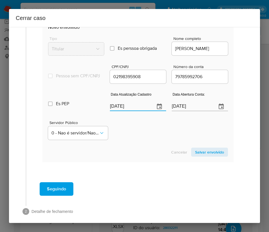
drag, startPoint x: 131, startPoint y: 154, endPoint x: 120, endPoint y: 157, distance: 11.4
click at [131, 154] on div "Cancelar Salvar envolvido" at bounding box center [138, 152] width 180 height 9
click at [179, 111] on input "26/02/2025" at bounding box center [192, 106] width 41 height 9
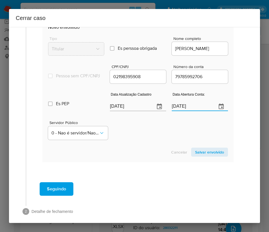
click at [167, 135] on div "Servidor Público 0 - Nao é servidor/[PERSON_NAME] possui informacao" at bounding box center [138, 128] width 180 height 28
click at [204, 154] on span "Salvar envolvido" at bounding box center [209, 152] width 29 height 8
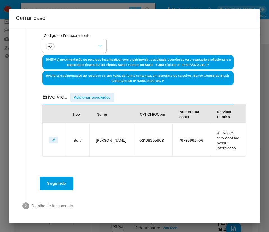
scroll to position [130, 0]
click at [88, 94] on span "Adicionar envolvidos" at bounding box center [92, 97] width 37 height 8
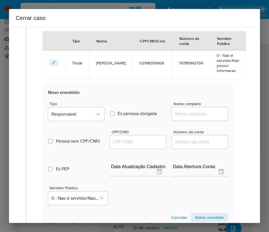
scroll to position [256, 0]
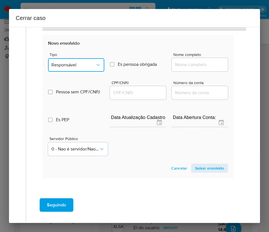
click at [81, 71] on button "Responsável" at bounding box center [76, 65] width 56 height 14
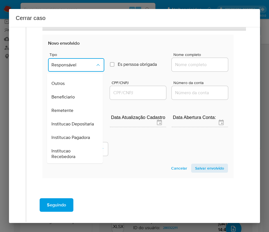
scroll to position [100, 0]
click at [75, 90] on div "Beneficiario" at bounding box center [73, 97] width 44 height 14
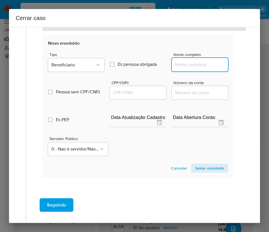
click at [186, 63] on input "Nome completo" at bounding box center [200, 64] width 56 height 7
paste input "Cristofher Nascimento De Oliveira, 13718317931"
drag, startPoint x: 192, startPoint y: 65, endPoint x: 247, endPoint y: 64, distance: 54.3
click at [247, 64] on div "1 Informação completa Geral Data de início 01/08/2025 Data Fin 05/10/2025 Valor…" at bounding box center [135, 7] width 238 height 465
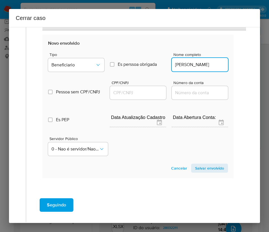
scroll to position [0, 19]
type input "Cristofher Nascimento De Oliveira"
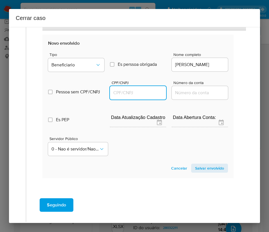
click at [135, 94] on input "CPF/CNPJ" at bounding box center [138, 92] width 56 height 7
paste input "13718317931"
type input "13718317931"
click at [196, 168] on span "Salvar envolvido" at bounding box center [209, 168] width 29 height 8
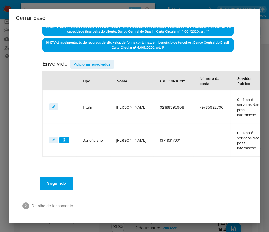
scroll to position [169, 0]
click at [89, 60] on span "Adicionar envolvidos" at bounding box center [92, 64] width 37 height 8
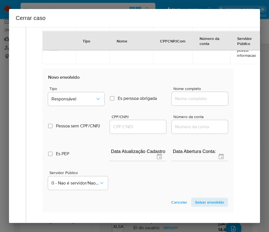
scroll to position [318, 0]
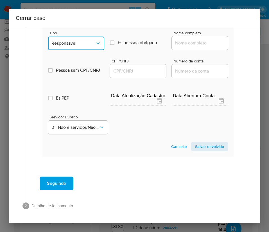
click at [81, 41] on span "Responsável" at bounding box center [73, 44] width 44 height 6
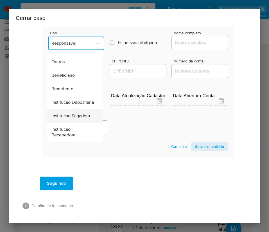
scroll to position [100, 0]
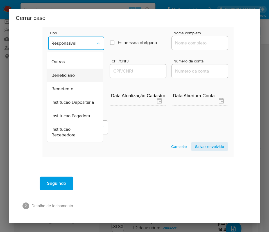
click at [72, 73] on span "Beneficiario" at bounding box center [62, 76] width 23 height 6
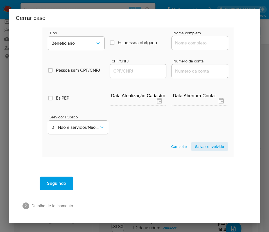
click at [182, 39] on input "Nome completo" at bounding box center [200, 42] width 56 height 7
paste input "Tiago Cesar Silva De Souza, 06940748962"
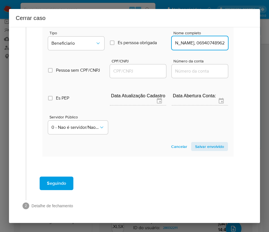
scroll to position [318, 3]
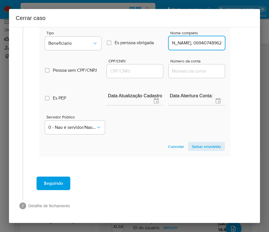
drag, startPoint x: 185, startPoint y: 39, endPoint x: 250, endPoint y: 39, distance: 64.7
click at [250, 39] on div "1 Informação completa Geral Data de início 01/08/2025 Data Fin 05/10/2025 Valor…" at bounding box center [134, 125] width 251 height 196
type input "Tiago Cesar Silva De Souza"
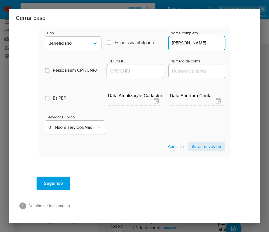
drag, startPoint x: 135, startPoint y: 65, endPoint x: 146, endPoint y: 68, distance: 11.6
click at [135, 68] on input "CPF/CNPJ" at bounding box center [135, 71] width 56 height 7
paste input "06940748962"
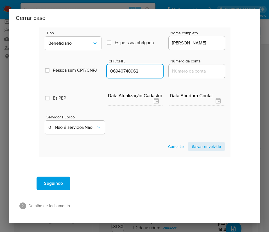
type input "6940748962"
click at [203, 143] on span "Salvar envolvido" at bounding box center [206, 147] width 29 height 8
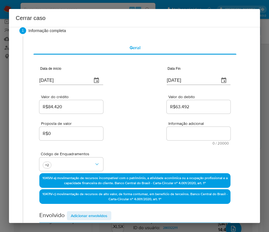
scroll to position [0, 3]
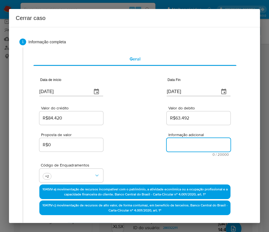
click at [189, 139] on textarea "Informação adicional" at bounding box center [199, 145] width 64 height 14
paste textarea "Informações do Cliente Adilson Lourenco, CPF 02198395908, 47 anos, residente no…"
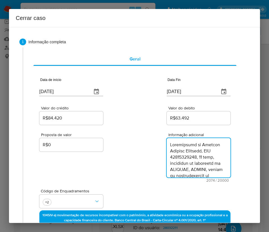
scroll to position [707, 0]
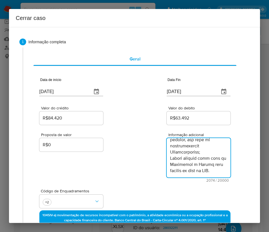
type textarea "Informações do Cliente Adilson Lourenco, CPF 02198395908, 47 anos, residente no…"
click at [140, 181] on div "Proposta de valor R$0 Informação adicional 2074 / 20000 17926 caracteres restan…" at bounding box center [134, 154] width 191 height 56
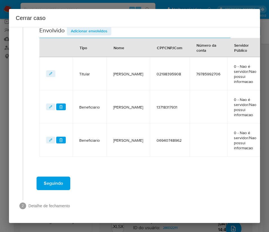
click at [70, 178] on button "Seguindo" at bounding box center [54, 184] width 34 height 14
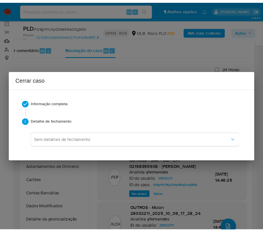
scroll to position [686, 0]
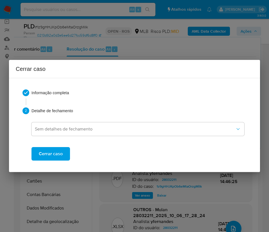
click at [57, 153] on span "Cerrar caso" at bounding box center [51, 154] width 24 height 12
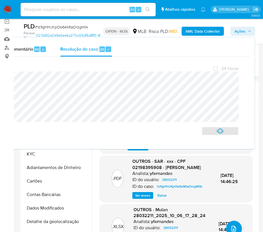
click at [54, 27] on span "# 1z9gHHJKpOb6eMtaOrzgMiIk" at bounding box center [61, 27] width 53 height 6
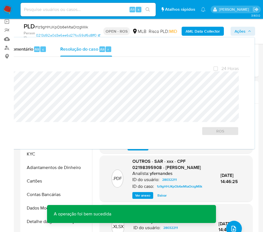
click at [54, 27] on span "# 1z9gHHJKpOb6eMtaOrzgMiIk" at bounding box center [61, 27] width 53 height 6
click at [45, 26] on span "# 1z9gHHJKpOb6eMtaOrzgMiIk" at bounding box center [61, 27] width 53 height 6
copy span "1z9gHHJKpOb6eMtaOrzgMiIk"
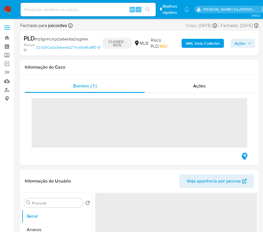
click at [8, 11] on img at bounding box center [8, 10] width 10 height 10
select select "10"
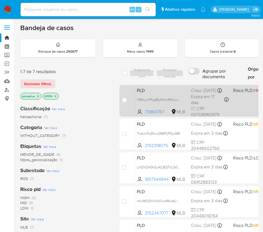
click at [180, 89] on span "PLD" at bounding box center [162, 89] width 50 height 7
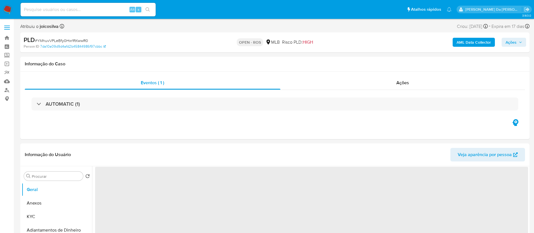
select select "10"
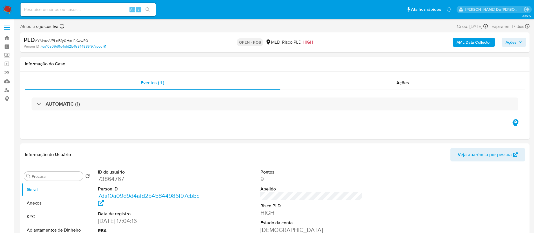
click at [83, 41] on span "# YMhuvVPLeBfy0Hxr1ftKwwR0" at bounding box center [61, 41] width 53 height 6
copy span "YMhuvVPLeBfy0Hxr1ftKwwR0"
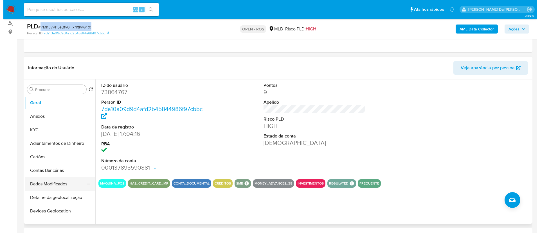
scroll to position [127, 0]
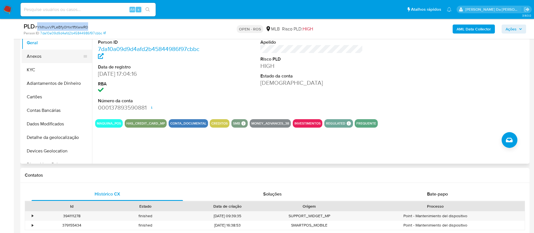
click at [43, 60] on button "Anexos" at bounding box center [55, 57] width 66 height 14
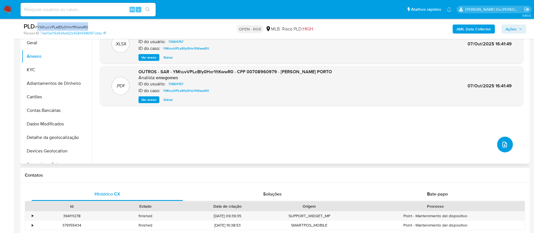
click at [269, 142] on button "upload-file" at bounding box center [505, 144] width 16 height 16
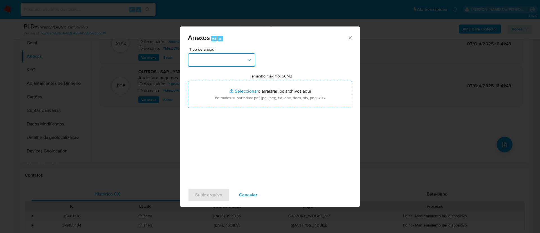
click at [245, 58] on button "button" at bounding box center [222, 60] width 68 height 14
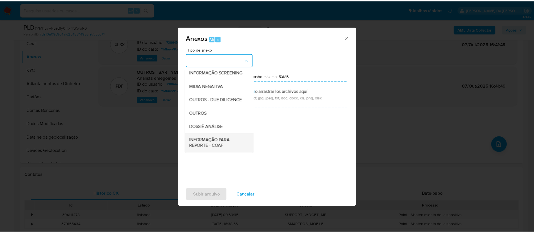
scroll to position [87, 0]
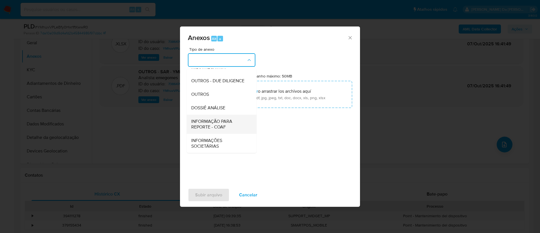
click at [228, 126] on span "INFORMAÇÃO PARA REPORTE - COAF" at bounding box center [219, 123] width 57 height 11
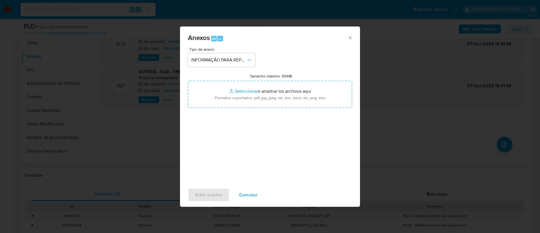
click at [269, 31] on div "Anexos Alt a" at bounding box center [270, 36] width 180 height 21
click at [222, 192] on button "Subir arquivo" at bounding box center [209, 195] width 42 height 14
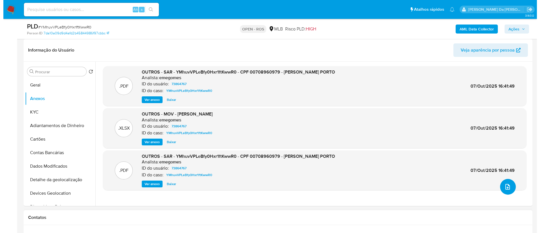
scroll to position [127, 0]
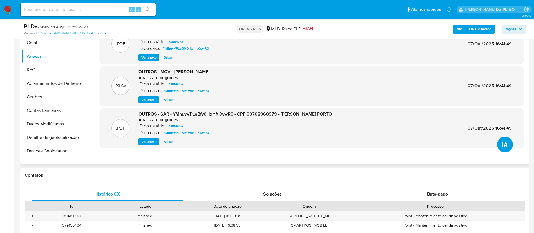
click at [269, 144] on icon "upload-file" at bounding box center [504, 144] width 7 height 7
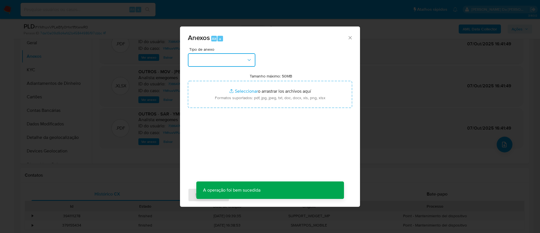
click at [236, 62] on button "button" at bounding box center [222, 60] width 68 height 14
click at [269, 39] on div "Anexos Alt a" at bounding box center [270, 36] width 180 height 21
click at [269, 39] on icon "Cerrar" at bounding box center [351, 38] width 6 height 6
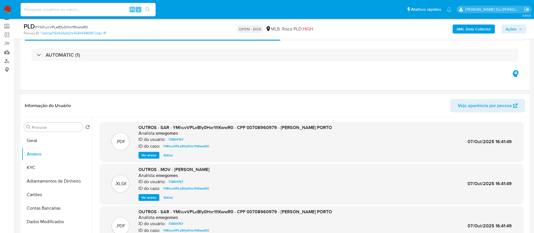
scroll to position [42, 0]
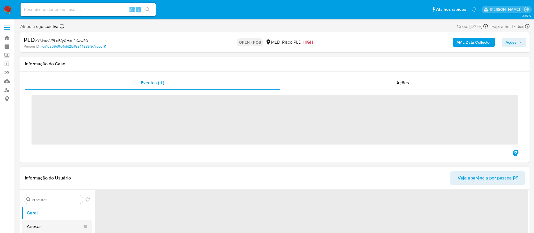
click at [44, 226] on button "Anexos" at bounding box center [55, 226] width 66 height 14
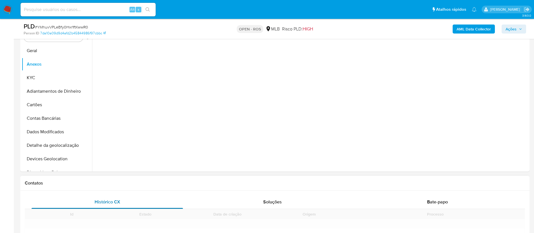
scroll to position [169, 0]
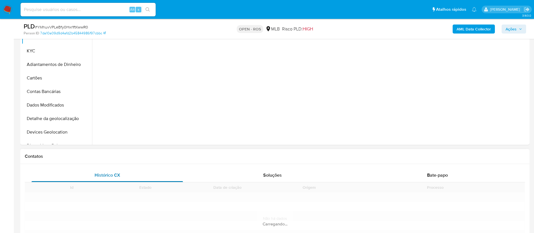
select select "10"
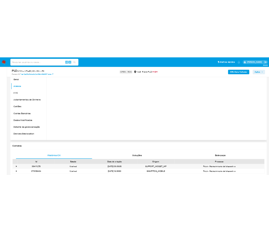
scroll to position [84, 0]
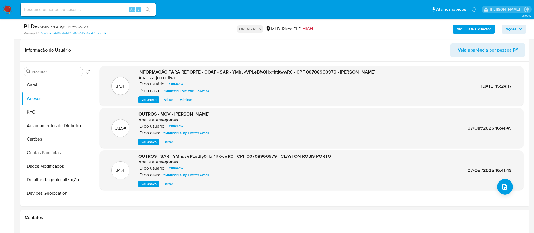
click at [512, 25] on span "Ações" at bounding box center [510, 28] width 11 height 9
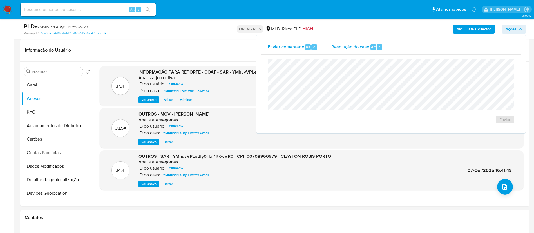
click at [350, 45] on span "Resolução do caso" at bounding box center [350, 46] width 38 height 6
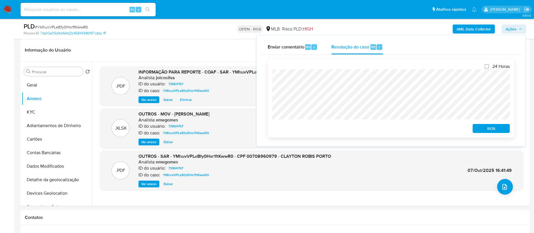
click at [503, 124] on div "ROS" at bounding box center [489, 127] width 39 height 11
click at [502, 128] on span "ROS" at bounding box center [490, 128] width 29 height 8
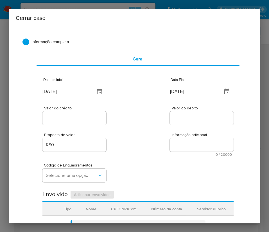
click at [64, 88] on input "[DATE]" at bounding box center [66, 91] width 48 height 9
paste input "1/08"
type input "01/08/2025"
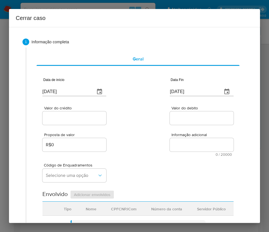
click at [144, 158] on div "Código de Enquadramentos Selecione uma opção" at bounding box center [137, 170] width 191 height 28
click at [198, 94] on input "09/10/2025" at bounding box center [194, 91] width 48 height 9
click at [198, 94] on input "[DATE]" at bounding box center [194, 91] width 48 height 9
paste input "6"
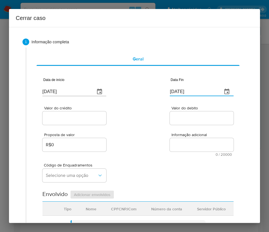
type input "06/10/2025"
click at [173, 154] on span "0 / 20000" at bounding box center [202, 155] width 60 height 4
click at [66, 110] on div "Valor do crédito" at bounding box center [74, 116] width 64 height 20
click at [66, 121] on input "Valor do crédito" at bounding box center [74, 118] width 64 height 7
click at [68, 121] on input "Valor do crédito" at bounding box center [74, 118] width 64 height 7
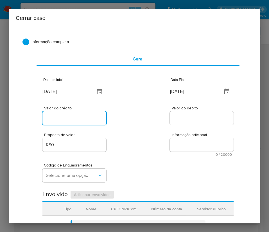
paste input "R$240.562"
type input "R$240.562"
drag, startPoint x: 167, startPoint y: 122, endPoint x: 156, endPoint y: 133, distance: 15.9
click at [170, 122] on input "Valor do debito" at bounding box center [202, 118] width 64 height 7
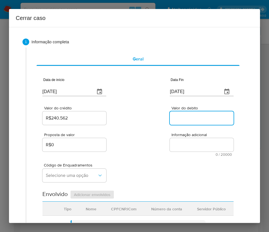
click at [178, 118] on input "Valor do debito" at bounding box center [202, 118] width 64 height 7
paste input "R$201.186"
type input "R$201.186"
click at [151, 178] on div "Código de Enquadramentos Selecione uma opção" at bounding box center [137, 170] width 191 height 28
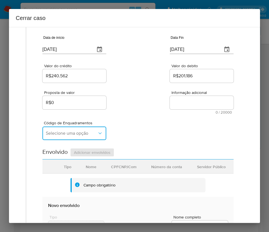
click at [76, 135] on span "Selecione uma opção" at bounding box center [71, 134] width 51 height 6
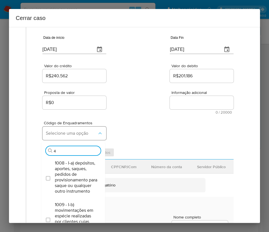
type input "45"
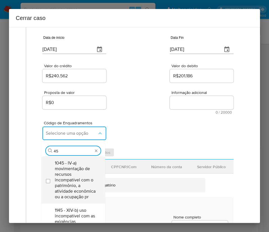
click at [66, 173] on span "1045 - IV-a) movimentação de recursos incompatível com o patrimônio, a atividad…" at bounding box center [76, 179] width 42 height 39
checkbox input "true"
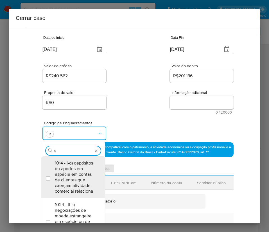
scroll to position [0, 0]
type input "47"
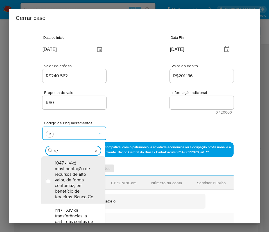
click at [66, 173] on span "1047 - IV-c) movimentação de recursos de alto valor, de forma contumaz, em bene…" at bounding box center [76, 179] width 42 height 39
checkbox input "true"
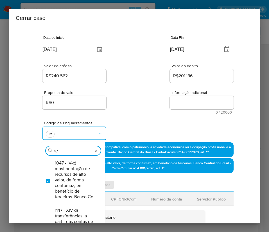
type input "4"
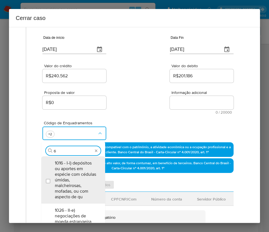
type input "66"
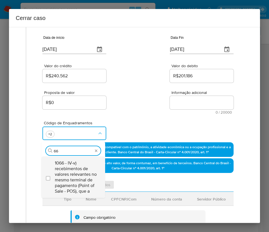
click at [65, 178] on span "1066 - IV-v) recebimentos de valores relevantes no mesmo terminal de pagamento …" at bounding box center [76, 177] width 42 height 34
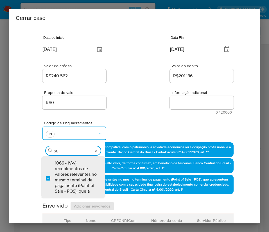
checkbox input "true"
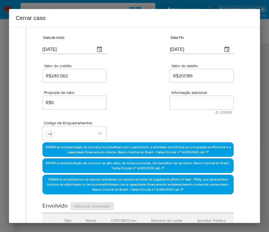
click at [129, 89] on div "Proposta de valor R$0 Informação adicional 0 / 20000 20000 caracteres restantes" at bounding box center [137, 99] width 191 height 30
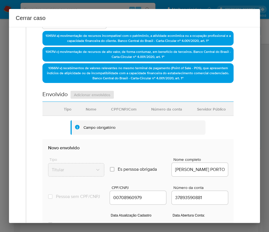
scroll to position [253, 0]
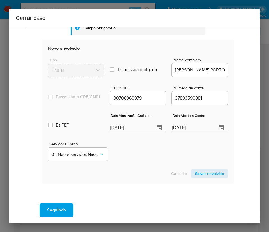
click at [120, 132] on input "[DATE]" at bounding box center [130, 127] width 41 height 9
paste input "15/08"
type input "15/08/2025"
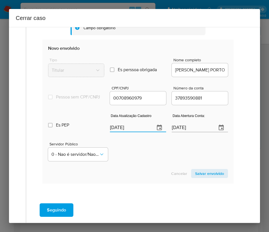
click at [126, 163] on div "Servidor Público 0 - Nao é servidor/Nao possui informacao" at bounding box center [138, 149] width 180 height 28
click at [181, 126] on div "09/08/2021" at bounding box center [200, 124] width 56 height 17
click at [176, 132] on input "09/08/2021" at bounding box center [192, 127] width 41 height 9
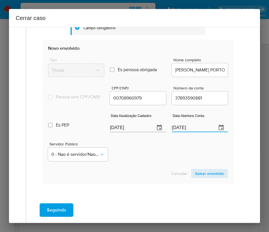
click at [165, 161] on div "Servidor Público 0 - Nao é servidor/Nao possui informacao" at bounding box center [138, 149] width 180 height 28
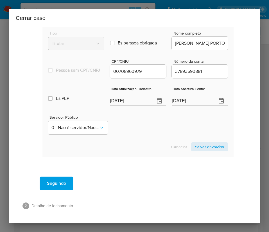
click at [205, 148] on span "Salvar envolvido" at bounding box center [209, 147] width 29 height 8
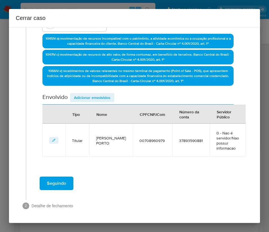
scroll to position [151, 0]
click at [100, 97] on span "Adicionar envolvidos" at bounding box center [92, 98] width 37 height 8
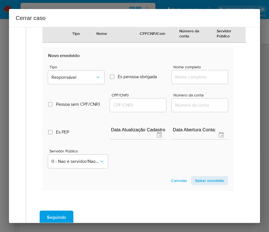
scroll to position [299, 0]
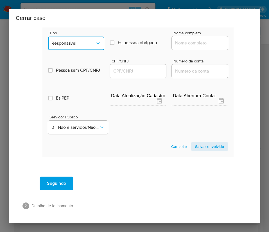
drag, startPoint x: 84, startPoint y: 45, endPoint x: 85, endPoint y: 49, distance: 4.4
click at [85, 44] on span "Responsável" at bounding box center [73, 44] width 44 height 6
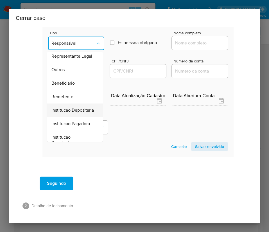
scroll to position [100, 0]
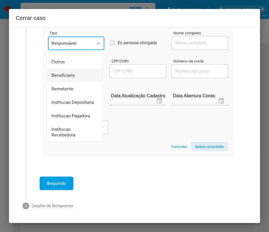
click at [72, 73] on span "Beneficiario" at bounding box center [62, 76] width 23 height 6
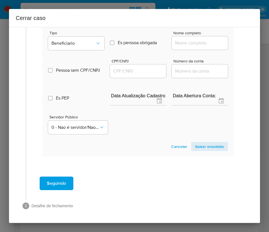
click at [185, 43] on input "Nome completo" at bounding box center [200, 42] width 56 height 7
paste input "Joao Antonio Dos Santos Simao, 02941529209"
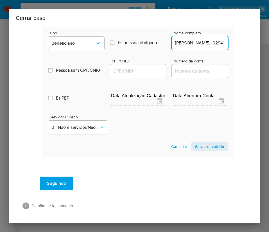
scroll to position [0, 46]
drag, startPoint x: 186, startPoint y: 45, endPoint x: 246, endPoint y: 43, distance: 60.0
type input "Joao Antonio Dos Santos Simao"
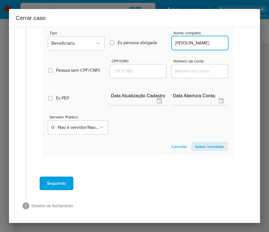
scroll to position [0, 0]
click at [129, 71] on input "CPF/CNPJ" at bounding box center [138, 71] width 56 height 7
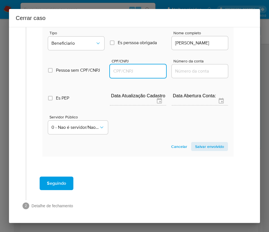
paste input "02941529209"
type input "2941529209"
click at [212, 148] on span "Salvar envolvido" at bounding box center [209, 147] width 29 height 8
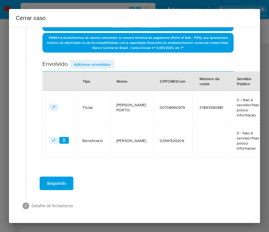
click at [98, 61] on span "Adicionar envolvidos" at bounding box center [92, 64] width 37 height 8
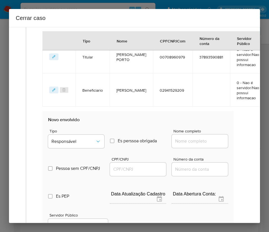
scroll to position [338, 0]
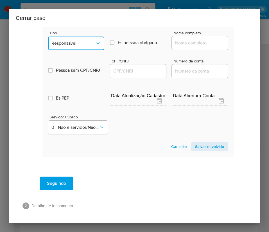
click at [82, 45] on span "Responsável" at bounding box center [73, 44] width 44 height 6
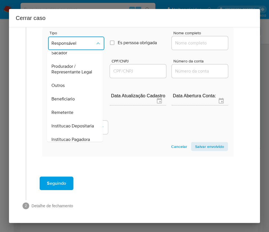
scroll to position [100, 0]
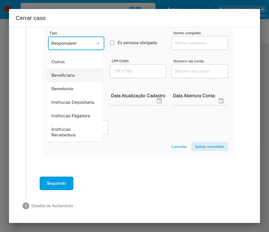
click at [72, 73] on span "Beneficiario" at bounding box center [62, 76] width 23 height 6
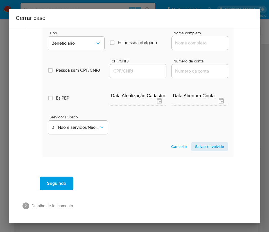
click at [199, 39] on div at bounding box center [200, 43] width 56 height 14
click at [195, 44] on input "Nome completo" at bounding box center [200, 42] width 56 height 7
paste input "Anderson Araujo Carvalho, 01229925201"
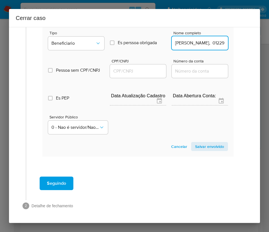
scroll to position [0, 34]
drag, startPoint x: 187, startPoint y: 45, endPoint x: 247, endPoint y: 45, distance: 60.5
click at [247, 45] on div "1 Informação completa Geral Data de início 01/08/2025 Data Fin 06/10/2025 Valor…" at bounding box center [134, 125] width 251 height 196
type input "Anderson Araujo Carvalho"
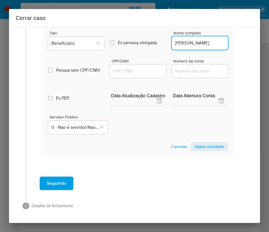
click at [118, 76] on div at bounding box center [138, 71] width 56 height 14
click at [120, 73] on input "CPF/CNPJ" at bounding box center [138, 71] width 56 height 7
paste input "01229925201"
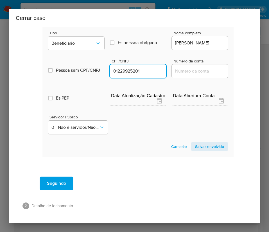
type input "1229925201"
click at [195, 146] on span "Salvar envolvido" at bounding box center [209, 147] width 29 height 8
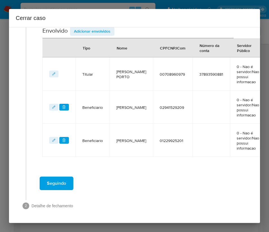
click at [109, 30] on span "Adicionar envolvidos" at bounding box center [92, 31] width 37 height 8
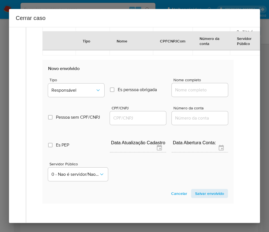
scroll to position [371, 0]
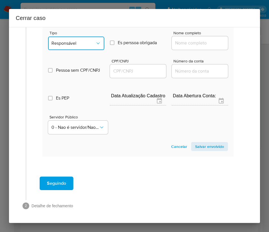
click at [71, 39] on button "Responsável" at bounding box center [76, 44] width 56 height 14
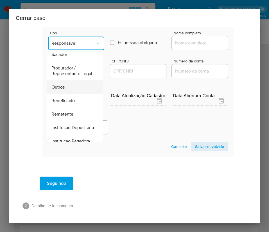
scroll to position [100, 0]
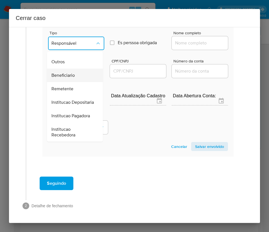
click at [66, 73] on span "Beneficiario" at bounding box center [62, 76] width 23 height 6
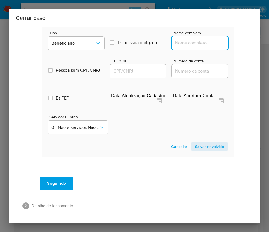
click at [187, 42] on input "Nome completo" at bounding box center [200, 42] width 56 height 7
paste input "Juliana Pinheiro Scheidt Porto, 02887000900"
drag, startPoint x: 185, startPoint y: 46, endPoint x: 237, endPoint y: 43, distance: 52.4
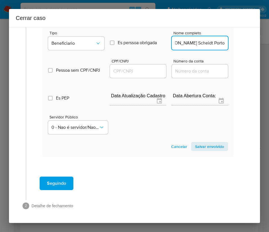
scroll to position [0, 10]
type input "Juliana Pinheiro Scheidt Porto"
click at [127, 71] on input "CPF/CNPJ" at bounding box center [138, 71] width 56 height 7
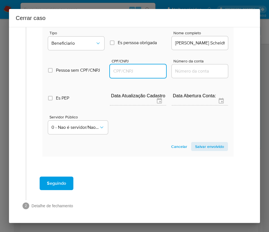
paste input "02887000900"
type input "2887000900"
click at [195, 148] on span "Salvar envolvido" at bounding box center [209, 147] width 29 height 8
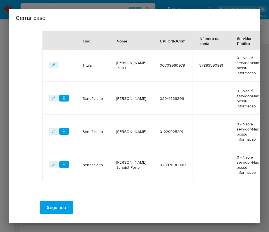
scroll to position [213, 0]
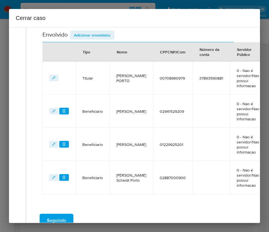
click at [102, 35] on span "Adicionar envolvidos" at bounding box center [92, 35] width 37 height 8
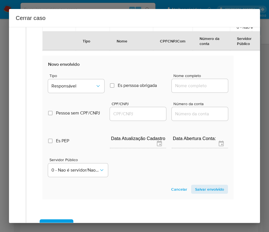
scroll to position [404, 0]
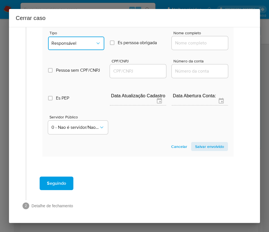
click at [81, 45] on span "Responsável" at bounding box center [73, 44] width 44 height 6
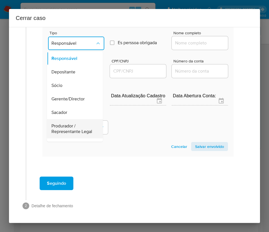
scroll to position [100, 0]
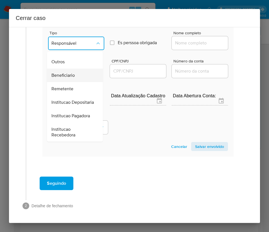
click at [73, 69] on div "Beneficiario" at bounding box center [73, 76] width 44 height 14
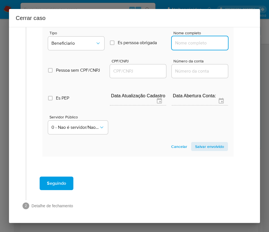
click at [180, 40] on input "Nome completo" at bounding box center [200, 42] width 56 height 7
paste input "Gilmar Robis Porto, 95904026900"
drag, startPoint x: 186, startPoint y: 44, endPoint x: 261, endPoint y: 45, distance: 74.9
click at [261, 45] on div "Cerrar caso 1 Informação completa Geral Data de início 01/08/2025 Data Fin 06/1…" at bounding box center [134, 116] width 269 height 232
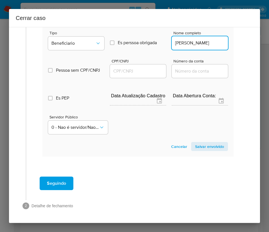
scroll to position [0, 0]
type input "Gilmar Robis Porto"
click at [132, 70] on input "CPF/CNPJ" at bounding box center [138, 71] width 56 height 7
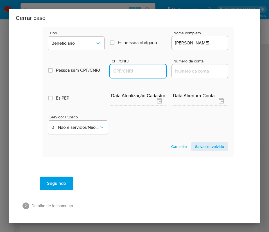
paste input "95904026900"
type input "95904026900"
click at [208, 135] on div "Servidor Público 0 - Nao é servidor/Nao possui informacao" at bounding box center [138, 122] width 180 height 28
click at [207, 140] on section "Novo envolvido Tipo Beneficiario Es perssoa obrigada Is PObrigada Nome completo…" at bounding box center [137, 85] width 191 height 144
click at [207, 145] on span "Salvar envolvido" at bounding box center [209, 147] width 29 height 8
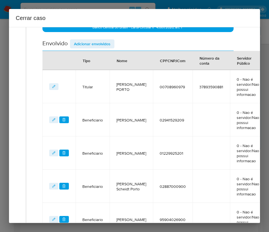
scroll to position [204, 0]
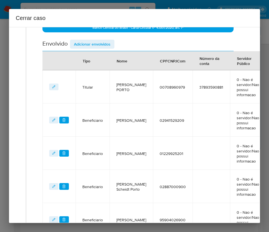
click at [98, 45] on span "Adicionar envolvidos" at bounding box center [92, 44] width 37 height 8
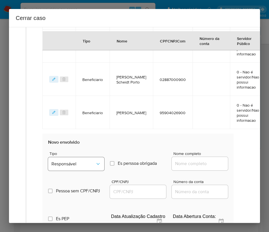
scroll to position [373, 0]
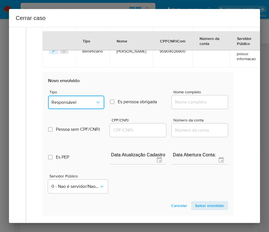
click at [77, 104] on button "Responsável" at bounding box center [76, 103] width 56 height 14
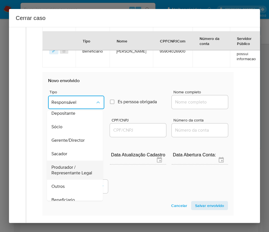
scroll to position [16, 0]
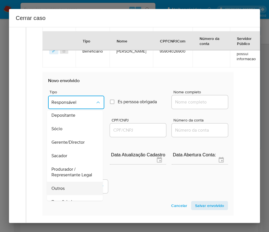
click at [59, 191] on span "Outros" at bounding box center [57, 189] width 13 height 6
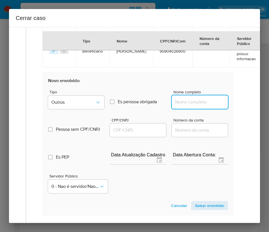
click at [190, 106] on input "Nome completo" at bounding box center [200, 101] width 56 height 7
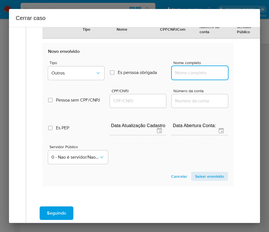
scroll to position [415, 0]
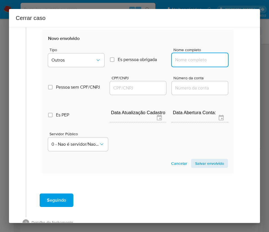
click at [186, 64] on input "Nome completo" at bounding box center [200, 59] width 56 height 7
paste input "AUTOMOTIVA COMERCIO DE PECAS E SERVICOS LTDA, 16797935000180"
drag, startPoint x: 182, startPoint y: 65, endPoint x: 247, endPoint y: 68, distance: 65.1
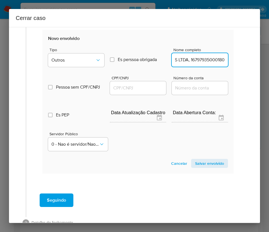
type input "AUTOMOTIVA COMERCIO DE PECAS E SERVICOS LTDA"
click at [122, 92] on input "CPF/CNPJ" at bounding box center [138, 87] width 56 height 7
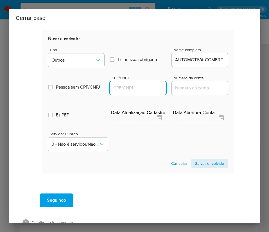
paste input "16797935000180"
type input "16797935000180"
click at [195, 167] on span "Salvar envolvido" at bounding box center [209, 164] width 29 height 8
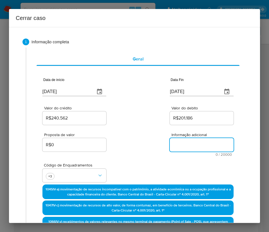
click at [183, 146] on textarea "Informação adicional" at bounding box center [202, 145] width 64 height 14
paste textarea "Informações do Cliente Clayton Robis Porto, CPF 00708960979, 45 anos, residente…"
type textarea "Informações do Cliente Clayton Robis Porto, CPF 00708960979, 45 anos, residente…"
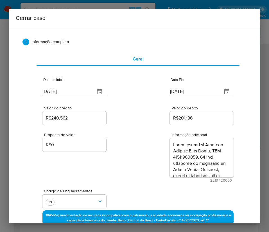
click at [163, 178] on div "Proposta de valor R$0 Informação adicional 2213 / 20000 17787 caracteres restan…" at bounding box center [137, 154] width 191 height 56
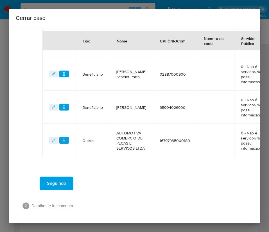
scroll to position [354, 0]
click at [66, 179] on span "Seguindo" at bounding box center [56, 183] width 19 height 12
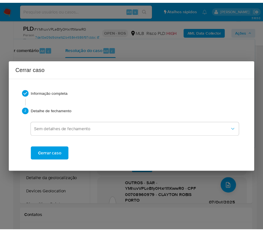
scroll to position [773, 0]
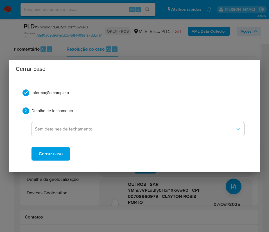
click at [59, 154] on span "Cerrar caso" at bounding box center [51, 154] width 24 height 12
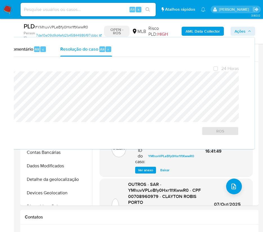
click at [64, 25] on span "# YMhuvVPLeBfy0Hxr1ftKwwR0" at bounding box center [61, 27] width 53 height 6
copy span "YMhuvVPLeBfy0Hxr1ftKwwR0"
click at [10, 11] on img at bounding box center [8, 10] width 10 height 10
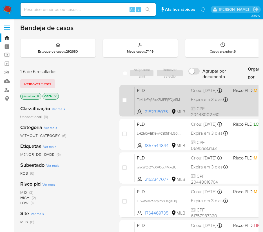
click at [180, 97] on div "PLD TkdLIvFq3fxroZMEFjPDjo5M 2152318075 MLB Risco PLD: MID Criou: [DATE] Criou:…" at bounding box center [245, 100] width 220 height 28
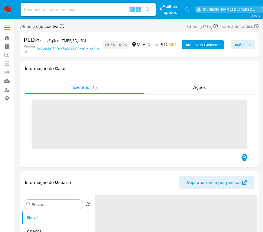
select select "10"
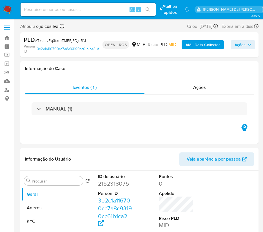
click at [73, 40] on span "# TkdLIvFq3fxroZMEFjPDjo5M" at bounding box center [60, 41] width 51 height 6
copy span "TkdLIvFq3fxroZMEFjPDjo5M"
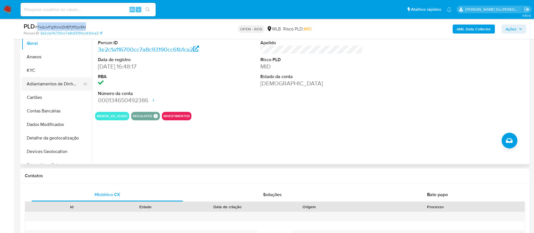
scroll to position [127, 0]
click at [45, 59] on button "Anexos" at bounding box center [55, 57] width 66 height 14
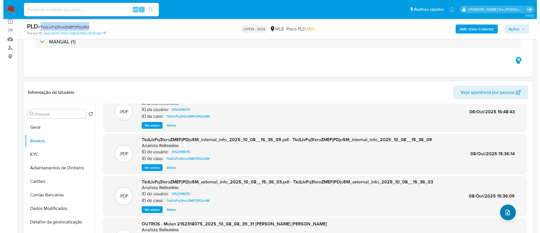
scroll to position [32, 0]
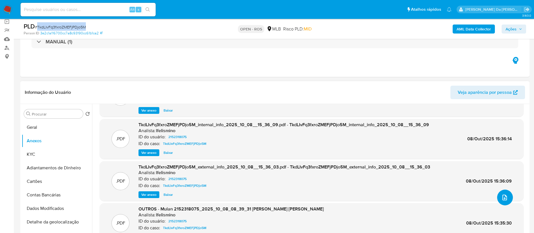
click at [269, 200] on span "upload-file" at bounding box center [504, 197] width 7 height 7
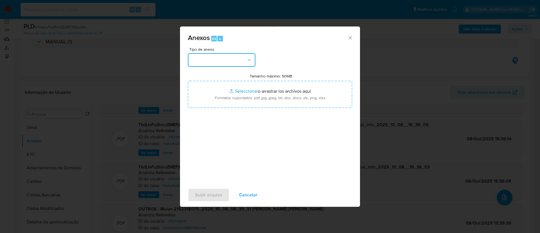
click at [238, 59] on button "button" at bounding box center [222, 60] width 68 height 14
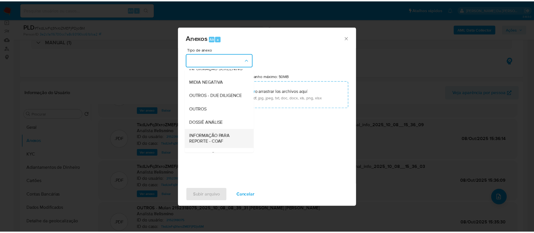
scroll to position [87, 0]
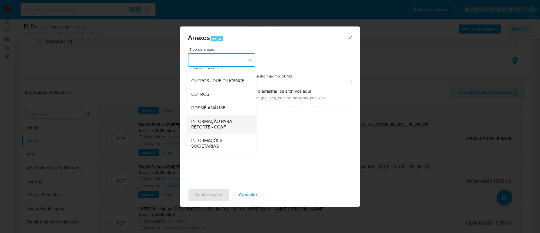
click at [231, 120] on span "INFORMAÇÃO PARA REPORTE - COAF" at bounding box center [219, 123] width 57 height 11
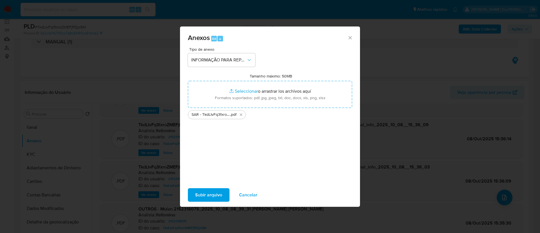
click at [223, 194] on button "Subir arquivo" at bounding box center [209, 195] width 42 height 14
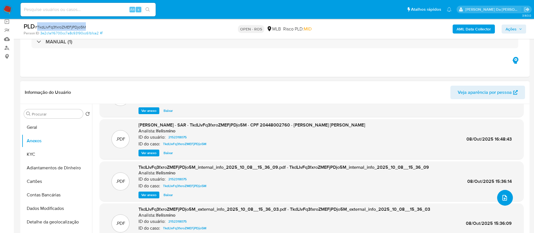
scroll to position [32, 0]
click at [269, 69] on div "Eventos ( 1 ) Ações MANUAL (1)" at bounding box center [274, 43] width 509 height 68
click at [269, 197] on icon "upload-file" at bounding box center [504, 197] width 7 height 7
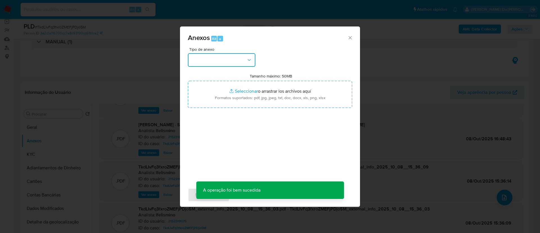
click at [245, 59] on button "button" at bounding box center [222, 60] width 68 height 14
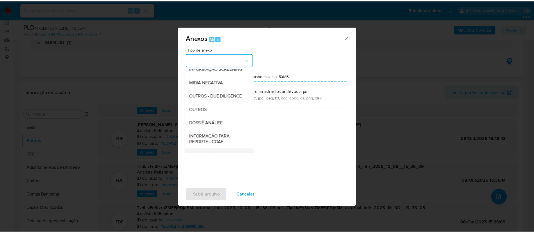
scroll to position [87, 0]
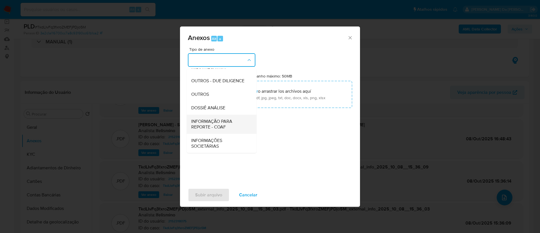
click at [229, 125] on span "INFORMAÇÃO PARA REPORTE - COAF" at bounding box center [219, 123] width 57 height 11
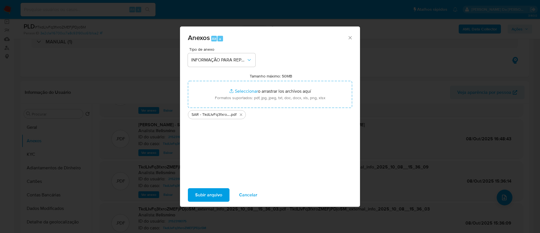
click at [222, 199] on button "Subir arquivo" at bounding box center [209, 195] width 42 height 14
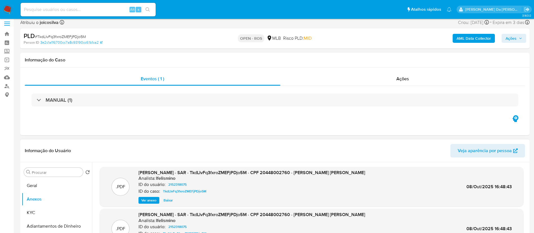
scroll to position [0, 0]
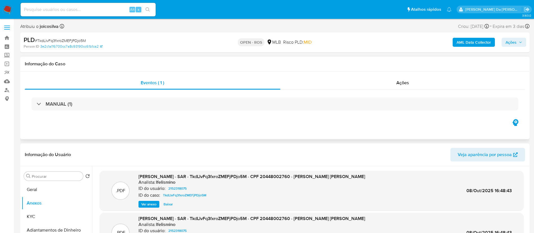
click at [269, 70] on div "Informação do Caso" at bounding box center [274, 64] width 509 height 15
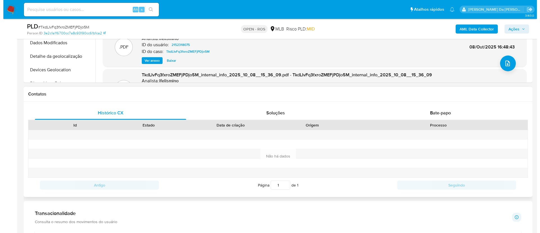
scroll to position [211, 0]
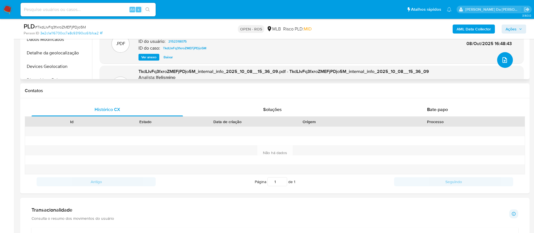
click at [269, 64] on button "upload-file" at bounding box center [505, 60] width 16 height 16
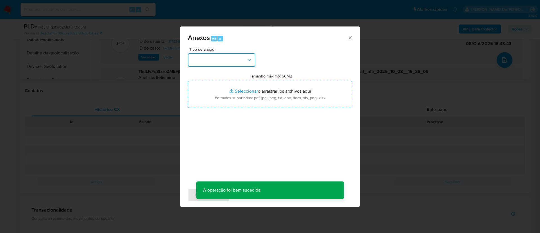
click at [241, 65] on button "button" at bounding box center [222, 60] width 68 height 14
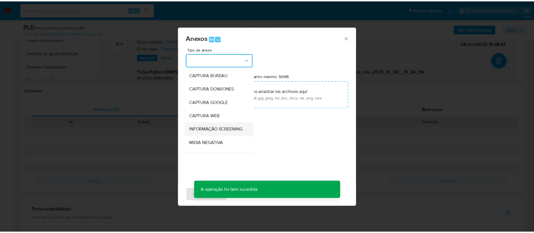
scroll to position [87, 0]
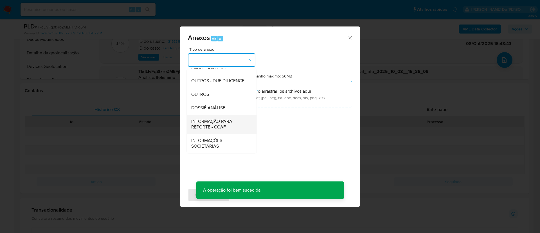
click at [225, 125] on span "INFORMAÇÃO PARA REPORTE - COAF" at bounding box center [219, 123] width 57 height 11
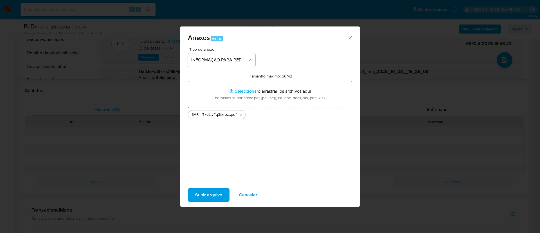
click at [218, 195] on span "Subir arquivo" at bounding box center [208, 195] width 27 height 12
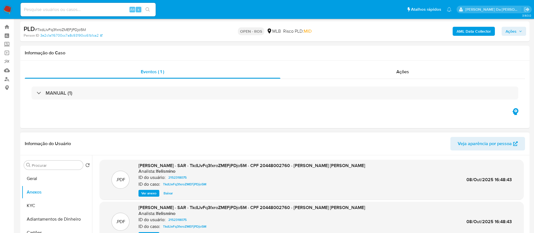
scroll to position [0, 0]
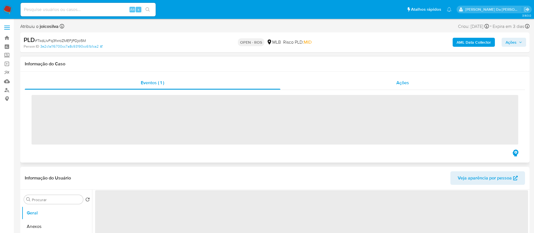
select select "10"
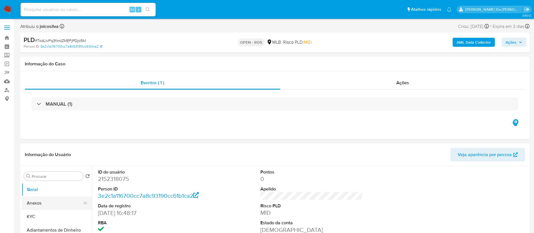
click at [47, 200] on button "Anexos" at bounding box center [55, 203] width 66 height 14
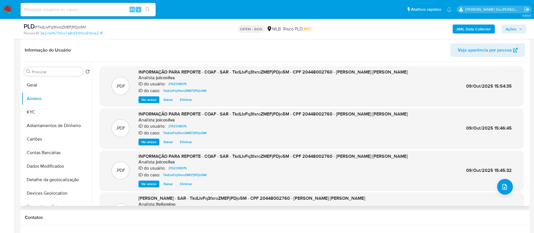
click at [186, 141] on span "Eliminar" at bounding box center [186, 142] width 12 height 6
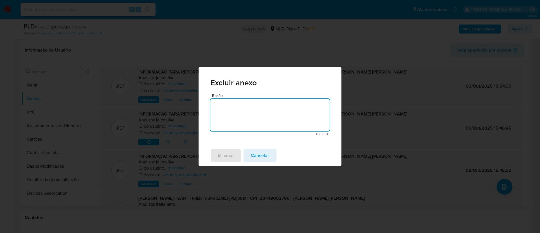
click at [249, 104] on textarea "Razão" at bounding box center [269, 115] width 119 height 32
drag, startPoint x: 238, startPoint y: 104, endPoint x: 178, endPoint y: 102, distance: 60.8
click at [178, 102] on div "Excluir anexo Razão erronea 7 / 250 243 caracteres restantes Eliminar Cancelar" at bounding box center [270, 116] width 540 height 233
type textarea "anexo erroneo"
click at [226, 153] on span "Eliminar" at bounding box center [226, 155] width 16 height 12
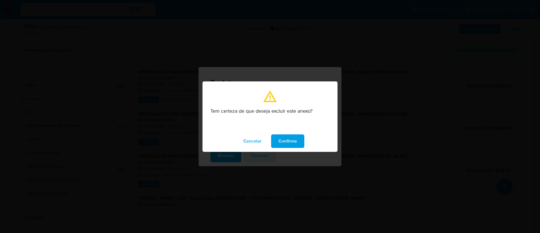
click at [280, 140] on span "Confirme" at bounding box center [288, 141] width 19 height 12
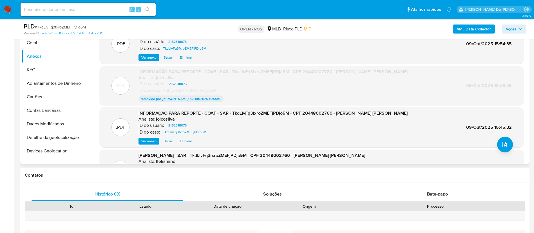
scroll to position [84, 0]
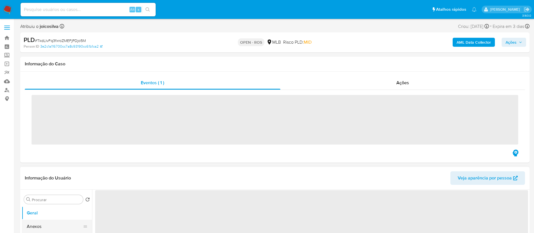
click at [47, 226] on button "Anexos" at bounding box center [55, 226] width 66 height 14
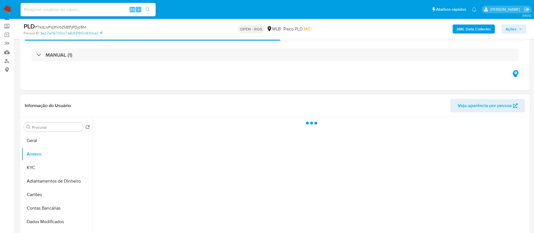
scroll to position [42, 0]
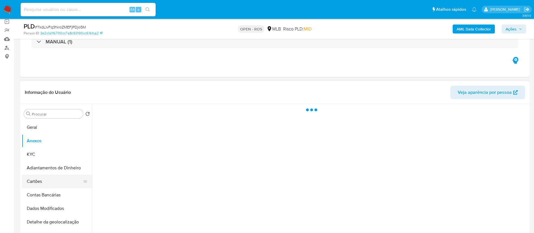
select select "10"
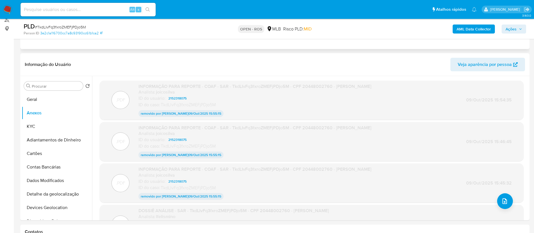
scroll to position [0, 0]
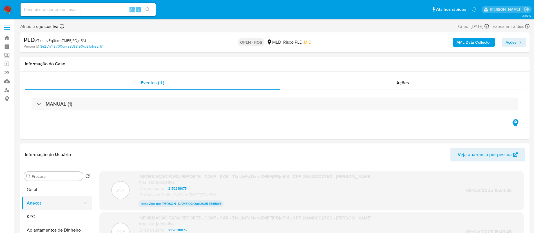
click at [44, 200] on button "Anexos" at bounding box center [55, 203] width 66 height 14
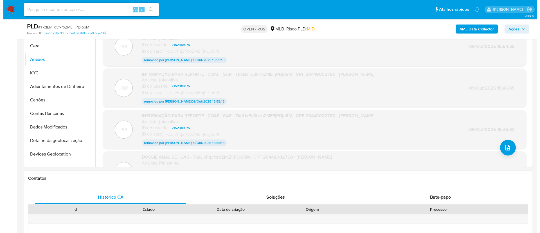
scroll to position [169, 0]
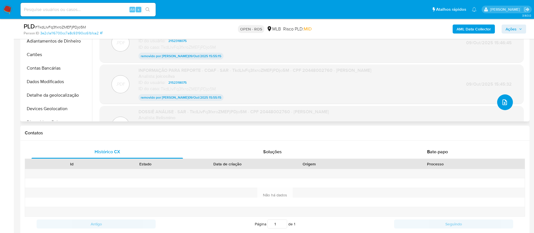
click at [506, 100] on button "upload-file" at bounding box center [505, 102] width 16 height 16
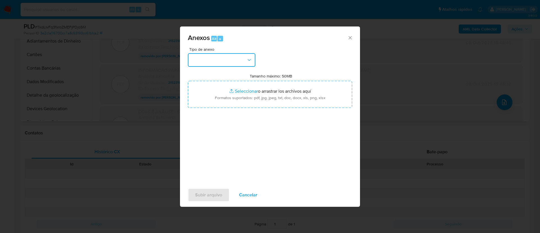
click at [238, 58] on button "button" at bounding box center [222, 60] width 68 height 14
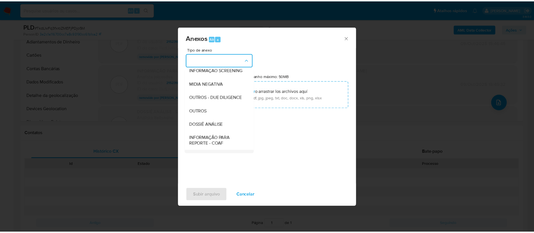
scroll to position [87, 0]
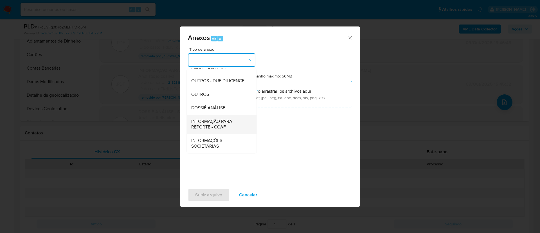
click at [232, 123] on span "INFORMAÇÃO PARA REPORTE - COAF" at bounding box center [219, 123] width 57 height 11
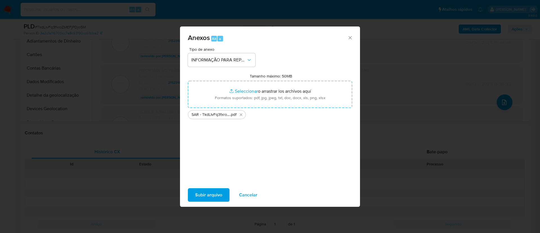
click at [221, 199] on span "Subir arquivo" at bounding box center [208, 195] width 27 height 12
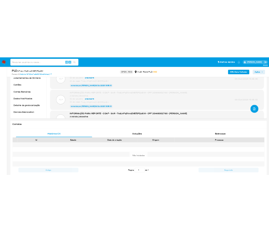
scroll to position [84, 0]
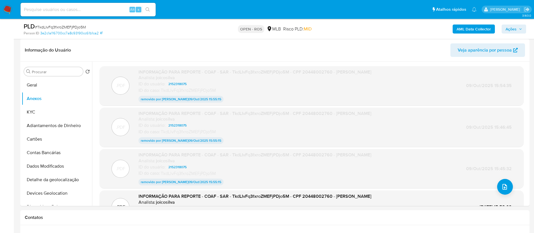
click at [508, 30] on span "Ações" at bounding box center [510, 28] width 11 height 9
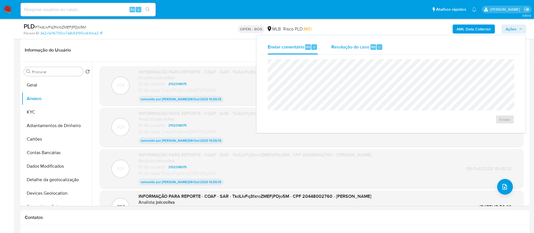
click at [354, 48] on span "Resolução do caso" at bounding box center [350, 46] width 38 height 6
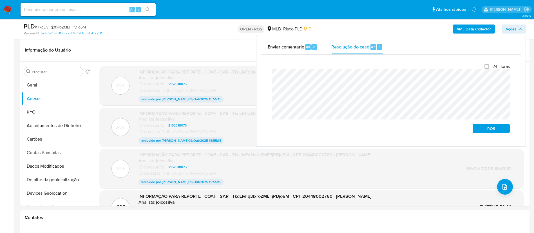
click at [265, 77] on div "Fechamento do caso 24 Horas ROS" at bounding box center [391, 98] width 260 height 87
click at [497, 128] on span "ROS" at bounding box center [490, 128] width 29 height 8
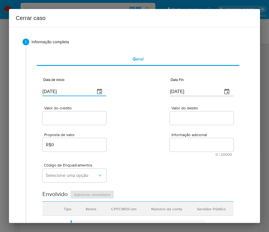
click at [66, 89] on input "[DATE]" at bounding box center [66, 91] width 48 height 9
paste input "1/08"
type input "01/08/2025"
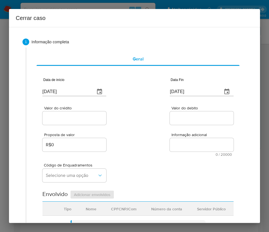
click at [171, 90] on input "09/10/2025" at bounding box center [194, 91] width 48 height 9
paste input "6"
type input "06/10/2025"
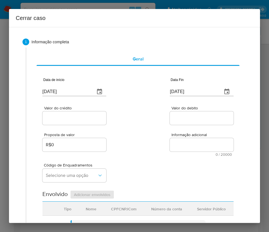
click at [172, 125] on div at bounding box center [202, 118] width 64 height 14
click at [79, 122] on div at bounding box center [74, 118] width 64 height 14
drag, startPoint x: 73, startPoint y: 118, endPoint x: 31, endPoint y: 154, distance: 55.2
click at [73, 117] on input "Valor do crédito" at bounding box center [74, 118] width 64 height 7
click at [73, 118] on input "Valor do crédito" at bounding box center [74, 118] width 64 height 7
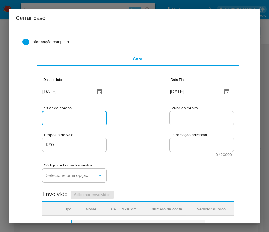
paste input "R$40.011"
type input "R$40.011"
click at [191, 120] on input "Valor do debito" at bounding box center [202, 118] width 64 height 7
paste input "R$40.009"
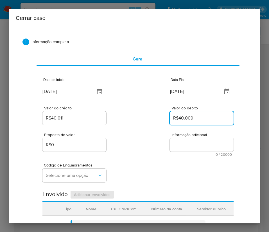
type input "R$40.009"
click at [140, 165] on div "Código de Enquadramentos Selecione uma opção" at bounding box center [137, 170] width 191 height 28
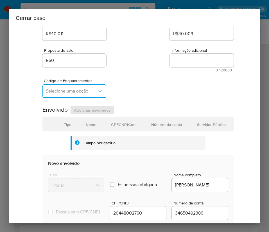
click at [66, 92] on span "Selecione uma opção" at bounding box center [71, 91] width 51 height 6
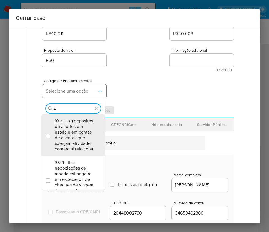
type input "45"
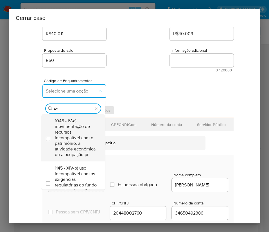
click at [73, 123] on span "1045 - IV-a) movimentação de recursos incompatível com o patrimônio, a atividad…" at bounding box center [76, 137] width 42 height 39
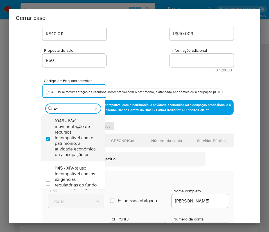
checkbox input "true"
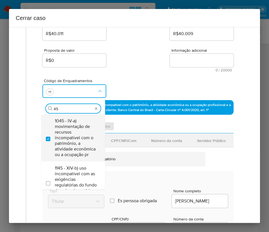
type input "4"
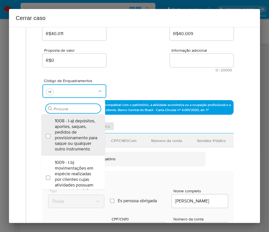
scroll to position [0, 0]
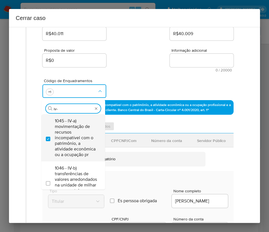
type input "iv-t"
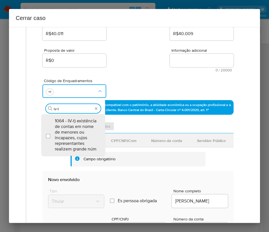
click at [73, 123] on span "1064 - IV-t) existência de contas em nome de menores ou incapazes, cujos repres…" at bounding box center [76, 135] width 42 height 34
checkbox input "true"
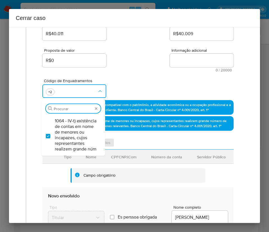
click at [140, 56] on div "Proposta de valor R$0 Informação adicional 0 / 20000 20000 caracteres restantes" at bounding box center [137, 57] width 191 height 30
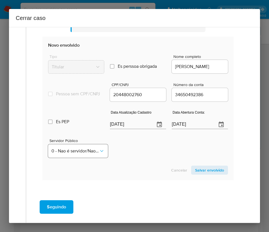
scroll to position [264, 0]
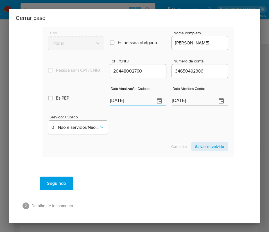
click at [124, 101] on input "[DATE]" at bounding box center [130, 101] width 41 height 9
paste input "12/12/2024"
type input "12/12/2024"
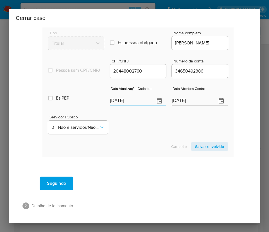
click at [122, 143] on div "Cancelar Salvar envolvido" at bounding box center [138, 146] width 180 height 9
click at [178, 103] on input "12/12/2024" at bounding box center [192, 101] width 41 height 9
click at [167, 138] on section "Novo envolvido Tipo Titular Es perssoa obrigada Is PObrigada Nome completo DAVI…" at bounding box center [137, 85] width 191 height 144
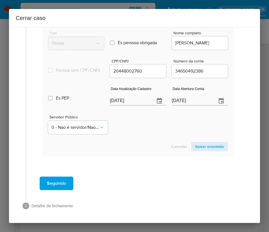
click at [209, 145] on span "Salvar envolvido" at bounding box center [209, 147] width 29 height 8
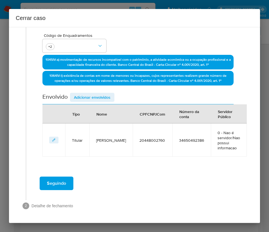
scroll to position [130, 0]
click at [96, 98] on span "Adicionar envolvidos" at bounding box center [92, 97] width 37 height 8
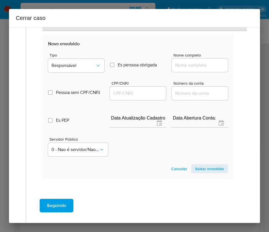
scroll to position [278, 0]
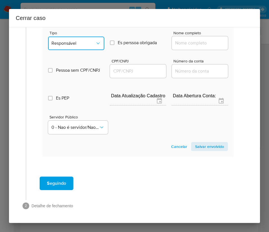
click at [81, 37] on button "Responsável" at bounding box center [76, 44] width 56 height 14
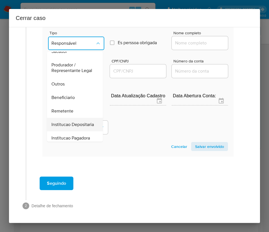
scroll to position [100, 0]
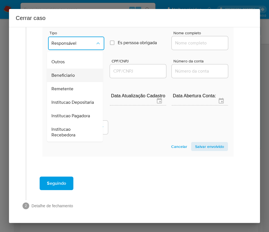
click at [75, 69] on div "Beneficiario" at bounding box center [73, 76] width 44 height 14
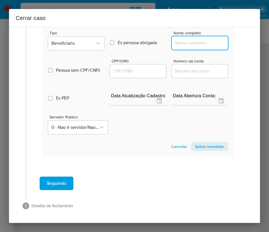
click at [178, 46] on input "Nome completo" at bounding box center [200, 42] width 56 height 7
paste input "Sidney Fernandes Franco - CPF 04416947720"
drag, startPoint x: 192, startPoint y: 43, endPoint x: 269, endPoint y: 44, distance: 76.8
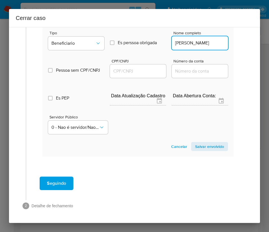
scroll to position [0, 3]
type input "[PERSON_NAME]"
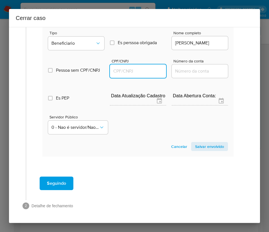
scroll to position [0, 0]
click at [142, 68] on input "CPF/CNPJ" at bounding box center [138, 71] width 56 height 7
paste input "04416947720"
type input "4416947720"
click at [198, 147] on span "Salvar envolvido" at bounding box center [209, 147] width 29 height 8
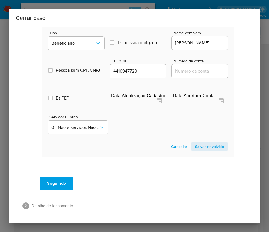
scroll to position [169, 0]
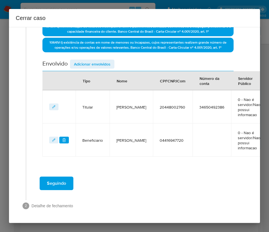
click at [95, 60] on span "Adicionar envolvidos" at bounding box center [92, 64] width 37 height 8
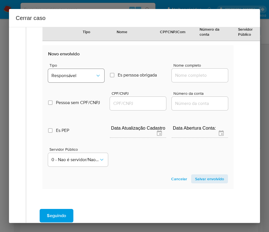
scroll to position [318, 0]
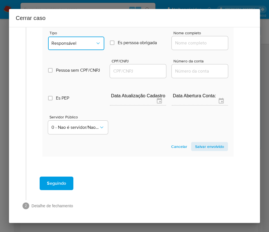
click at [83, 42] on button "Responsável" at bounding box center [76, 44] width 56 height 14
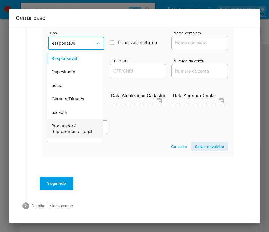
scroll to position [84, 0]
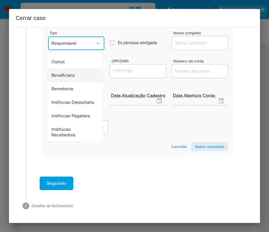
click at [70, 75] on span "Beneficiario" at bounding box center [62, 76] width 23 height 6
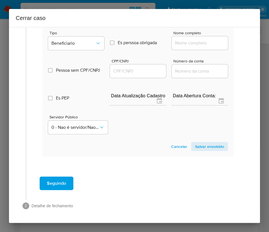
click at [187, 39] on input "Nome completo" at bounding box center [200, 42] width 56 height 7
paste input "Kes Sorte de Iguaba Ltda - CNPJ 07389872000132"
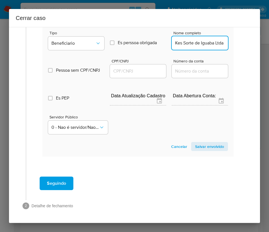
scroll to position [0, 52]
drag, startPoint x: 183, startPoint y: 38, endPoint x: 240, endPoint y: 38, distance: 56.8
type input "Kes Sorte de Iguaba Ltda"
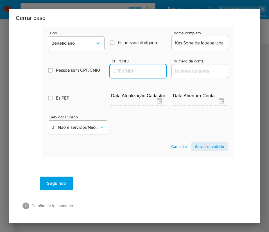
scroll to position [0, 0]
click at [128, 68] on input "CPF/CNPJ" at bounding box center [138, 71] width 56 height 7
paste input "07389872000132"
type input "7389872000132"
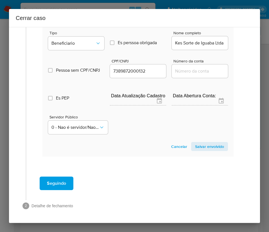
click at [205, 143] on span "Salvar envolvido" at bounding box center [209, 147] width 29 height 8
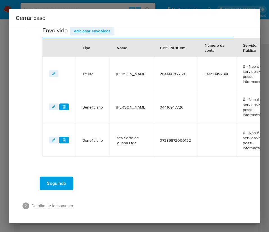
scroll to position [203, 0]
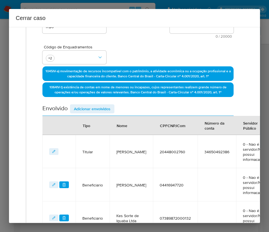
click at [103, 108] on span "Adicionar envolvidos" at bounding box center [92, 109] width 37 height 8
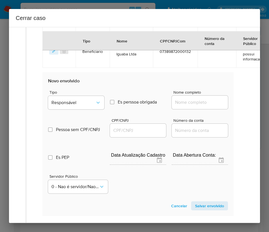
scroll to position [351, 0]
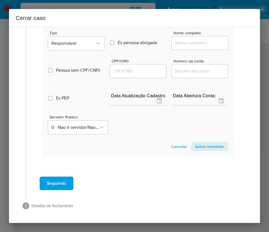
click at [84, 31] on div "Tipo Responsável" at bounding box center [76, 41] width 56 height 21
click at [83, 37] on button "Responsável" at bounding box center [76, 44] width 56 height 14
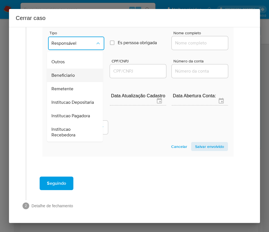
scroll to position [100, 0]
click at [73, 73] on span "Beneficiario" at bounding box center [62, 76] width 23 height 6
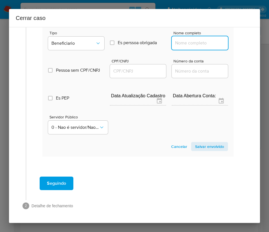
click at [199, 39] on input "Nome completo" at bounding box center [200, 42] width 56 height 7
paste input "Kes Sorte Praia Seca Ltda - CNPJ 18867075000130"
drag, startPoint x: 182, startPoint y: 38, endPoint x: 239, endPoint y: 38, distance: 56.8
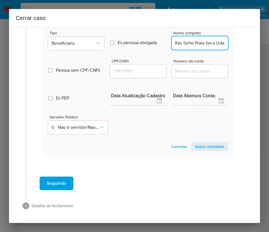
scroll to position [0, 3]
type input "Kes Sorte Praia Seca Ltda"
click at [128, 68] on input "CPF/CNPJ" at bounding box center [138, 71] width 56 height 7
paste input "18867075000130"
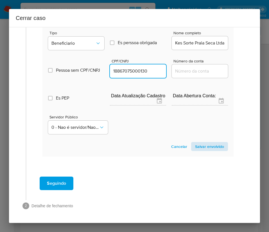
type input "18867075000130"
click at [196, 143] on span "Salvar envolvido" at bounding box center [209, 147] width 29 height 8
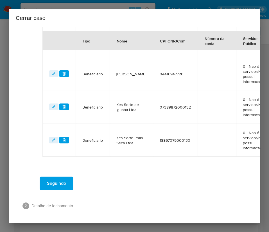
scroll to position [109, 0]
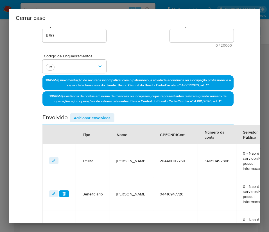
click at [96, 120] on span "Adicionar envolvidos" at bounding box center [92, 118] width 37 height 8
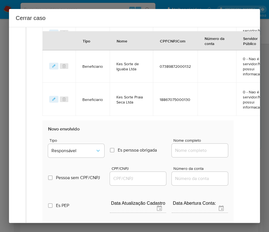
scroll to position [362, 0]
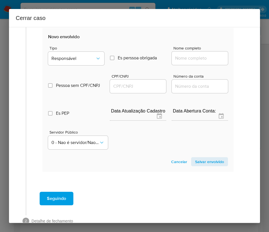
click at [190, 56] on input "Nome completo" at bounding box center [200, 58] width 56 height 7
paste input "Kelly Cristine da Silva Campos Franco, CPF 09801354780"
drag, startPoint x: 191, startPoint y: 57, endPoint x: 226, endPoint y: 57, distance: 34.9
click at [226, 57] on section "Novo envolvido Tipo Responsável Es perssoa obrigada Is PObrigada Nome completo …" at bounding box center [137, 100] width 191 height 144
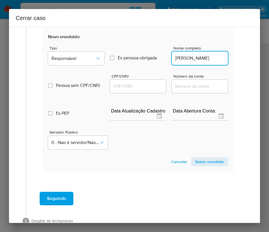
scroll to position [0, 26]
type input "Kelly Cristine da Silva Campos Franco"
drag, startPoint x: 151, startPoint y: 87, endPoint x: 155, endPoint y: 90, distance: 4.2
click at [151, 87] on input "CPF/CNPJ" at bounding box center [138, 86] width 56 height 7
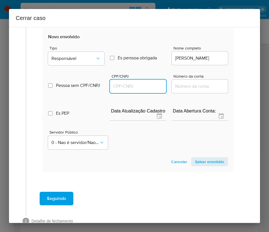
paste input "09801354780"
type input "9801354780"
click at [197, 161] on span "Salvar envolvido" at bounding box center [209, 162] width 29 height 8
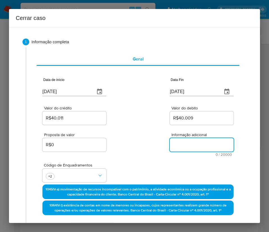
click at [181, 140] on textarea "Informação adicional" at bounding box center [202, 145] width 64 height 14
paste textarea "Informações do Cliente Davi da Silva Franco, CPF 20448002760, 11 anos, resident…"
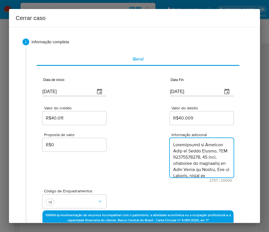
scroll to position [1023, 0]
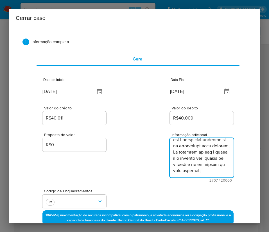
type textarea "Informações do Cliente Davi da Silva Franco, CPF 20448002760, 11 anos, resident…"
drag, startPoint x: 161, startPoint y: 180, endPoint x: 118, endPoint y: 193, distance: 44.1
click at [160, 181] on div "Proposta de valor R$0 Informação adicional 2707 / 20000 17293 caracteres restan…" at bounding box center [137, 154] width 191 height 56
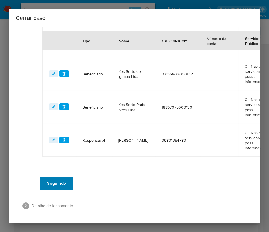
scroll to position [300, 0]
click at [60, 180] on span "Seguindo" at bounding box center [56, 183] width 19 height 12
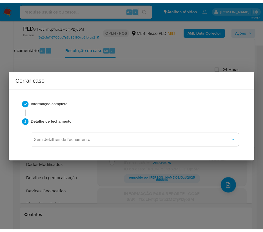
scroll to position [965, 0]
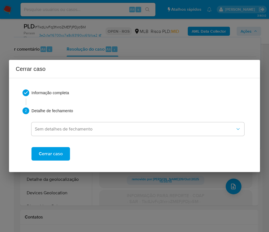
click at [59, 152] on span "Cerrar caso" at bounding box center [51, 154] width 24 height 12
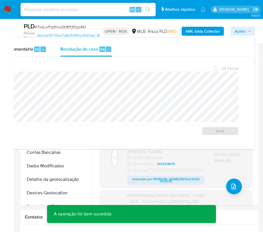
click at [69, 24] on div "PLD # TkdLIvFq3fxroZMEFjPDjo5M" at bounding box center [61, 26] width 75 height 8
click at [69, 24] on span "# TkdLIvFq3fxroZMEFjPDjo5M" at bounding box center [60, 27] width 51 height 6
copy span "TkdLIvFq3fxroZMEFjPDjo5M"
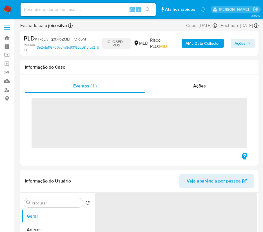
click at [11, 8] on img at bounding box center [8, 10] width 10 height 10
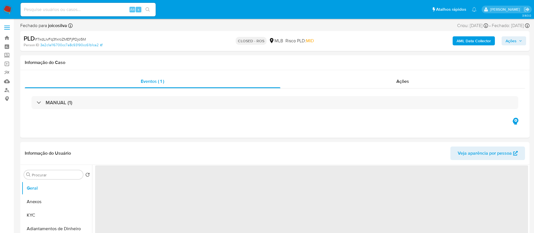
select select "10"
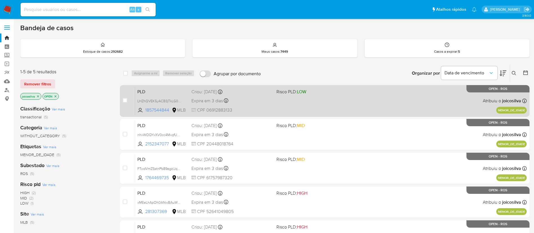
click at [291, 103] on div "PLD LHZhQVEK5yACB3jTkLG0B5NM 1857544844 MLB Risco PLD: LOW Criou: 12/09/2025 Cr…" at bounding box center [330, 100] width 391 height 28
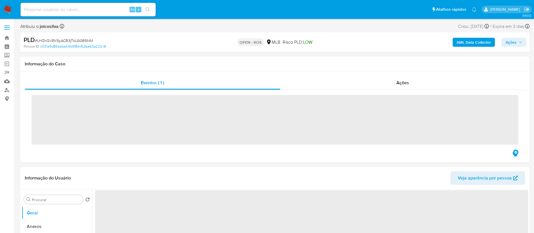
click at [83, 41] on span "# LHZhQVEK5yACB3jTkLG0B5NM" at bounding box center [64, 41] width 58 height 6
copy span "LHZhQVEK5yACB3jTkLG0B5NM"
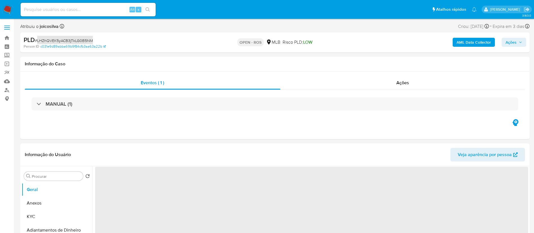
select select "10"
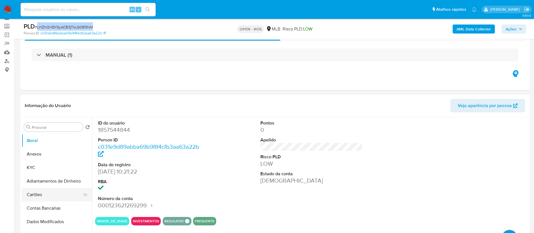
scroll to position [42, 0]
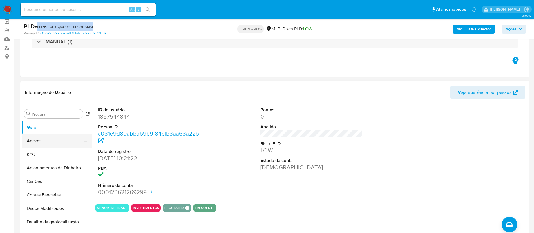
click at [49, 144] on button "Anexos" at bounding box center [55, 141] width 66 height 14
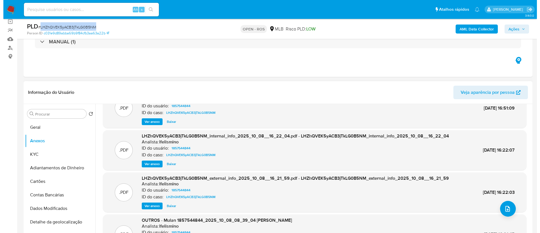
scroll to position [32, 0]
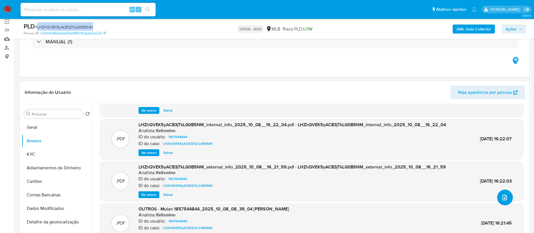
click at [501, 199] on icon "upload-file" at bounding box center [504, 197] width 7 height 7
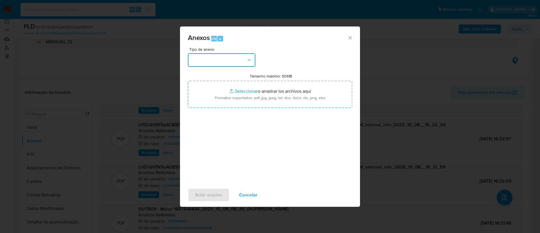
click at [241, 58] on button "button" at bounding box center [222, 60] width 68 height 14
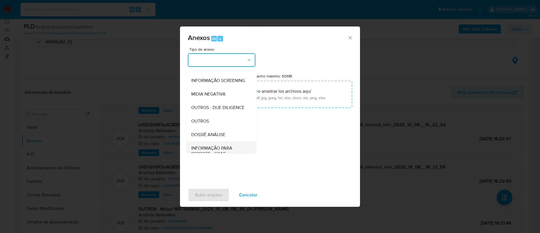
scroll to position [87, 0]
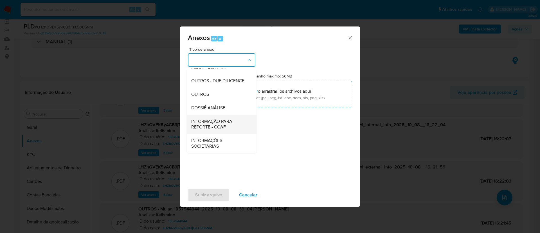
click at [220, 126] on span "INFORMAÇÃO PARA REPORTE - COAF" at bounding box center [219, 123] width 57 height 11
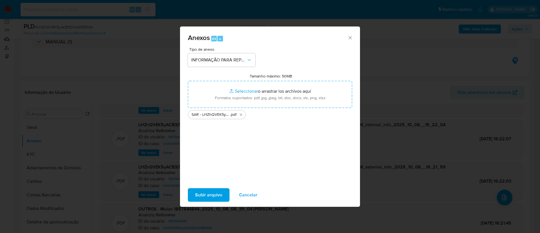
click at [211, 192] on span "Subir arquivo" at bounding box center [208, 195] width 27 height 12
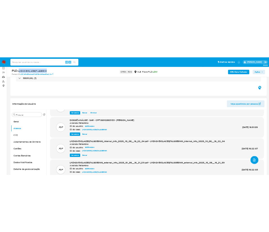
scroll to position [0, 0]
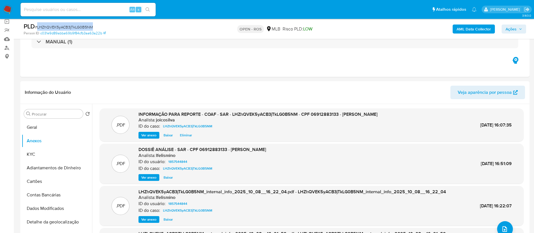
click at [515, 25] on span "Ações" at bounding box center [510, 28] width 11 height 9
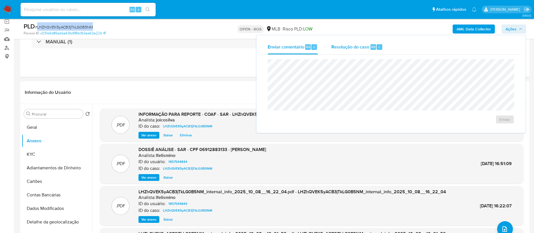
click at [355, 50] on span "Resolução do caso" at bounding box center [350, 46] width 38 height 6
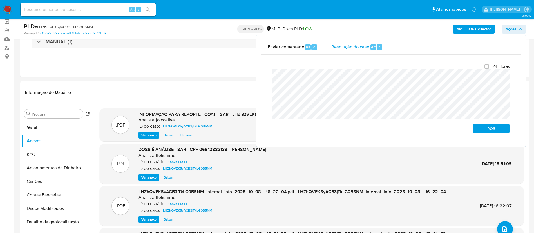
click at [263, 78] on div "Fechamento do caso 24 Horas ROS" at bounding box center [391, 98] width 260 height 87
click at [496, 131] on span "ROS" at bounding box center [490, 128] width 29 height 8
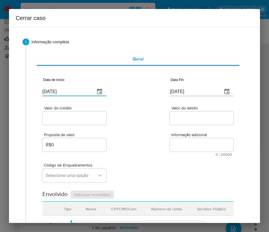
click at [69, 91] on input "[DATE]" at bounding box center [66, 91] width 48 height 9
click at [69, 91] on input "09/10/2025" at bounding box center [66, 91] width 48 height 9
paste input "1/08"
type input "01/08/2025"
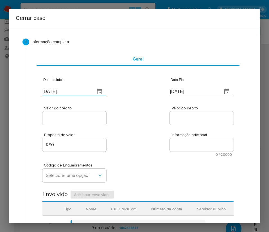
click at [179, 149] on textarea "Informação adicional" at bounding box center [202, 145] width 64 height 14
click at [171, 90] on input "09/10/2025" at bounding box center [194, 91] width 48 height 9
paste input "7"
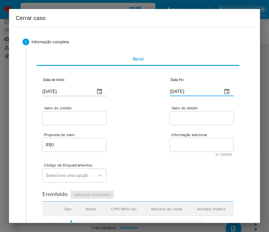
type input "07/10/2025"
drag, startPoint x: 197, startPoint y: 155, endPoint x: 91, endPoint y: 139, distance: 107.2
click at [197, 155] on span "0 / 20000" at bounding box center [202, 155] width 60 height 4
click at [71, 119] on input "Valor do crédito" at bounding box center [74, 118] width 64 height 7
paste input "R$22.679"
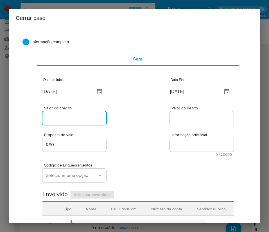
click at [68, 118] on input "Valor do crédito" at bounding box center [74, 118] width 64 height 7
type input "R$22.679"
click at [151, 122] on div "Valor do crédito R$22.679 Valor do debito" at bounding box center [137, 112] width 191 height 27
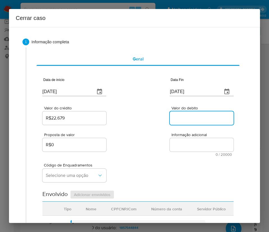
click at [195, 118] on input "Valor do debito" at bounding box center [202, 118] width 64 height 7
paste input "R$58"
type input "R$58"
click at [173, 167] on div "Código de Enquadramentos Selecione uma opção" at bounding box center [137, 170] width 191 height 28
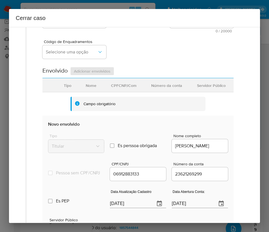
scroll to position [127, 0]
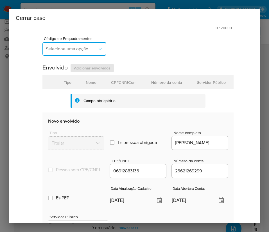
click at [74, 46] on button "Selecione uma opção" at bounding box center [74, 49] width 64 height 14
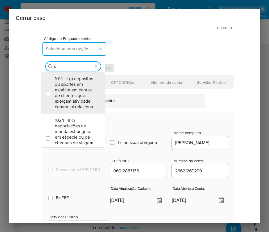
type input "45"
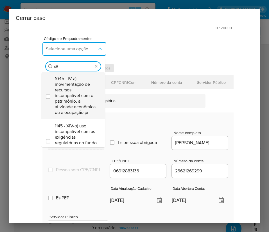
click at [78, 95] on span "1045 - IV-a) movimentação de recursos incompatível com o patrimônio, a atividad…" at bounding box center [76, 95] width 42 height 39
checkbox input "true"
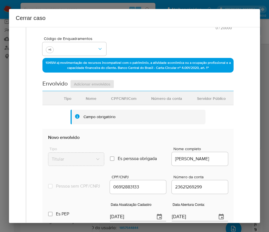
click at [149, 44] on div "Código de Enquadramentos +1" at bounding box center [137, 44] width 191 height 28
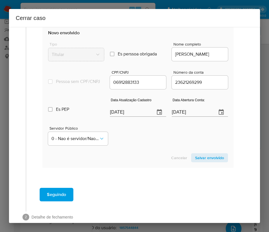
scroll to position [248, 0]
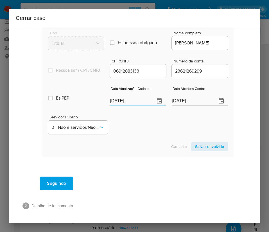
click at [125, 101] on input "[DATE]" at bounding box center [130, 101] width 41 height 9
paste input "2/08"
type input "02/08/2025"
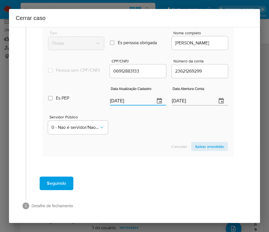
drag, startPoint x: 135, startPoint y: 136, endPoint x: 108, endPoint y: 147, distance: 29.5
click at [135, 136] on div "Servidor Público 0 - Nao é servidor/[PERSON_NAME] possui informacao" at bounding box center [138, 122] width 180 height 28
click at [183, 99] on input "15/06/2024" at bounding box center [192, 101] width 41 height 9
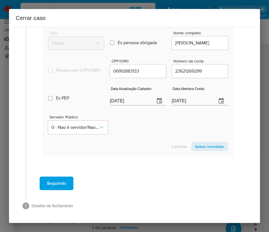
click at [141, 140] on section "Novo envolvido Tipo Titular Es perssoa obrigada Is PObrigada Nome completo GIOV…" at bounding box center [137, 85] width 191 height 144
click at [195, 146] on span "Salvar envolvido" at bounding box center [209, 147] width 29 height 8
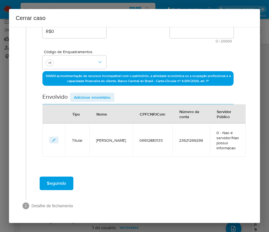
scroll to position [29, 0]
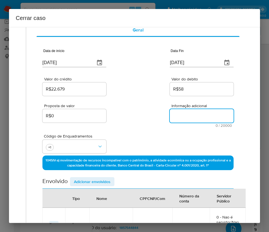
click at [180, 116] on textarea "Informação adicional" at bounding box center [202, 116] width 64 height 14
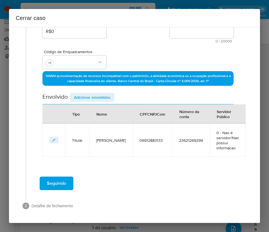
click at [91, 98] on span "Adicionar envolvidos" at bounding box center [92, 97] width 37 height 8
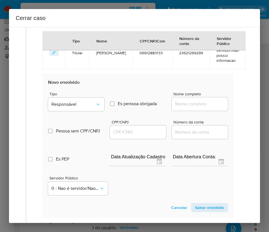
scroll to position [262, 0]
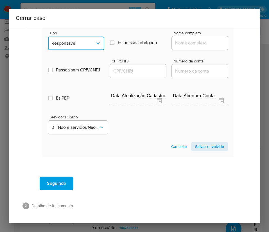
click at [84, 42] on span "Responsável" at bounding box center [73, 44] width 44 height 6
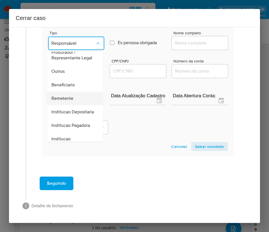
scroll to position [100, 0]
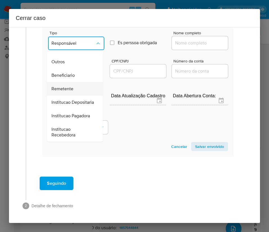
click at [70, 86] on span "Remetente" at bounding box center [62, 89] width 22 height 6
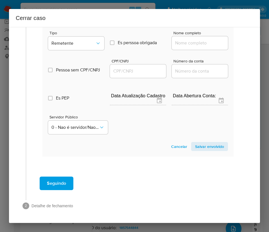
click at [187, 40] on input "Nome completo" at bounding box center [200, 42] width 56 height 7
paste input "Mario Marcio Brito de Sousa, 77363604134"
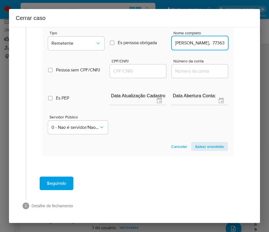
scroll to position [0, 37]
drag, startPoint x: 188, startPoint y: 43, endPoint x: 264, endPoint y: 46, distance: 76.3
click at [264, 46] on div "Cerrar caso 1 Informação completa Geral Data de início 01/08/2025 Data Fin 07/1…" at bounding box center [134, 116] width 269 height 232
type input "Mario Marcio Brito de Sousa"
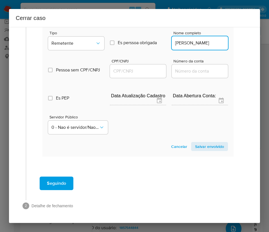
click at [147, 72] on input "CPF/CNPJ" at bounding box center [138, 71] width 56 height 7
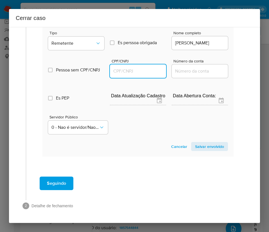
paste input "77363604134"
type input "77363604134"
click at [195, 145] on span "Salvar envolvido" at bounding box center [209, 147] width 29 height 8
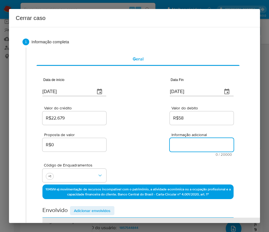
click at [176, 143] on textarea "Informação adicional" at bounding box center [202, 145] width 64 height 14
paste textarea "Informações do Cliente Giovana Lucena Brito de Sousa, CPF 06912883133, 11 anos,…"
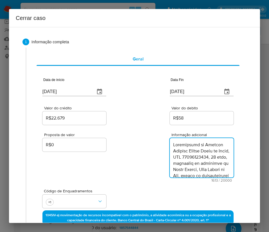
scroll to position [559, 0]
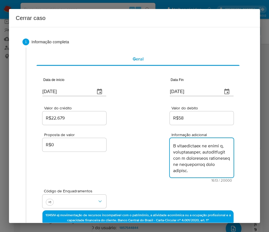
type textarea "Informações do Cliente Giovana Lucena Brito de Sousa, CPF 06912883133, 11 anos,…"
click at [154, 179] on div "Proposta de valor R$0 Informação adicional 1613 / 20000 18387 caracteres restan…" at bounding box center [137, 154] width 191 height 56
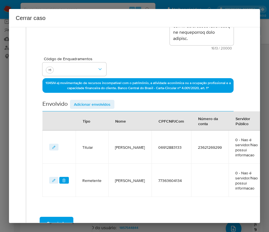
scroll to position [172, 0]
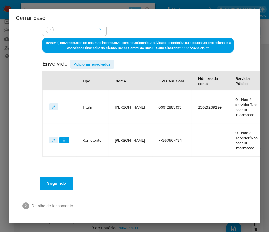
click at [66, 184] on span "Seguindo" at bounding box center [56, 183] width 19 height 12
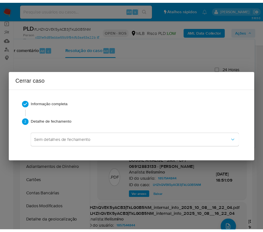
scroll to position [537, 0]
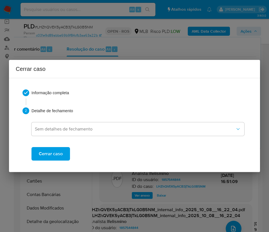
click at [58, 154] on span "Cerrar caso" at bounding box center [51, 154] width 24 height 12
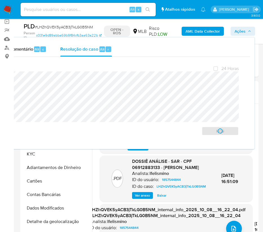
click at [73, 24] on span "# LHZhQVEK5yACB3jTkLG0B5NM" at bounding box center [64, 27] width 58 height 6
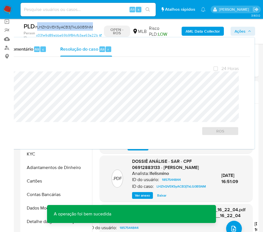
copy span "LHZhQVEK5yACB3jTkLG0B5NM"
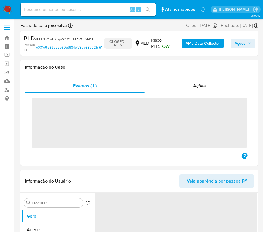
click at [5, 13] on img at bounding box center [8, 10] width 10 height 10
click at [8, 10] on img at bounding box center [8, 10] width 10 height 10
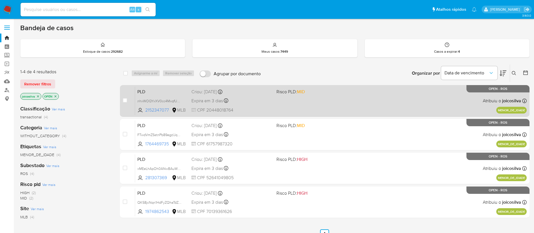
click at [269, 98] on div "PLD nhxWOQYxXV0cc4MxqfUHEA7x 2152347077 MLB Risco PLD: MID Criou: [DATE] Criou:…" at bounding box center [330, 100] width 391 height 28
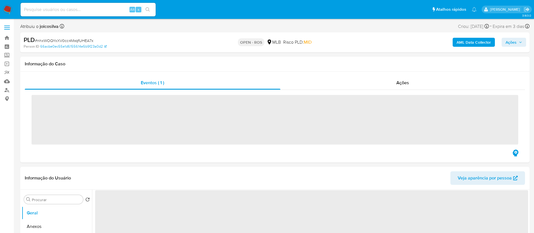
click at [81, 38] on span "# nhxWOQYxXV0cc4MxqfUHEA7x" at bounding box center [64, 41] width 59 height 6
copy span "nhxWOQYxXV0cc4MxqfUHEA7x"
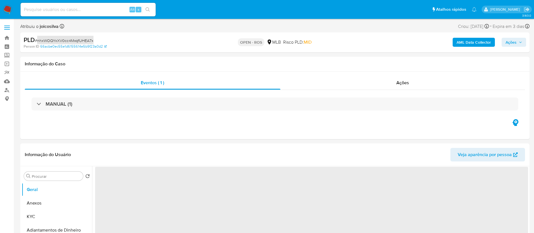
select select "10"
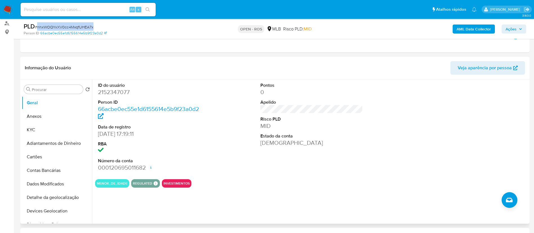
scroll to position [127, 0]
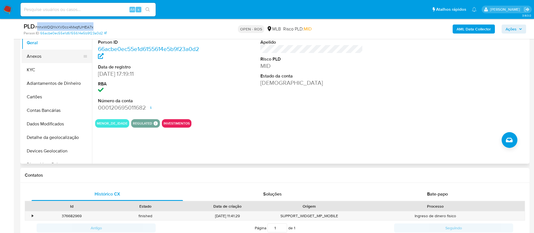
click at [41, 52] on button "Anexos" at bounding box center [55, 57] width 66 height 14
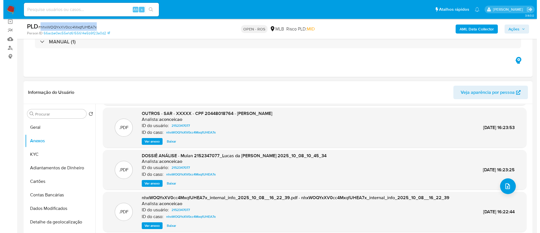
scroll to position [47, 0]
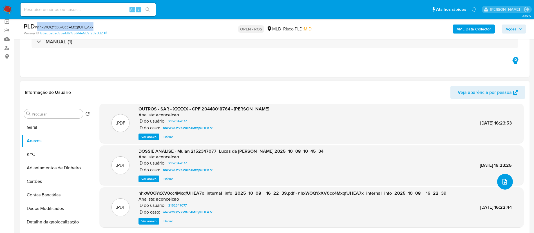
click at [500, 181] on button "upload-file" at bounding box center [505, 182] width 16 height 16
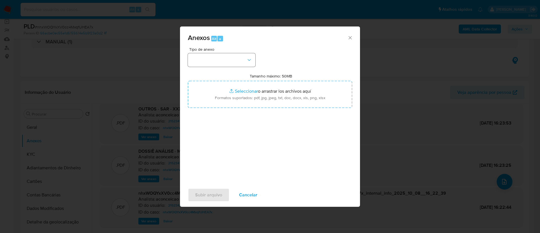
click at [228, 62] on button "button" at bounding box center [222, 60] width 68 height 14
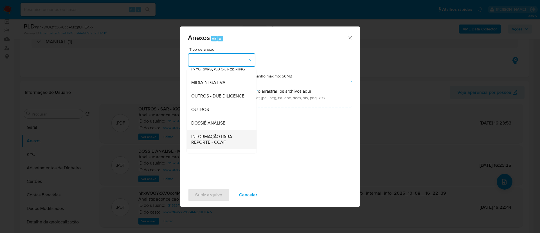
scroll to position [87, 0]
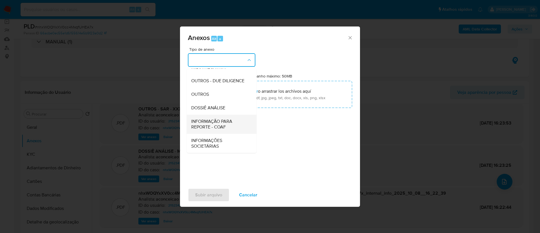
click at [218, 115] on div "INFORMAÇÃO PARA REPORTE - COAF" at bounding box center [219, 124] width 57 height 19
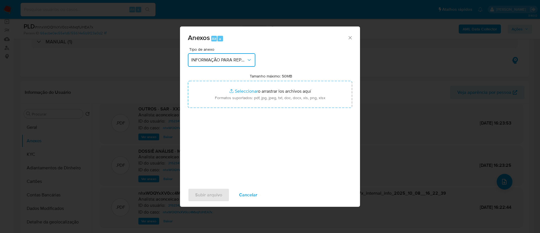
click at [244, 56] on button "INFORMAÇÃO PARA REPORTE - COAF" at bounding box center [222, 60] width 68 height 14
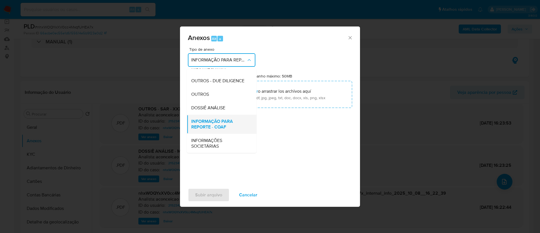
click at [229, 124] on span "INFORMAÇÃO PARA REPORTE - COAF" at bounding box center [219, 123] width 57 height 11
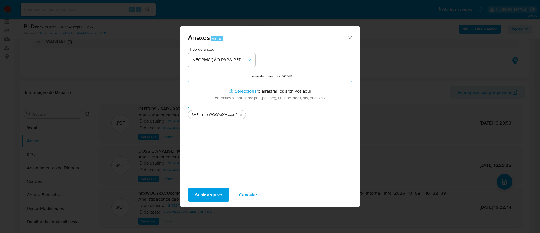
click at [217, 197] on span "Subir arquivo" at bounding box center [208, 195] width 27 height 12
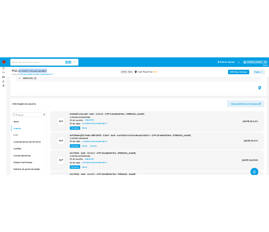
scroll to position [0, 0]
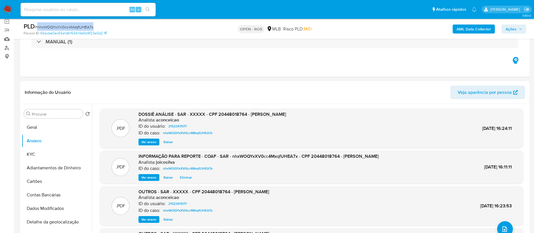
click at [513, 28] on span "Ações" at bounding box center [510, 28] width 11 height 9
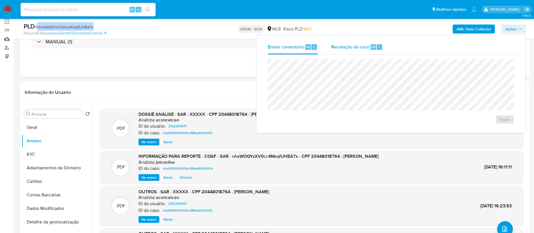
click at [343, 47] on span "Resolução do caso" at bounding box center [350, 46] width 38 height 6
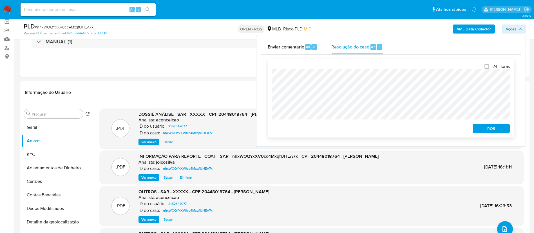
click at [480, 129] on span "ROS" at bounding box center [490, 128] width 29 height 8
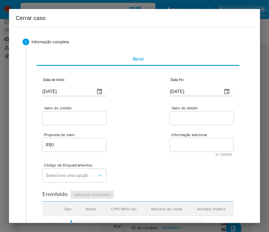
click at [79, 90] on input "[DATE]" at bounding box center [66, 91] width 48 height 9
paste input "1/08"
type input "01/08/2025"
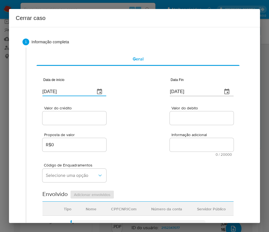
click at [135, 141] on div "Proposta de valor R$0 Informação adicional 0 / 20000 20000 caracteres restantes" at bounding box center [137, 141] width 191 height 30
click at [180, 94] on input "[DATE]" at bounding box center [194, 91] width 48 height 9
paste input "6"
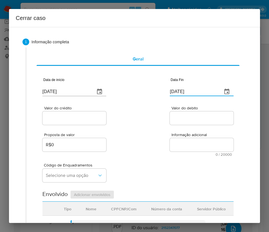
type input "06/10/2025"
click at [174, 118] on input "Valor do debito" at bounding box center [202, 118] width 64 height 7
click at [70, 117] on input "Valor do crédito" at bounding box center [74, 118] width 64 height 7
click at [92, 120] on input "Valor do crédito" at bounding box center [74, 118] width 64 height 7
paste input "R$40.011"
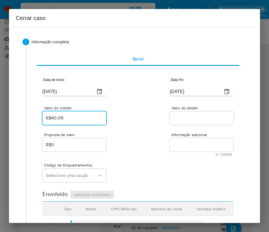
type input "R$40.011"
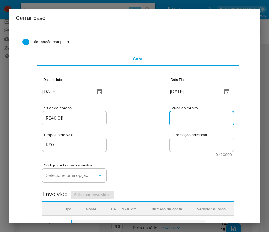
drag, startPoint x: 169, startPoint y: 122, endPoint x: 121, endPoint y: 153, distance: 57.7
click at [170, 122] on input "Valor do debito" at bounding box center [202, 118] width 64 height 7
click at [174, 116] on input "Valor do debito" at bounding box center [202, 118] width 64 height 7
paste input "R$40.009"
type input "R$40.009"
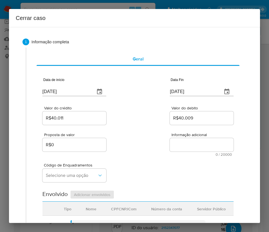
click at [152, 145] on div "Proposta de valor R$0 Informação adicional 0 / 20000 20000 caracteres restantes" at bounding box center [137, 141] width 191 height 30
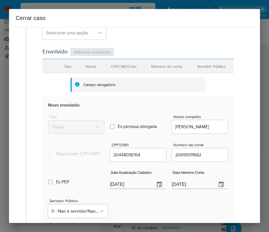
scroll to position [84, 0]
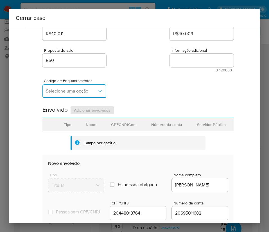
click at [82, 95] on button "Selecione uma opção" at bounding box center [74, 91] width 64 height 14
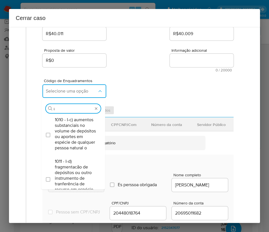
scroll to position [0, 0]
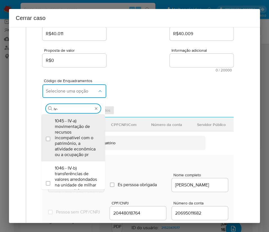
type input "iv-t"
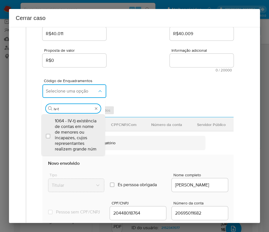
click at [79, 131] on span "1064 - IV-t) existência de contas em nome de menores ou incapazes, cujos repres…" at bounding box center [76, 135] width 42 height 34
checkbox input "true"
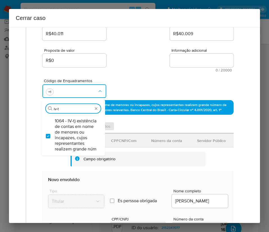
click at [151, 79] on div "Código de Enquadramentos Procurar iv-t 1064 - IV-t) existência de contas em nom…" at bounding box center [137, 86] width 191 height 28
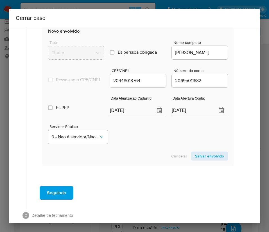
scroll to position [248, 0]
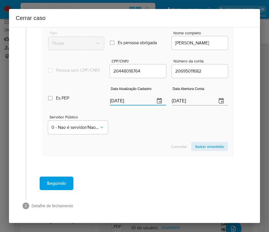
click at [133, 101] on input "09/10/2025" at bounding box center [130, 101] width 41 height 9
paste input "40/00/904_"
drag, startPoint x: 136, startPoint y: 143, endPoint x: 93, endPoint y: 157, distance: 45.2
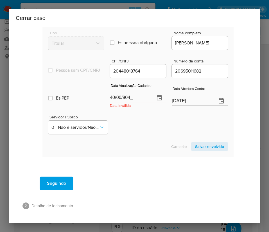
click at [134, 145] on div "Cancelar Salvar envolvido" at bounding box center [138, 146] width 180 height 9
click at [131, 96] on input "40/00/904_" at bounding box center [130, 97] width 41 height 9
paste input "12/12/2024"
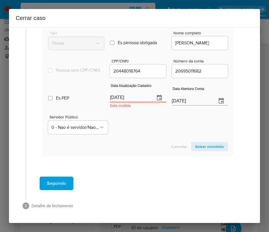
type input "12/12/2024"
click at [135, 138] on section "Novo envolvido Tipo Titular Es perssoa obrigada Is PObrigada Nome completo LUCA…" at bounding box center [137, 85] width 191 height 144
click at [184, 100] on input "12/12/2024" at bounding box center [192, 101] width 41 height 9
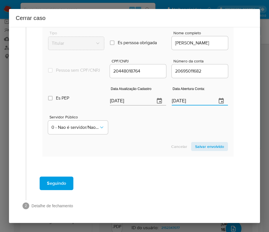
click at [184, 100] on input "12/12/2024" at bounding box center [192, 101] width 41 height 9
click at [165, 129] on div "Servidor Público 0 - Nao é servidor/Nao possui informacao" at bounding box center [138, 122] width 180 height 28
click at [201, 148] on span "Salvar envolvido" at bounding box center [209, 147] width 29 height 8
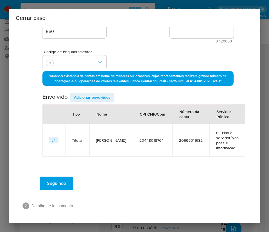
click at [88, 98] on span "Adicionar envolvidos" at bounding box center [92, 97] width 37 height 8
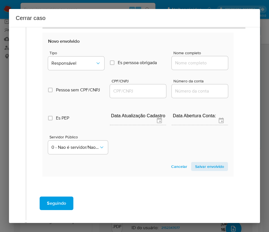
scroll to position [262, 0]
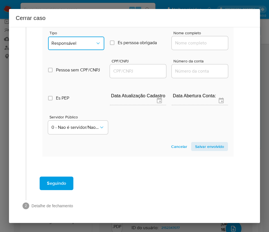
click at [90, 46] on span "Responsável" at bounding box center [73, 44] width 44 height 6
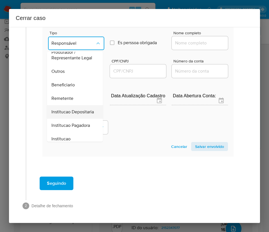
scroll to position [100, 0]
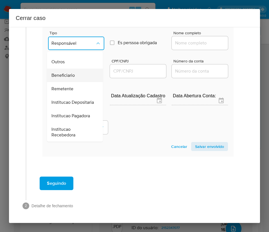
click at [69, 73] on span "Beneficiario" at bounding box center [62, 76] width 23 height 6
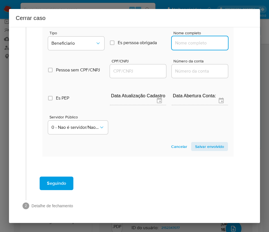
click at [174, 42] on input "Nome completo" at bounding box center [200, 42] width 56 height 7
paste input "Sidney Fernandes Franco, 04416947720"
drag, startPoint x: 187, startPoint y: 44, endPoint x: 258, endPoint y: 41, distance: 71.0
click at [258, 41] on div "1 Informação completa Geral Data de início 01/08/2025 Data Fin 06/10/2025 Valor…" at bounding box center [134, 125] width 251 height 196
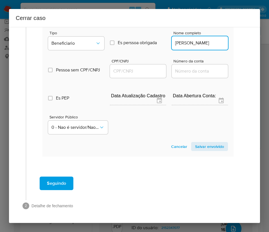
scroll to position [0, 2]
type input "Sidney Fernandes Franco"
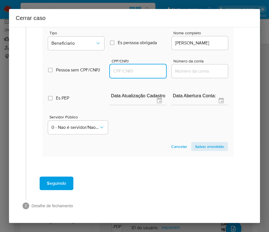
scroll to position [0, 0]
click at [140, 73] on input "CPF/CNPJ" at bounding box center [138, 71] width 56 height 7
paste input "04416947720"
type input "4416947720"
click at [201, 145] on span "Salvar envolvido" at bounding box center [209, 147] width 29 height 8
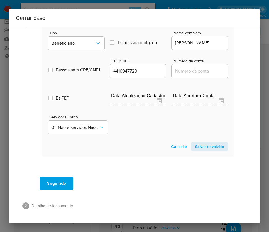
scroll to position [147, 0]
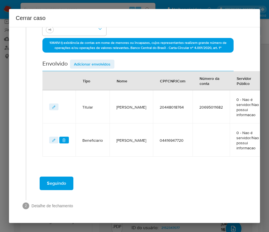
click at [112, 62] on button "Adicionar envolvidos" at bounding box center [92, 64] width 44 height 9
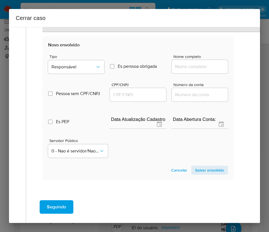
scroll to position [295, 0]
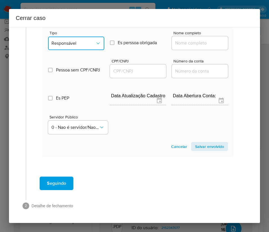
click at [83, 46] on span "Responsável" at bounding box center [73, 44] width 44 height 6
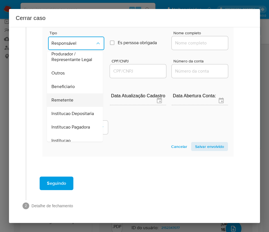
scroll to position [100, 0]
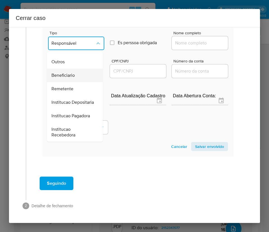
click at [71, 73] on span "Beneficiario" at bounding box center [62, 76] width 23 height 6
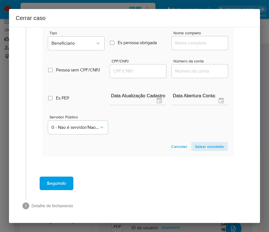
click at [180, 44] on input "Nome completo" at bounding box center [200, 42] width 56 height 7
paste input "Kes Sorte De Iguaba Ltda, 07389872000132"
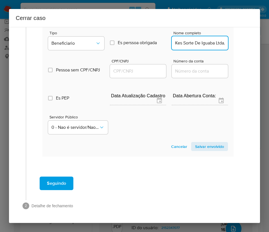
scroll to position [0, 40]
drag, startPoint x: 180, startPoint y: 45, endPoint x: 256, endPoint y: 42, distance: 76.9
click at [256, 42] on div "1 Informação completa Geral Data de início 01/08/2025 Data Fin 06/10/2025 Valor…" at bounding box center [134, 125] width 251 height 196
type input "Kes Sorte De Iguaba Ltda"
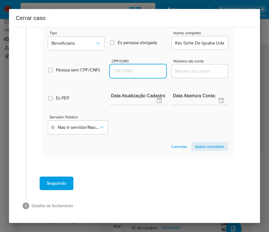
scroll to position [0, 0]
click at [128, 69] on input "CPF/CNPJ" at bounding box center [138, 71] width 56 height 7
paste input "07389872000132"
type input "7389872000132"
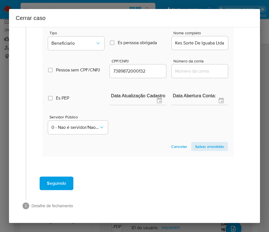
click at [195, 146] on span "Salvar envolvido" at bounding box center [209, 147] width 29 height 8
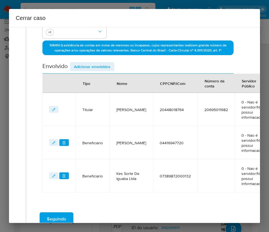
click at [103, 65] on span "Adicionar envolvidos" at bounding box center [92, 67] width 37 height 8
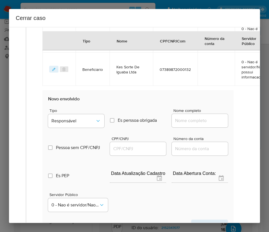
scroll to position [313, 0]
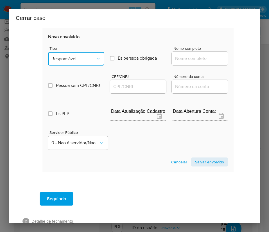
click at [83, 61] on span "Responsável" at bounding box center [73, 59] width 44 height 6
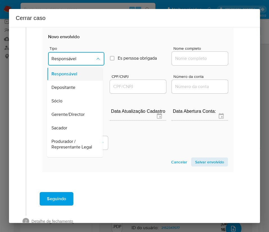
click at [73, 71] on span "Responsável" at bounding box center [64, 74] width 26 height 6
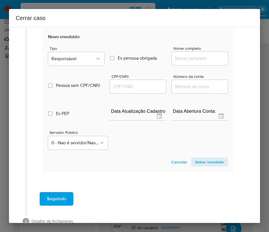
click at [179, 59] on input "Nome completo" at bounding box center [200, 58] width 56 height 7
paste input "Kelly Cristine da Silva Campos Franco, CPF: 09801354780"
drag, startPoint x: 192, startPoint y: 59, endPoint x: 244, endPoint y: 59, distance: 52.3
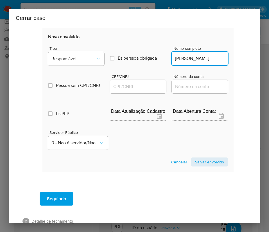
scroll to position [0, 26]
type input "Kelly Cristine da Silva Campos Franco"
click at [147, 87] on input "CPF/CNPJ" at bounding box center [138, 86] width 56 height 7
paste input "09801354780"
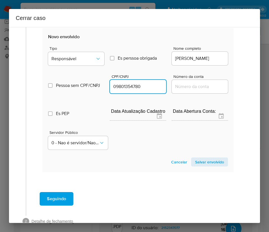
type input "9801354780"
click at [203, 165] on span "Salvar envolvido" at bounding box center [209, 162] width 29 height 8
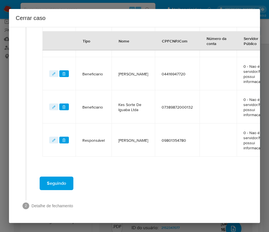
scroll to position [56, 0]
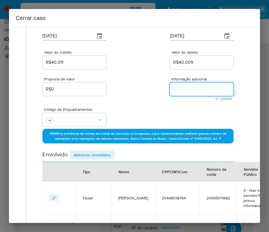
click at [186, 89] on textarea "Informação adicional" at bounding box center [202, 89] width 64 height 14
paste textarea "Informações do Cliente Lucas da Silva Franco, CPF 20448018764, 11 anos, residen…"
type textarea "Informações do Cliente Lucas da Silva Franco, CPF 20448018764, 11 anos, residen…"
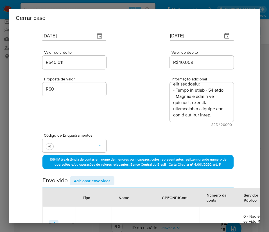
click at [141, 125] on div "Proposta de valor R$0 Informação adicional 1325 / 20000 18675 caracteres restan…" at bounding box center [137, 98] width 191 height 56
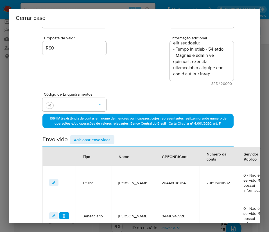
scroll to position [250, 0]
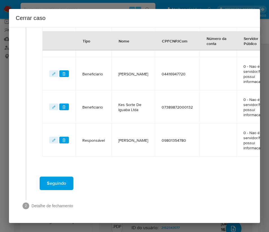
click at [66, 177] on span "Seguindo" at bounding box center [56, 183] width 19 height 12
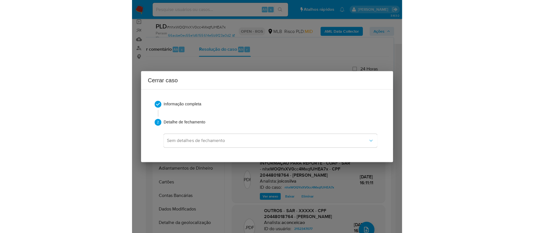
scroll to position [429, 0]
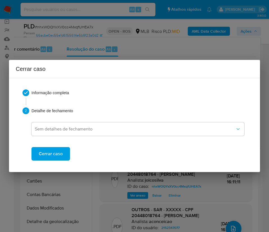
click at [59, 152] on span "Cerrar caso" at bounding box center [51, 154] width 24 height 12
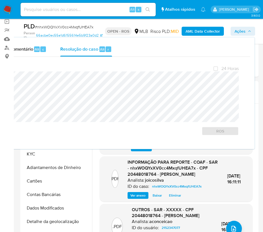
click at [59, 25] on span "# nhxWOQYxXV0cc4MxqfUHEA7x" at bounding box center [64, 27] width 59 height 6
copy span "nhxWOQYxXV0cc4MxqfUHEA7x"
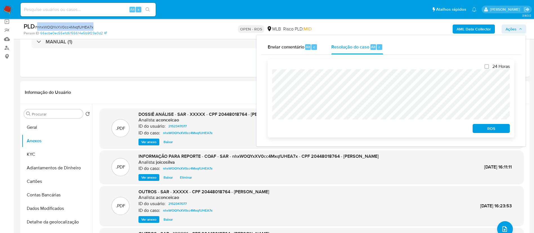
click at [497, 131] on span "ROS" at bounding box center [490, 128] width 29 height 8
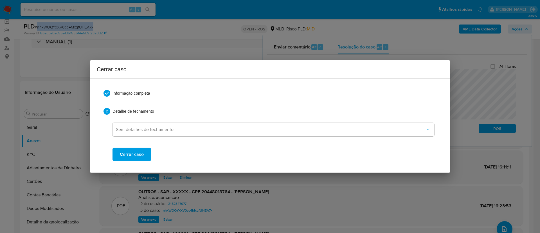
click at [140, 155] on span "Cerrar caso" at bounding box center [132, 154] width 24 height 12
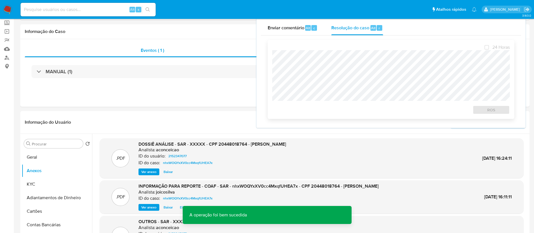
scroll to position [0, 0]
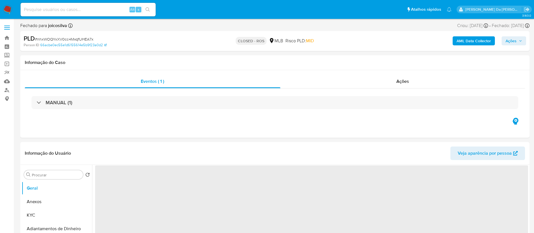
select select "10"
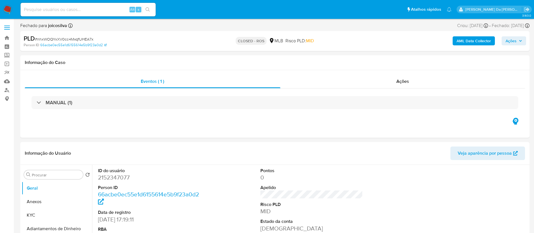
click at [79, 38] on span "# nhxWOQYxXV0cc4MxqfUHEA7x" at bounding box center [64, 39] width 59 height 6
click at [7, 11] on img at bounding box center [8, 10] width 10 height 10
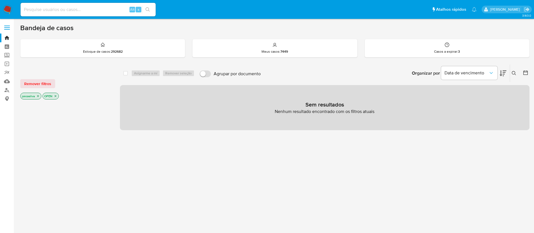
click at [6, 11] on img at bounding box center [8, 10] width 10 height 10
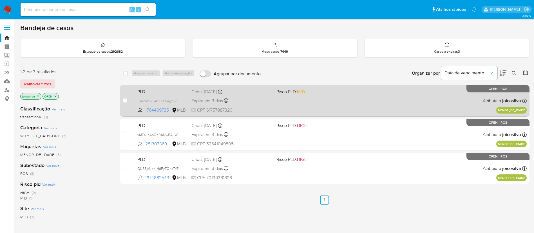
click at [310, 104] on div "PLD FTwdVmZSstnPb89egzlJqw1U 1764469735 MLB Risco PLD: MID Criou: [DATE] Criou:…" at bounding box center [330, 100] width 391 height 28
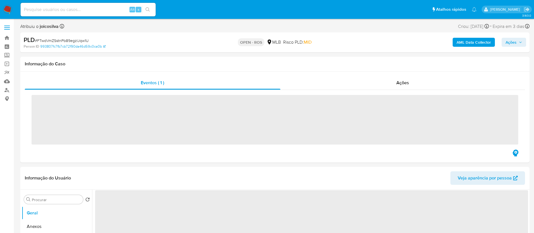
click at [77, 40] on span "# FTwdVmZSstnPb89egzlJqw1U" at bounding box center [62, 41] width 54 height 6
select select "10"
copy span "FTwdVmZSstnPb89egzlJqw1U"
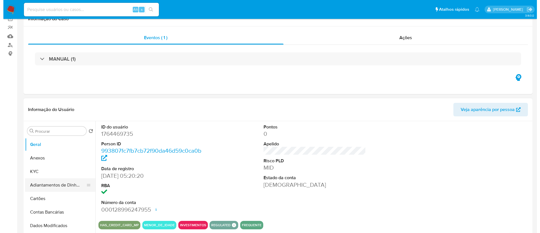
scroll to position [84, 0]
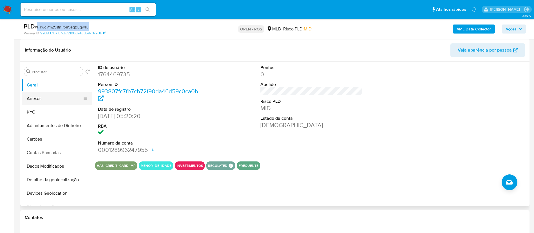
click at [40, 94] on button "Anexos" at bounding box center [55, 99] width 66 height 14
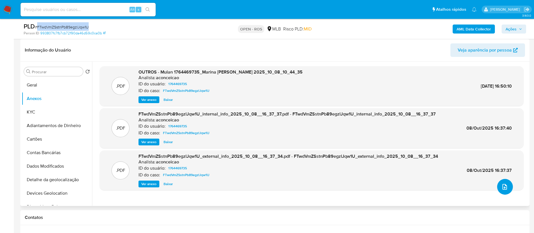
click at [506, 186] on icon "upload-file" at bounding box center [504, 186] width 7 height 7
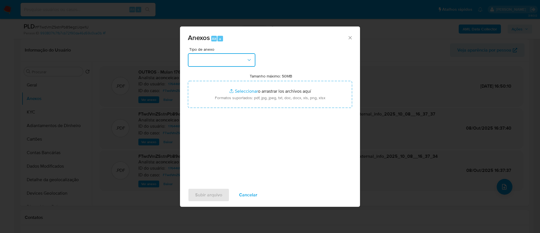
click at [220, 60] on button "button" at bounding box center [222, 60] width 68 height 14
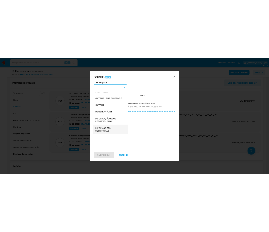
scroll to position [87, 0]
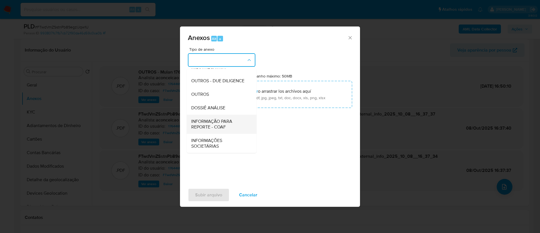
click at [228, 126] on span "INFORMAÇÃO PARA REPORTE - COAF" at bounding box center [219, 123] width 57 height 11
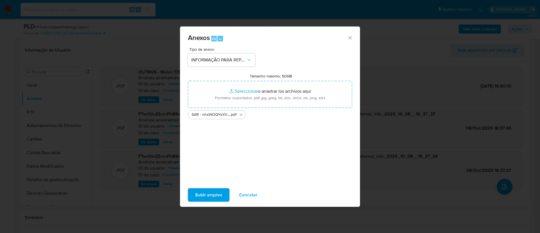
click at [202, 193] on span "Subir arquivo" at bounding box center [208, 195] width 27 height 12
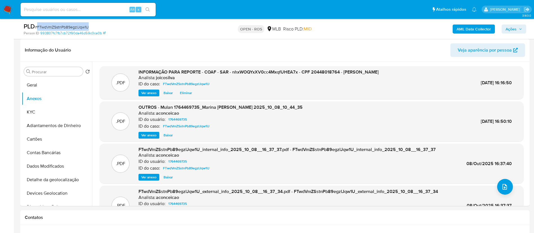
click at [515, 28] on span "Ações" at bounding box center [510, 28] width 11 height 9
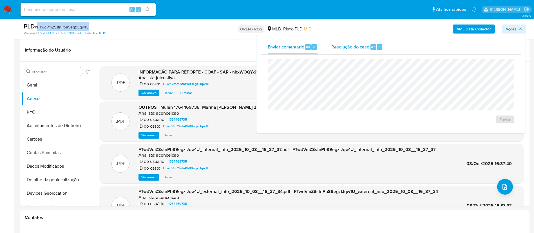
click at [349, 50] on span "Resolução do caso" at bounding box center [350, 46] width 38 height 6
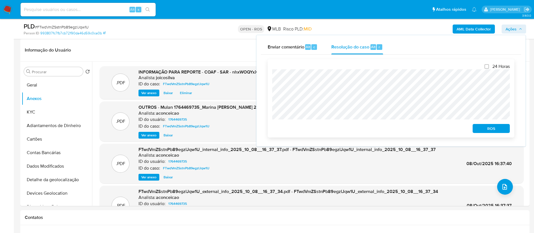
click at [504, 124] on div "ROS" at bounding box center [489, 127] width 39 height 11
click at [503, 127] on span "ROS" at bounding box center [490, 128] width 29 height 8
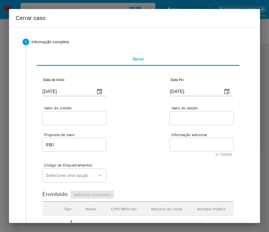
type input "12/04/2024"
click at [58, 96] on input "[DATE]" at bounding box center [66, 91] width 48 height 9
paste input "1/08"
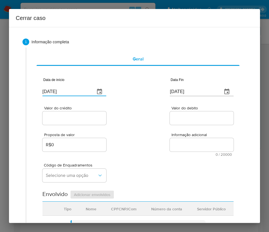
type input "01/08/2025"
click at [143, 157] on div "Código de Enquadramentos Selecione uma opção" at bounding box center [137, 170] width 191 height 28
click at [175, 90] on input "[DATE]" at bounding box center [194, 91] width 48 height 9
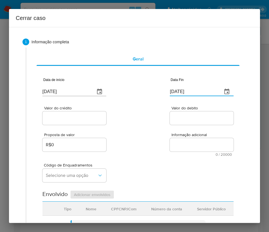
paste input "7"
type input "07/10/2025"
click at [165, 131] on div "Proposta de valor R$0 Informação adicional 0 / 20000 20000 caracteres restantes" at bounding box center [137, 141] width 191 height 30
click at [92, 120] on input "Valor do crédito" at bounding box center [74, 118] width 64 height 7
click at [62, 119] on input "Valor do crédito" at bounding box center [74, 118] width 64 height 7
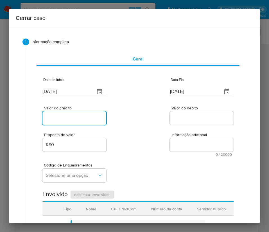
paste input "R$36.200"
type input "R$36.200"
click at [171, 126] on div "Proposta de valor R$0 Informação adicional 0 / 20000 20000 caracteres restantes" at bounding box center [137, 141] width 191 height 30
click at [177, 113] on div at bounding box center [202, 118] width 64 height 14
click at [184, 119] on input "Valor do debito" at bounding box center [202, 118] width 64 height 7
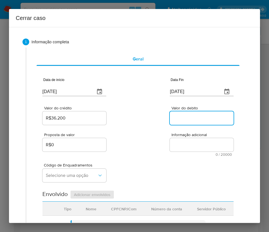
paste input "R$16.030"
type input "R$16.030"
click at [161, 163] on div "Código de Enquadramentos Selecione uma opção" at bounding box center [137, 170] width 191 height 28
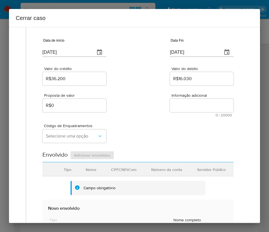
scroll to position [84, 0]
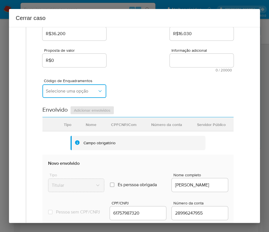
click at [80, 87] on button "Selecione uma opção" at bounding box center [74, 91] width 64 height 14
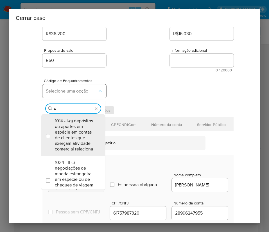
type input "45"
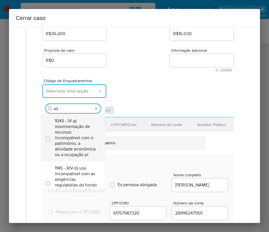
click at [80, 125] on span "1045 - IV-a) movimentação de recursos incompatível com o patrimônio, a atividad…" at bounding box center [76, 137] width 42 height 39
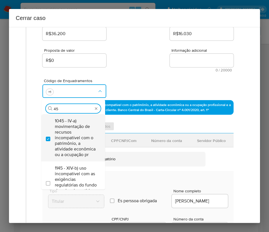
click at [68, 139] on span "1045 - IV-a) movimentação de recursos incompatível com o patrimônio, a atividad…" at bounding box center [76, 137] width 42 height 39
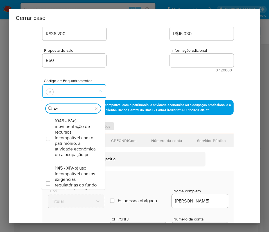
checkbox input "false"
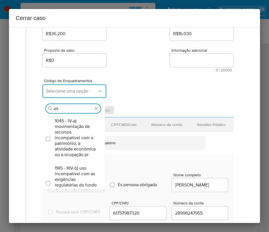
drag, startPoint x: 63, startPoint y: 111, endPoint x: 45, endPoint y: 109, distance: 17.8
click at [45, 109] on div "Procurar 45" at bounding box center [73, 107] width 64 height 15
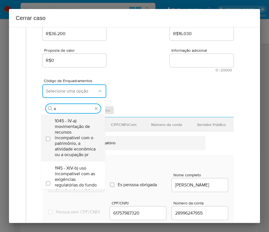
scroll to position [0, 0]
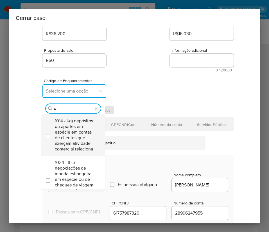
type input "47"
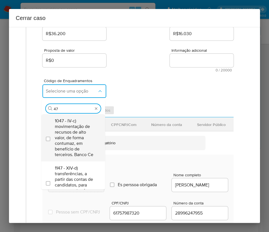
click at [74, 138] on span "1047 - IV-c) movimentação de recursos de alto valor, de forma contumaz, em bene…" at bounding box center [76, 137] width 42 height 39
checkbox input "true"
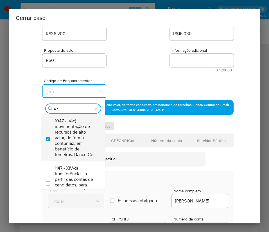
type input "4"
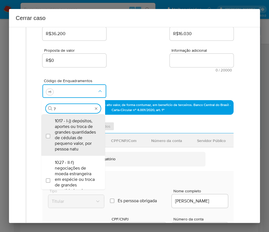
type input "74"
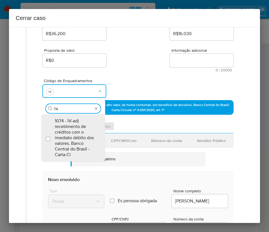
click at [74, 138] on span "1074 - IV-ad) recebimento de créditos com o imediato débito dos valores. Banco …" at bounding box center [76, 137] width 42 height 39
checkbox input "true"
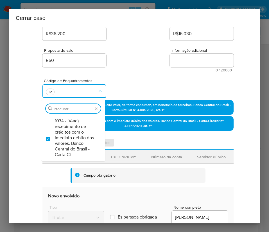
click at [160, 52] on div "Proposta de valor R$0 Informação adicional 0 / 20000 20000 caracteres restantes" at bounding box center [137, 57] width 191 height 30
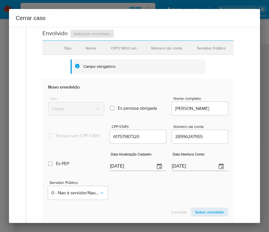
scroll to position [211, 0]
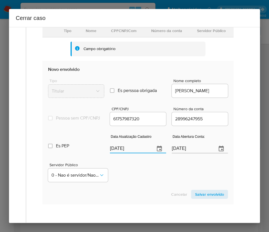
click at [133, 153] on input "[DATE]" at bounding box center [130, 148] width 41 height 9
paste input "11/01"
type input "11/01/2025"
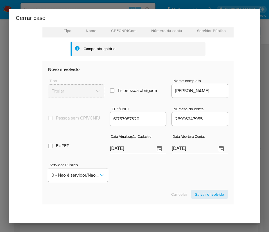
click at [135, 169] on div "Servidor Público 0 - Nao é servidor/Nao possui informacao" at bounding box center [138, 170] width 180 height 28
click at [189, 153] on input "12/04/2024" at bounding box center [192, 148] width 41 height 9
click at [132, 166] on div "Servidor Público 0 - Nao é servidor/Nao possui informacao" at bounding box center [138, 170] width 180 height 28
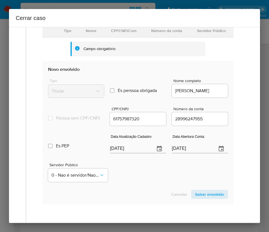
click at [129, 178] on div "Servidor Público 0 - Nao é servidor/Nao possui informacao" at bounding box center [138, 170] width 180 height 28
click at [198, 198] on span "Salvar envolvido" at bounding box center [209, 194] width 29 height 8
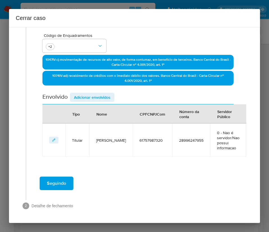
scroll to position [130, 0]
click at [94, 102] on div "Envolvido Adicionar envolvidos" at bounding box center [137, 99] width 191 height 12
click at [96, 98] on span "Adicionar envolvidos" at bounding box center [92, 97] width 37 height 8
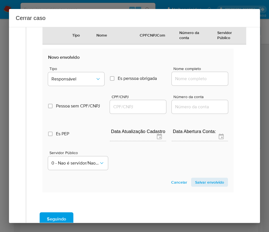
scroll to position [278, 0]
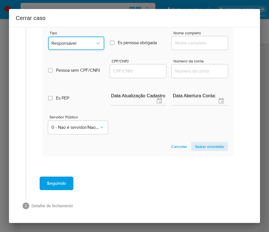
click at [90, 49] on button "Responsável" at bounding box center [76, 44] width 56 height 14
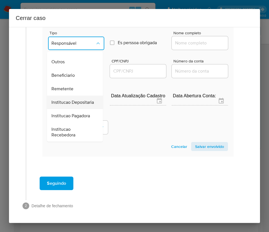
scroll to position [100, 0]
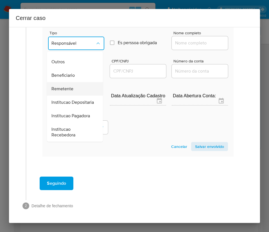
click at [68, 86] on span "Remetente" at bounding box center [62, 89] width 22 height 6
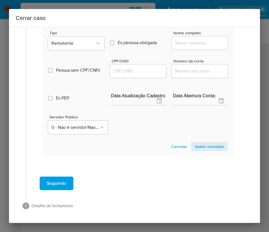
click at [197, 44] on input "Nome completo" at bounding box center [200, 42] width 56 height 7
paste input "Ester Souza Gomes, 95071903334"
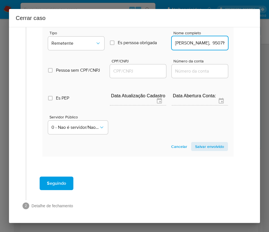
scroll to position [0, 21]
drag, startPoint x: 188, startPoint y: 45, endPoint x: 219, endPoint y: 45, distance: 31.2
click at [219, 45] on input "Ester Souza Gomes, 95071903334" at bounding box center [200, 42] width 56 height 7
type input "Ester Souza Gomes"
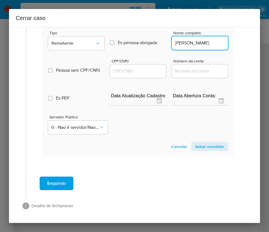
click at [126, 72] on input "CPF/CNPJ" at bounding box center [138, 71] width 56 height 7
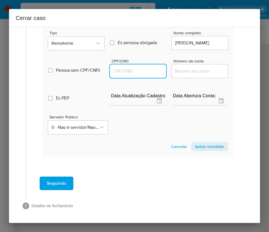
paste input "95071903334"
type input "95071903334"
click at [203, 146] on span "Salvar envolvido" at bounding box center [209, 147] width 29 height 8
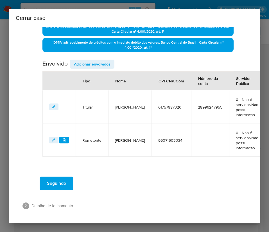
scroll to position [163, 0]
click at [92, 62] on span "Adicionar envolvidos" at bounding box center [92, 64] width 37 height 8
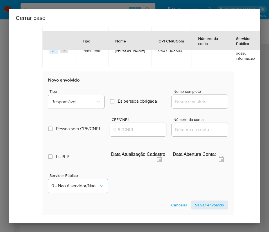
scroll to position [290, 0]
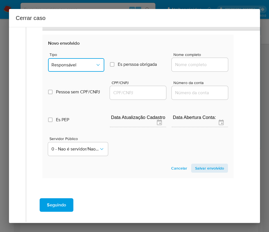
click at [66, 65] on span "Responsável" at bounding box center [73, 65] width 44 height 6
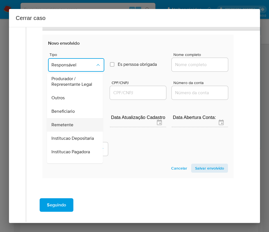
scroll to position [100, 0]
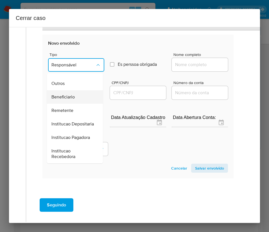
click at [70, 94] on span "Beneficiario" at bounding box center [62, 97] width 23 height 6
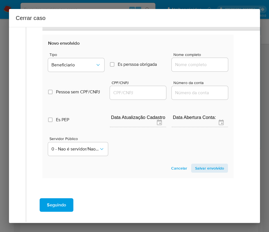
click at [177, 66] on input "Nome completo" at bounding box center [200, 64] width 56 height 7
paste input "Cynthia Delgado Barros Barbosa, 61477168753"
drag, startPoint x: 189, startPoint y: 66, endPoint x: 233, endPoint y: 66, distance: 43.9
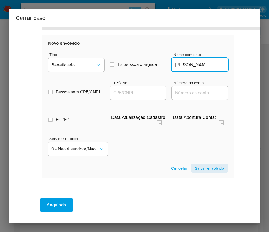
scroll to position [0, 16]
type input "Cynthia Delgado Barros Barbosa"
click at [137, 87] on div at bounding box center [138, 93] width 56 height 14
click at [137, 88] on div at bounding box center [138, 93] width 56 height 14
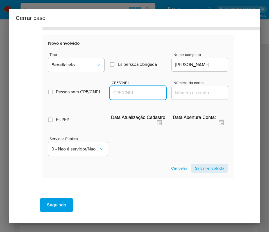
click at [137, 89] on input "CPF/CNPJ" at bounding box center [138, 92] width 56 height 7
paste input "61477168753"
type input "61477168753"
click at [195, 168] on span "Salvar envolvido" at bounding box center [209, 168] width 29 height 8
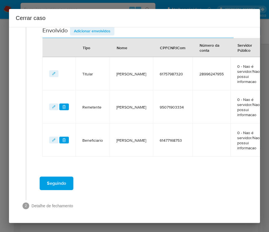
click at [93, 31] on span "Adicionar envolvidos" at bounding box center [92, 31] width 37 height 8
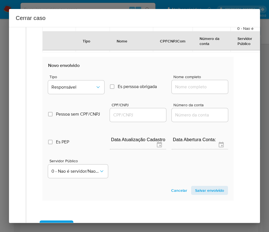
scroll to position [344, 0]
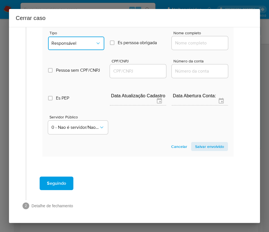
click at [80, 47] on button "Responsável" at bounding box center [76, 44] width 56 height 14
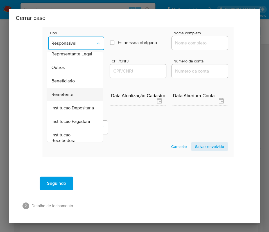
scroll to position [84, 0]
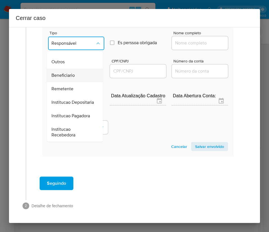
click at [67, 78] on span "Beneficiario" at bounding box center [62, 76] width 23 height 6
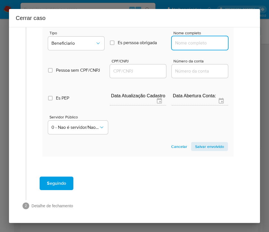
click at [197, 42] on input "Nome completo" at bounding box center [200, 42] width 56 height 7
paste input "Jessica De Oliveira E Silva Fonseca, 01426534035"
drag, startPoint x: 185, startPoint y: 44, endPoint x: 199, endPoint y: 44, distance: 13.5
click at [199, 44] on input "Jessica De Oliveira E Silva Fonseca, 01426534035" at bounding box center [200, 42] width 56 height 7
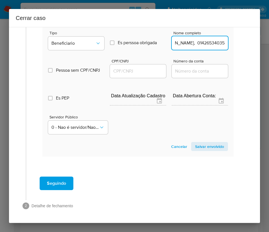
click at [198, 44] on input "Jessica De Oliveira E Silva Fonseca, 01426534035" at bounding box center [200, 42] width 56 height 7
drag, startPoint x: 186, startPoint y: 44, endPoint x: 249, endPoint y: 44, distance: 62.7
click at [249, 44] on div "1 Informação completa Geral Data de início 01/08/2025 Data Fin 07/10/2025 Valor…" at bounding box center [134, 125] width 251 height 196
type input "Jessica De Oliveira E Silva Fonseca"
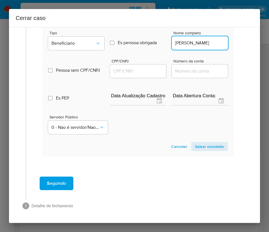
drag, startPoint x: 143, startPoint y: 71, endPoint x: 159, endPoint y: 75, distance: 16.4
click at [143, 71] on input "CPF/CNPJ" at bounding box center [138, 71] width 56 height 7
paste input "01426534035"
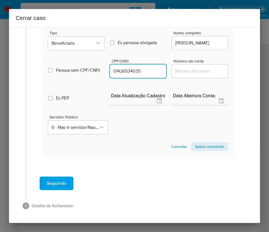
type input "1426534035"
click at [196, 143] on span "Salvar envolvido" at bounding box center [209, 147] width 29 height 8
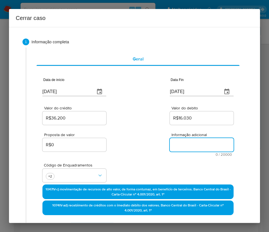
click at [190, 144] on textarea "Informação adicional" at bounding box center [202, 145] width 64 height 14
paste textarea "Informações do Cliente Marina Souza Gomes, CPF 61757987320, 13 anos, residente …"
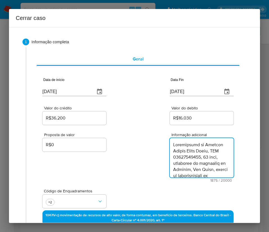
type textarea "Informações do Cliente Marina Souza Gomes, CPF 61757987320, 13 anos, residente …"
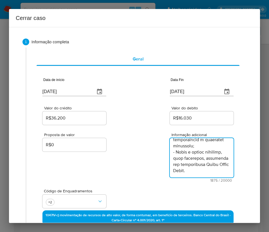
click at [134, 177] on div "Proposta de valor R$0 Informação adicional 1875 / 20000 18125 caracteres restan…" at bounding box center [137, 154] width 191 height 56
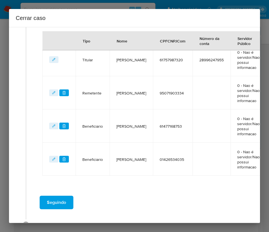
scroll to position [260, 0]
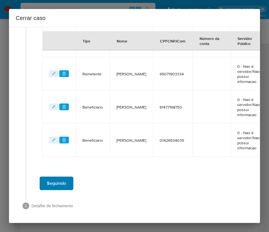
drag, startPoint x: 71, startPoint y: 166, endPoint x: 63, endPoint y: 182, distance: 18.1
click at [63, 182] on span "Seguindo" at bounding box center [56, 183] width 19 height 12
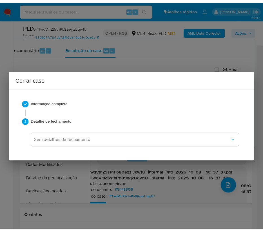
scroll to position [651, 0]
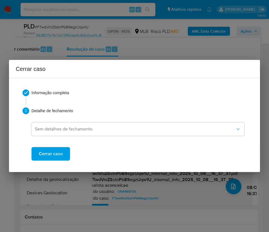
click at [53, 156] on span "Cerrar caso" at bounding box center [51, 154] width 24 height 12
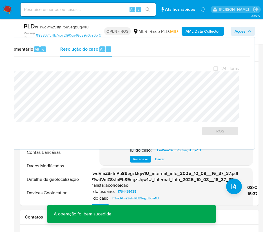
click at [75, 27] on span "# FTwdVmZSstnPb89egzlJqw1U" at bounding box center [62, 27] width 54 height 6
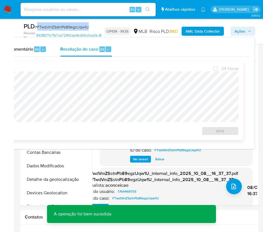
copy span "FTwdVmZSstnPb89egzlJqw1U"
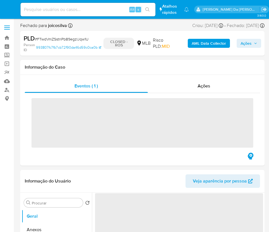
select select "10"
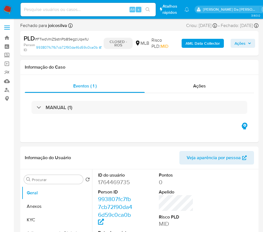
click at [8, 13] on img at bounding box center [8, 10] width 10 height 10
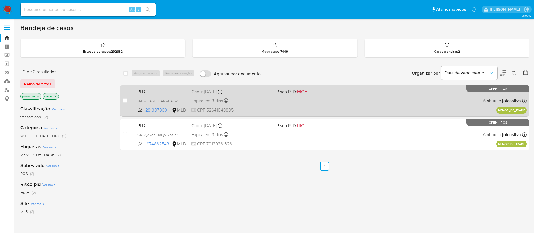
click at [338, 95] on div "PLD xMEeLhApOh0ANwBAuWEgBGja 281307369 MLB Risco PLD: HIGH Criou: [DATE] Criou:…" at bounding box center [330, 100] width 391 height 28
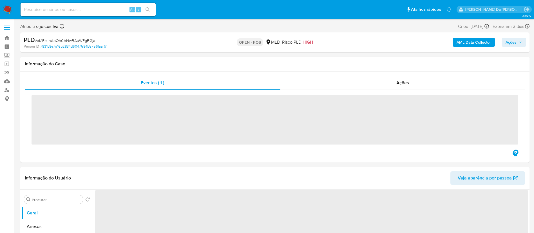
click at [80, 41] on span "# xMEeLhApOh0ANwBAuWEgBGja" at bounding box center [65, 41] width 60 height 6
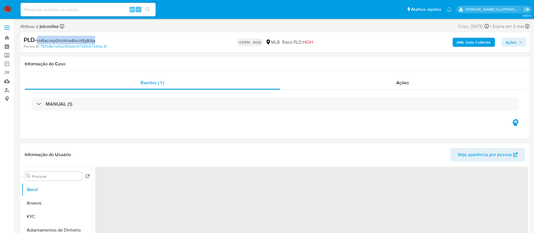
copy span "xMEeLhApOh0ANwBAuWEgBGja"
select select "10"
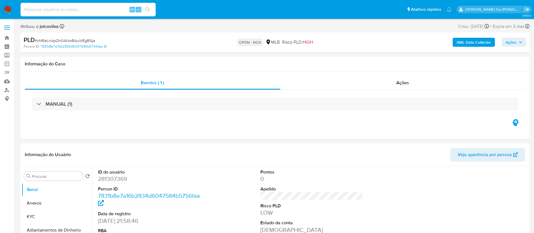
click at [110, 6] on input at bounding box center [88, 9] width 135 height 7
paste input "FTwdVmZSstnPb89egzlJqw1U"
type input "FTwdVmZSstnPb89egzlJqw1U"
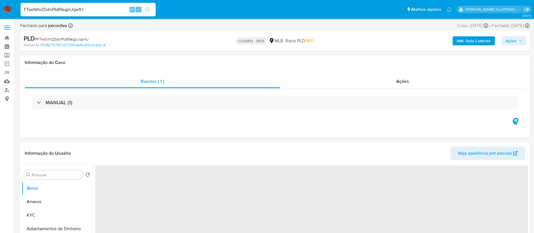
select select "10"
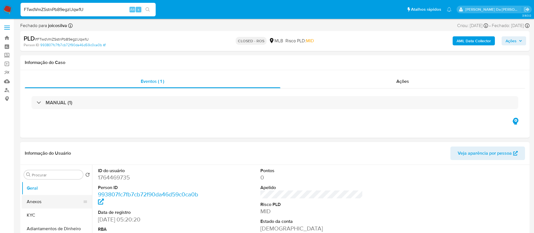
click at [37, 205] on button "Anexos" at bounding box center [55, 202] width 66 height 14
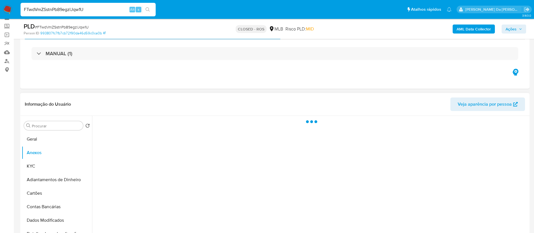
scroll to position [42, 0]
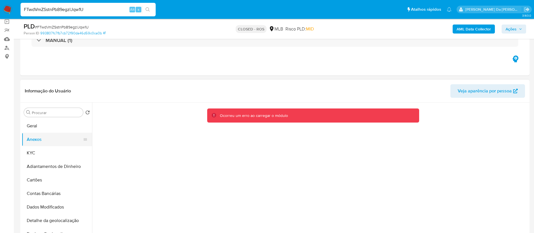
click at [36, 139] on button "Anexos" at bounding box center [55, 140] width 66 height 14
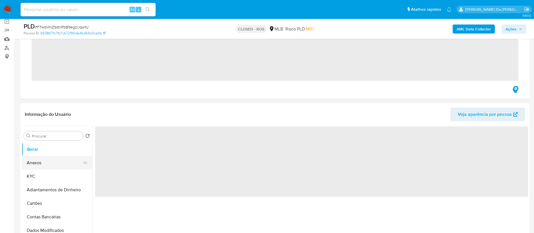
click at [40, 160] on button "Anexos" at bounding box center [55, 163] width 66 height 14
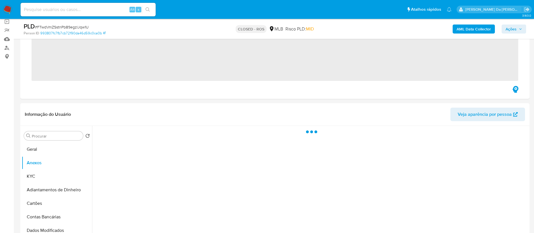
select select "10"
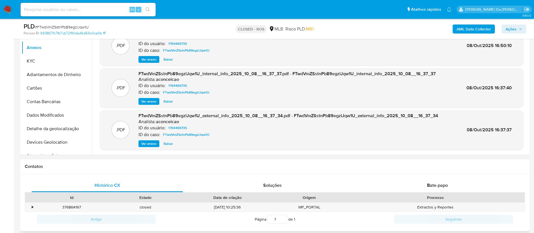
scroll to position [84, 0]
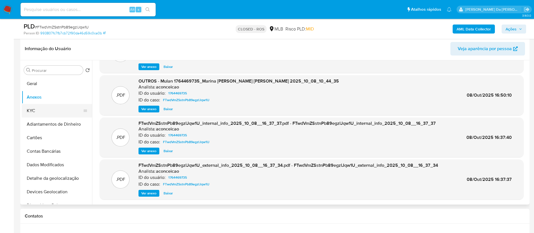
click at [37, 112] on button "KYC" at bounding box center [55, 111] width 66 height 14
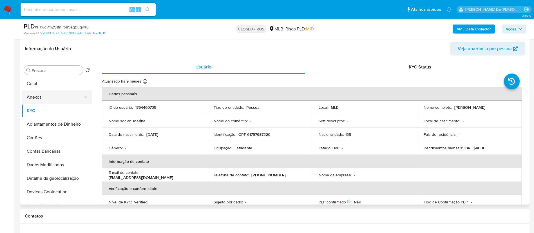
click at [40, 94] on button "Anexos" at bounding box center [55, 97] width 66 height 14
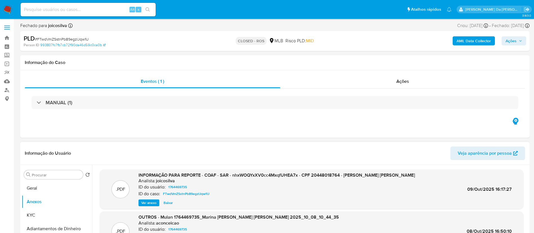
click at [216, 193] on div "ID do caso: FTwdVmZSstnPb89egzlJqw1U" at bounding box center [276, 193] width 276 height 7
click at [44, 187] on button "Geral" at bounding box center [55, 188] width 66 height 14
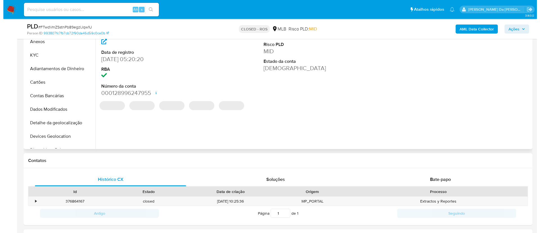
scroll to position [127, 0]
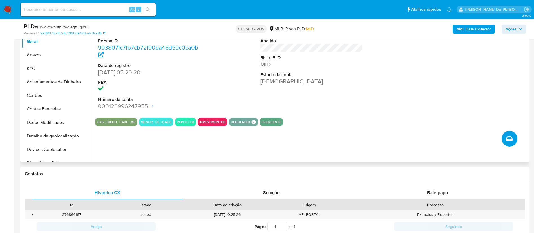
click at [506, 138] on icon "Criar caso manual" at bounding box center [509, 138] width 7 height 7
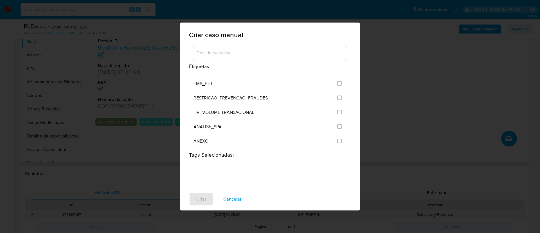
scroll to position [1718, 0]
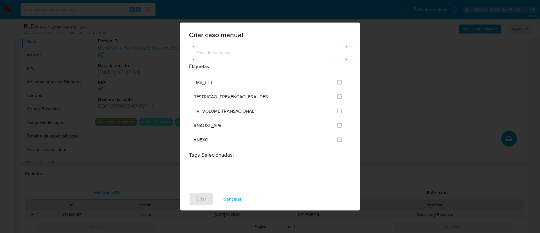
click at [210, 53] on input at bounding box center [270, 52] width 154 height 7
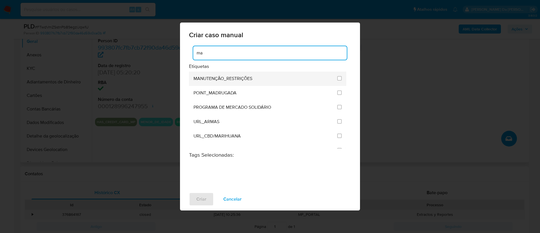
type input "ma"
click at [250, 74] on div "MANUTENÇÃO_RESTRIÇÕES" at bounding box center [264, 78] width 140 height 14
click at [339, 79] on input "2407" at bounding box center [339, 78] width 5 height 5
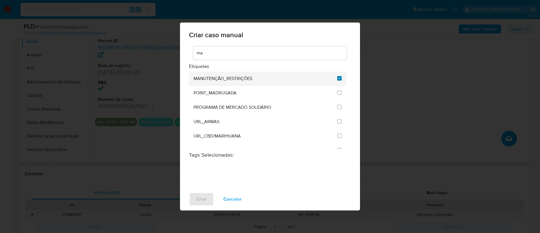
checkbox input "true"
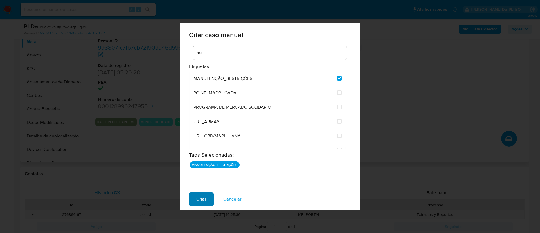
click at [205, 195] on span "Criar" at bounding box center [201, 199] width 10 height 12
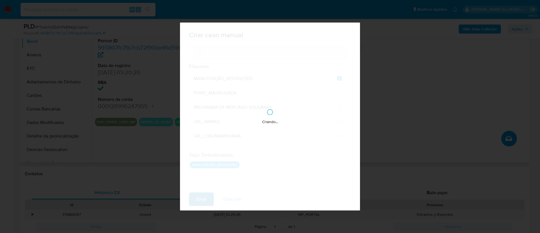
click at [205, 195] on div "Criando..." at bounding box center [270, 117] width 180 height 188
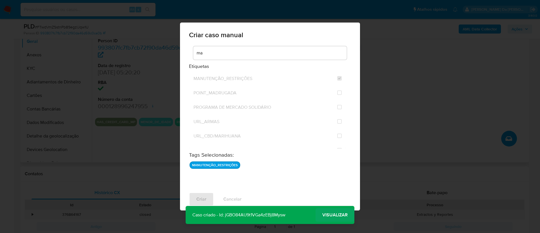
click at [333, 215] on span "Visualizar" at bounding box center [334, 215] width 25 height 0
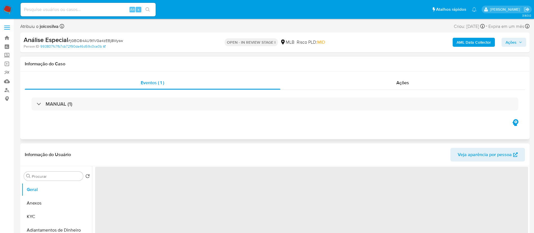
select select "10"
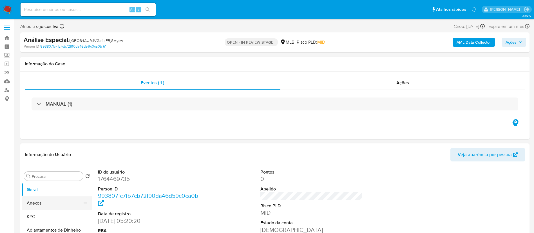
click at [44, 201] on button "Anexos" at bounding box center [55, 203] width 66 height 14
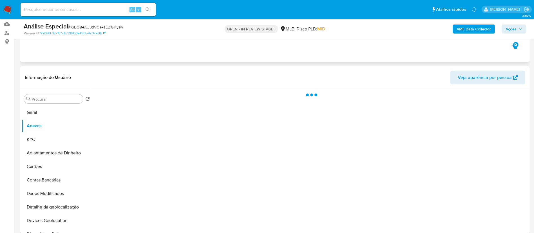
scroll to position [84, 0]
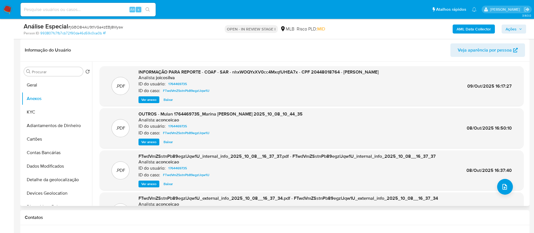
click at [196, 76] on div "Analista: joicosilva" at bounding box center [258, 78] width 240 height 6
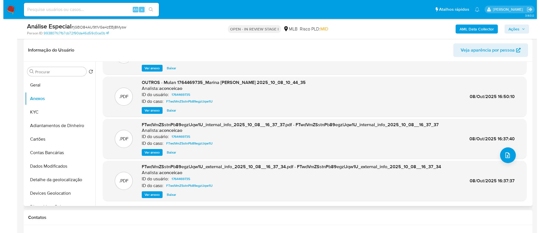
scroll to position [0, 0]
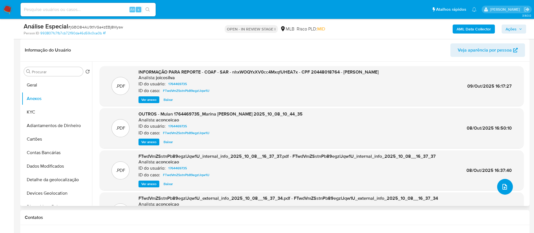
click at [503, 187] on icon "upload-file" at bounding box center [504, 186] width 7 height 7
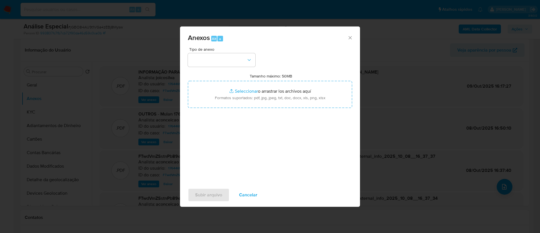
click at [387, 15] on div "Anexos Alt a Tipo de anexo Tamanho máximo: 50MB Seleccionar archivos Selecciona…" at bounding box center [270, 116] width 540 height 233
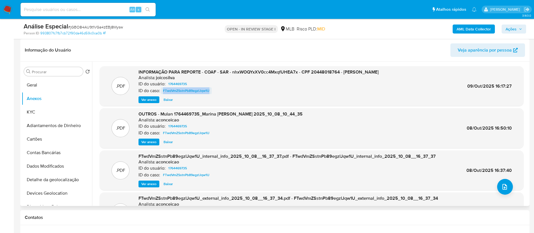
drag, startPoint x: 215, startPoint y: 90, endPoint x: 163, endPoint y: 91, distance: 52.6
click at [163, 91] on div "ID do caso: FTwdVmZSstnPb89egzlJqw1U" at bounding box center [258, 90] width 240 height 7
copy span "FTwdVmZSstnPb89egzlJqw1U"
click at [506, 189] on button "upload-file" at bounding box center [505, 187] width 16 height 16
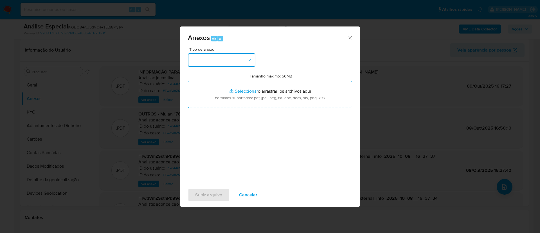
click at [246, 62] on button "button" at bounding box center [222, 60] width 68 height 14
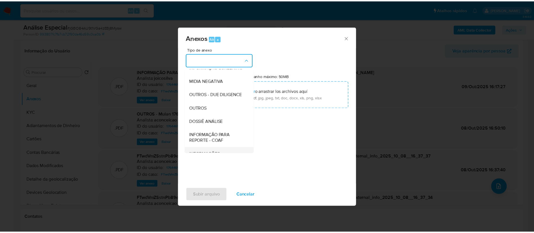
scroll to position [87, 0]
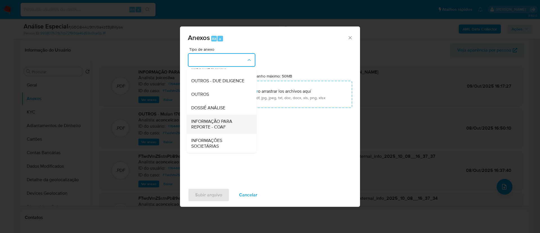
click at [229, 124] on span "INFORMAÇÃO PARA REPORTE - COAF" at bounding box center [219, 123] width 57 height 11
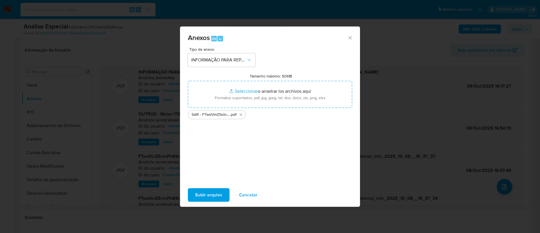
click at [212, 193] on span "Subir arquivo" at bounding box center [208, 195] width 27 height 12
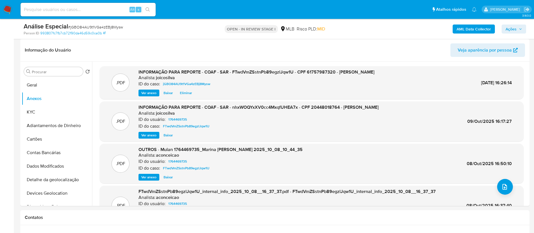
click at [521, 20] on div "Análise Especial # jGBO84AU9t1VGa4zEBj8Mysw Person ID 993807fc7fb7cb72f90da46d5…" at bounding box center [274, 29] width 509 height 20
click at [515, 29] on span "Ações" at bounding box center [510, 28] width 11 height 9
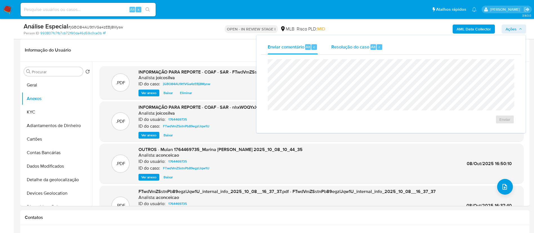
click at [351, 48] on span "Resolução do caso" at bounding box center [350, 46] width 38 height 6
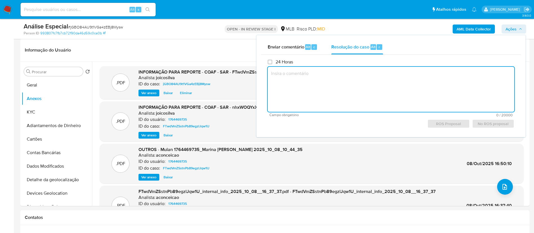
click at [298, 81] on textarea at bounding box center [391, 89] width 246 height 45
paste textarea "O caso foi aberto para anexar o documento SAR correto, uma vez que este já foi …"
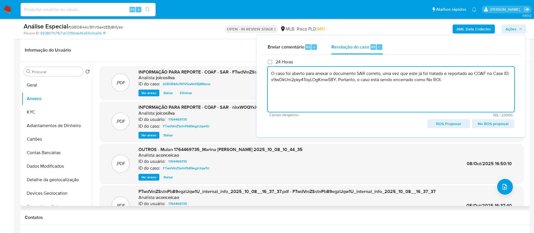
scroll to position [0, 0]
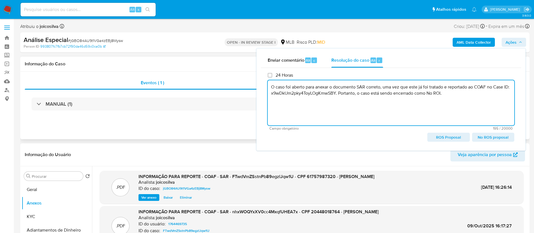
type textarea "O caso foi aberto para anexar o documento SAR correto, uma vez que este já foi …"
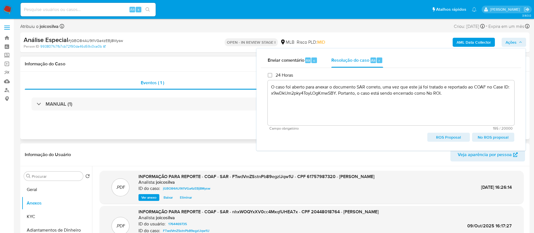
click at [209, 71] on div "Eventos ( 1 ) Ações MANUAL (1)" at bounding box center [274, 105] width 509 height 68
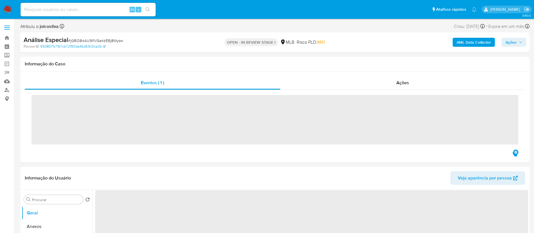
click at [513, 40] on span "Ações" at bounding box center [510, 42] width 11 height 9
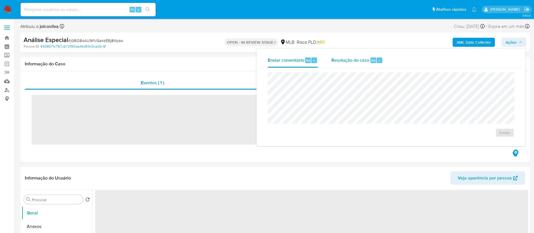
click at [346, 60] on span "Resolução do caso" at bounding box center [350, 60] width 38 height 6
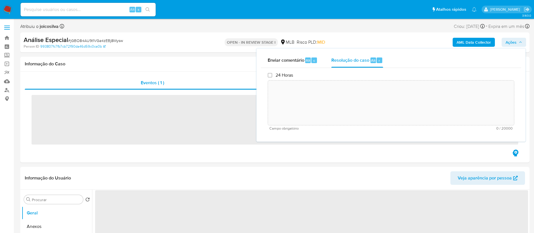
select select "10"
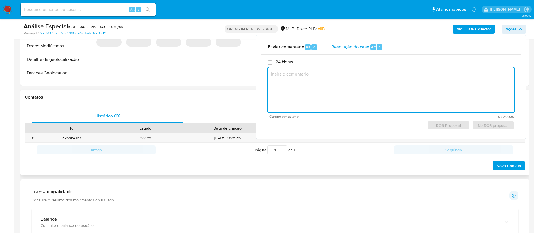
scroll to position [211, 0]
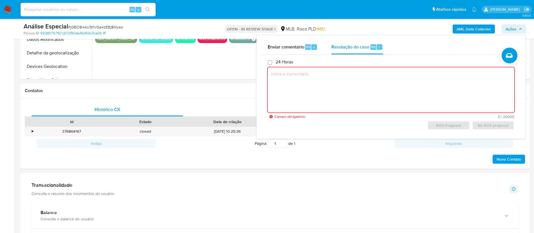
click at [337, 86] on textarea at bounding box center [391, 89] width 246 height 45
click at [344, 84] on textarea at bounding box center [391, 89] width 246 height 45
paste textarea "O caso foi aberto para anexar o documento SAR correto, uma vez que este já foi …"
type textarea "O caso foi aberto para anexar o documento SAR correto, uma vez que este já foi …"
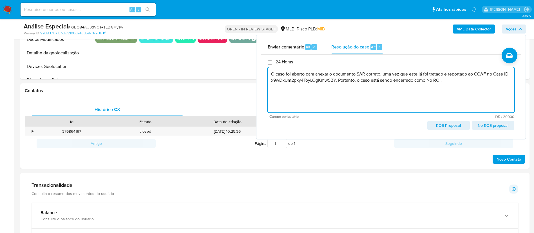
drag, startPoint x: 460, startPoint y: 82, endPoint x: 258, endPoint y: 71, distance: 202.9
click at [258, 71] on div "Enviar comentário Alt c Resolução do caso Alt r 24 Horas O caso foi aberto para…" at bounding box center [390, 87] width 269 height 104
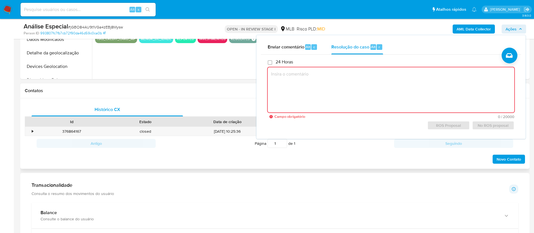
scroll to position [84, 0]
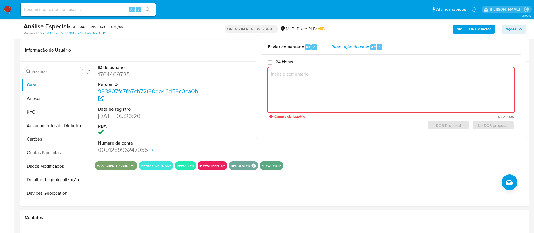
click at [326, 76] on textarea at bounding box center [391, 89] width 246 height 45
click at [318, 96] on textarea at bounding box center [391, 89] width 246 height 45
click at [42, 97] on button "Anexos" at bounding box center [55, 99] width 66 height 14
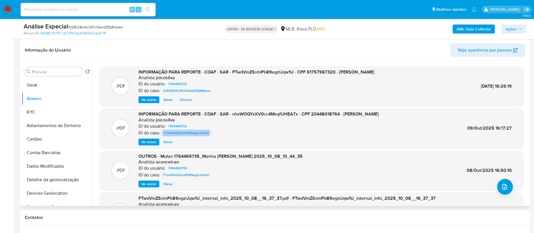
drag, startPoint x: 214, startPoint y: 133, endPoint x: 162, endPoint y: 133, distance: 51.5
click at [162, 133] on div "ID do caso: FTwdVmZSstnPb89egzlJqw1U" at bounding box center [258, 132] width 240 height 7
copy span "FTwdVmZSstnPb89egzlJqw1U"
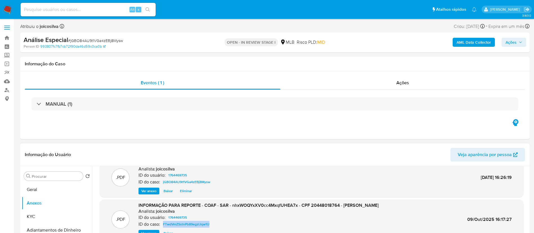
scroll to position [0, 0]
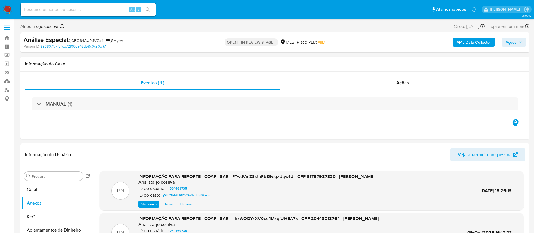
click at [514, 42] on span "Ações" at bounding box center [510, 42] width 11 height 9
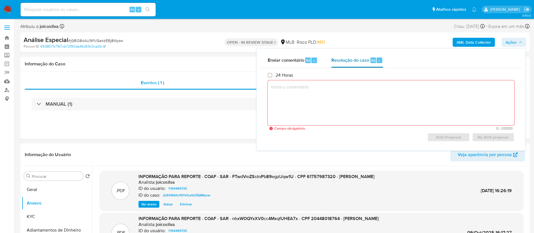
click at [342, 61] on span "Resolução do caso" at bounding box center [350, 60] width 38 height 6
click at [286, 61] on span "Enviar comentário" at bounding box center [286, 60] width 37 height 6
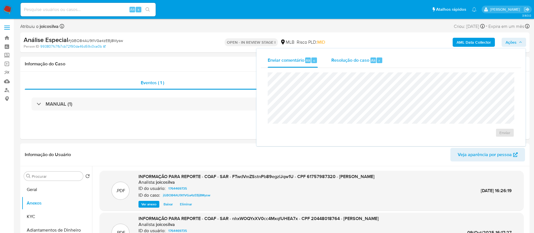
click at [338, 60] on span "Resolução do caso" at bounding box center [350, 60] width 38 height 6
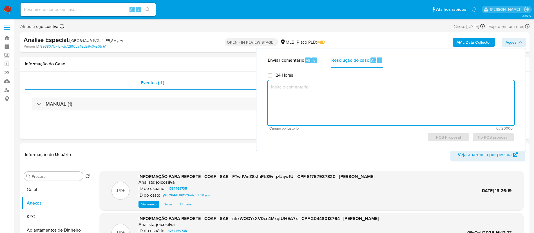
click at [310, 97] on textarea at bounding box center [391, 102] width 246 height 45
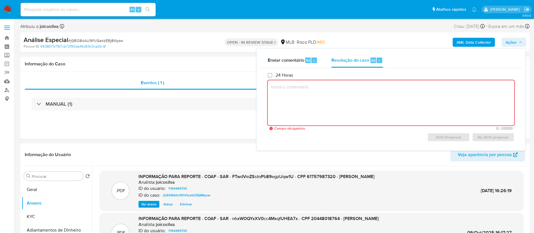
click at [298, 86] on textarea at bounding box center [391, 102] width 246 height 45
paste textarea "Conclusão: O caso foi aberto para anexar o documento SAR correto, uma vez que e…"
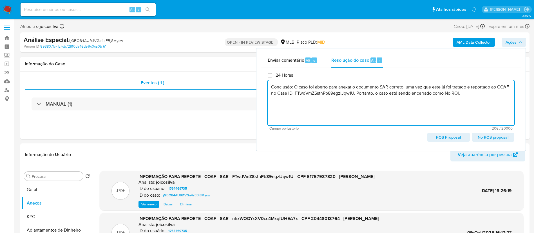
drag, startPoint x: 294, startPoint y: 87, endPoint x: 265, endPoint y: 88, distance: 28.7
click at [265, 88] on div "24 Horas Conclusão: O caso foi aberto para anexar o documento SAR correto, uma …" at bounding box center [391, 107] width 260 height 78
drag, startPoint x: 450, startPoint y: 95, endPoint x: 262, endPoint y: 86, distance: 188.4
click at [262, 86] on div "24 Horas O caso foi aberto para anexar o documento SAR correto, uma vez que est…" at bounding box center [391, 107] width 260 height 78
paste textarea "Caso aberto para incluir um PDF com os dados atualizados do SAR. Caso vinculado…"
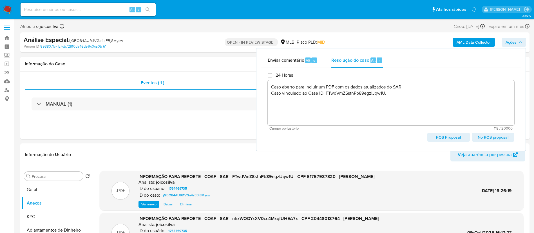
click at [495, 137] on span "No ROS proposal" at bounding box center [493, 137] width 34 height 8
type textarea "Caso aberto para incluir um PDF com os dados atualizados do SAR. Caso vinculado…"
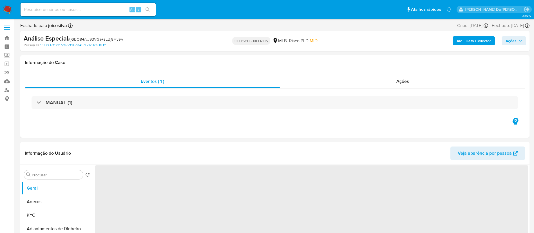
select select "10"
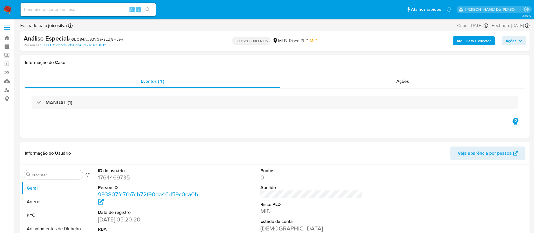
click at [11, 8] on img at bounding box center [8, 10] width 10 height 10
